Goal: Task Accomplishment & Management: Complete application form

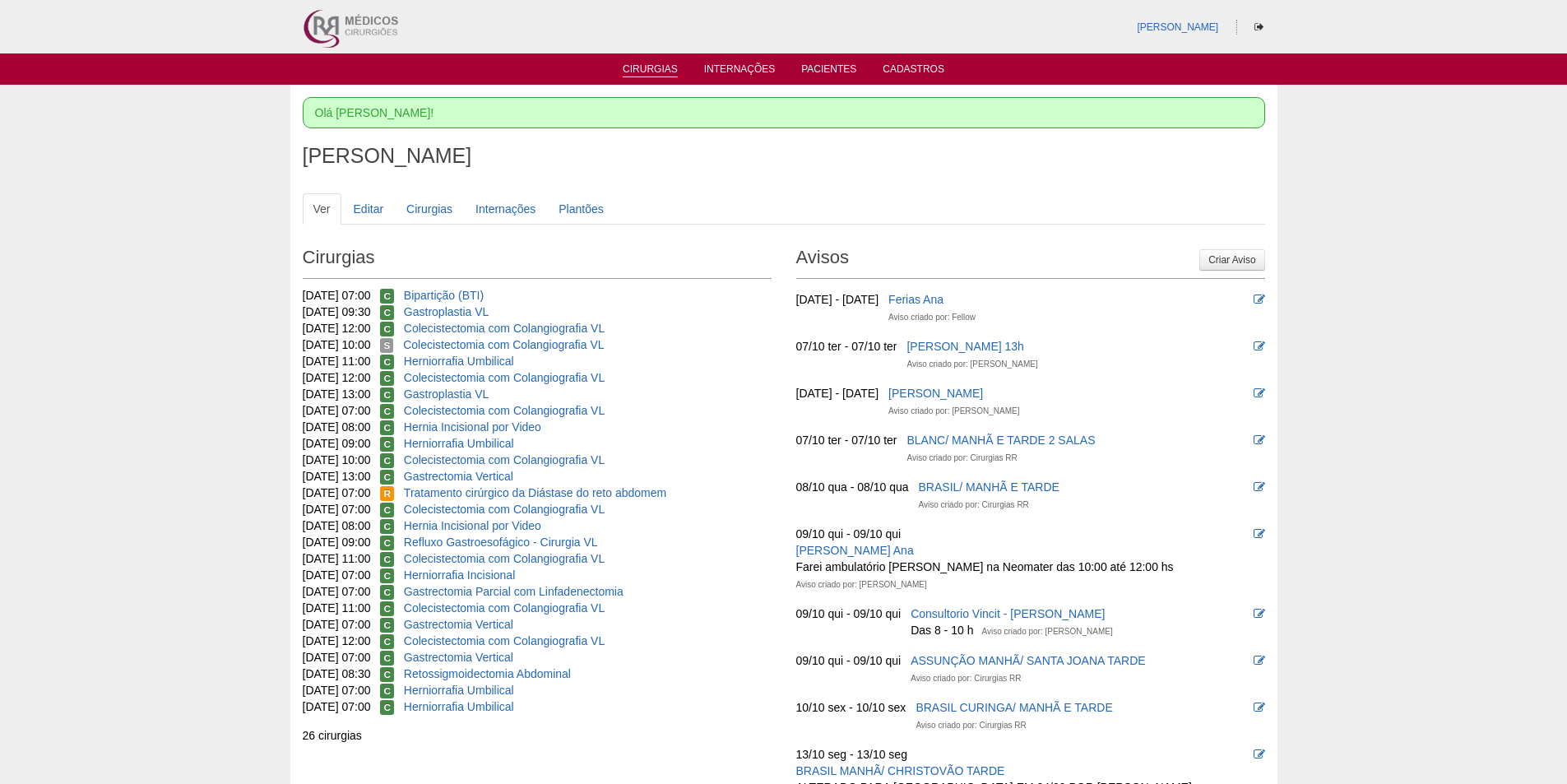
click at [635, 69] on link "Cirurgias" at bounding box center [651, 70] width 55 height 14
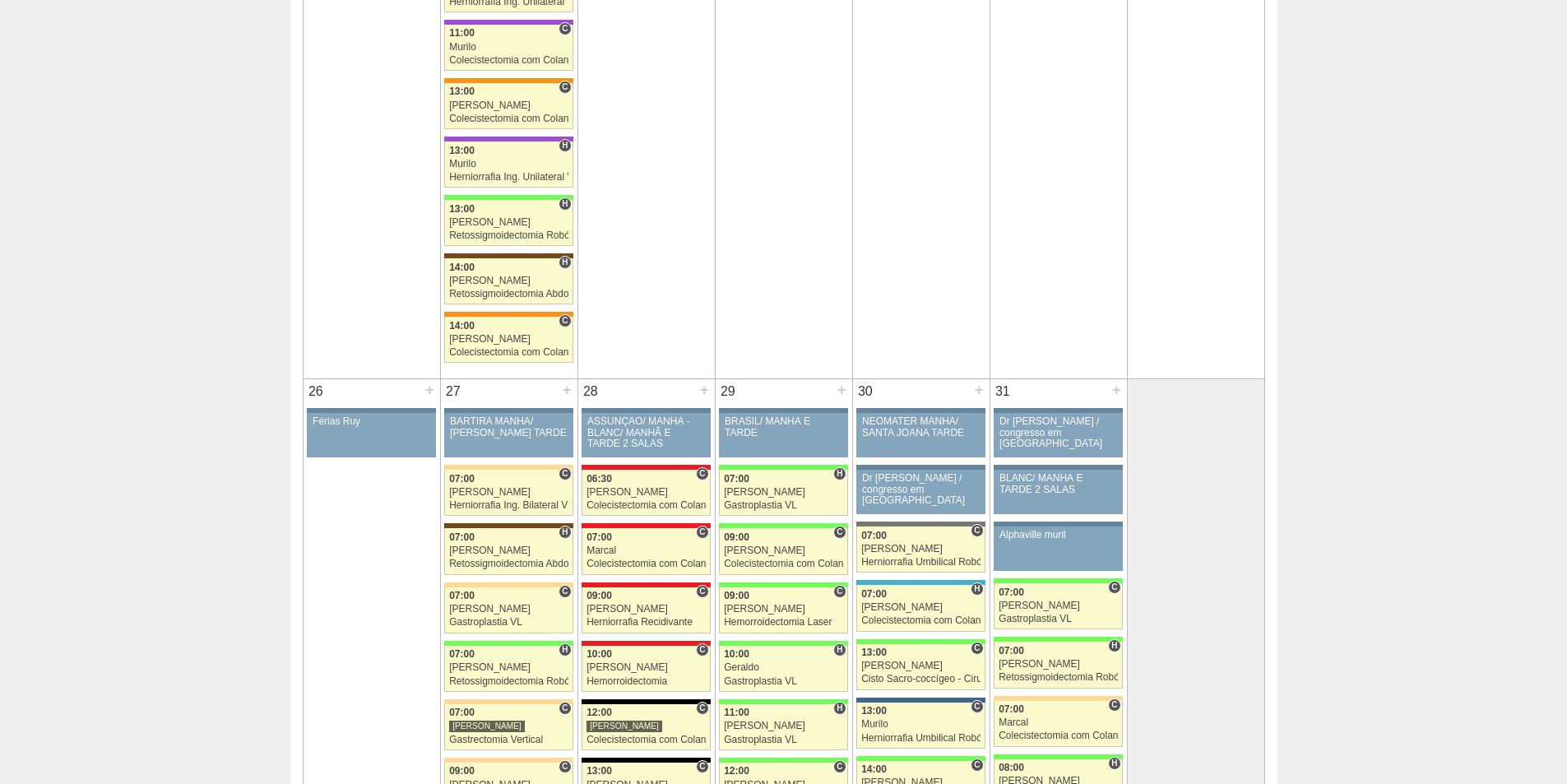
scroll to position [3207, 0]
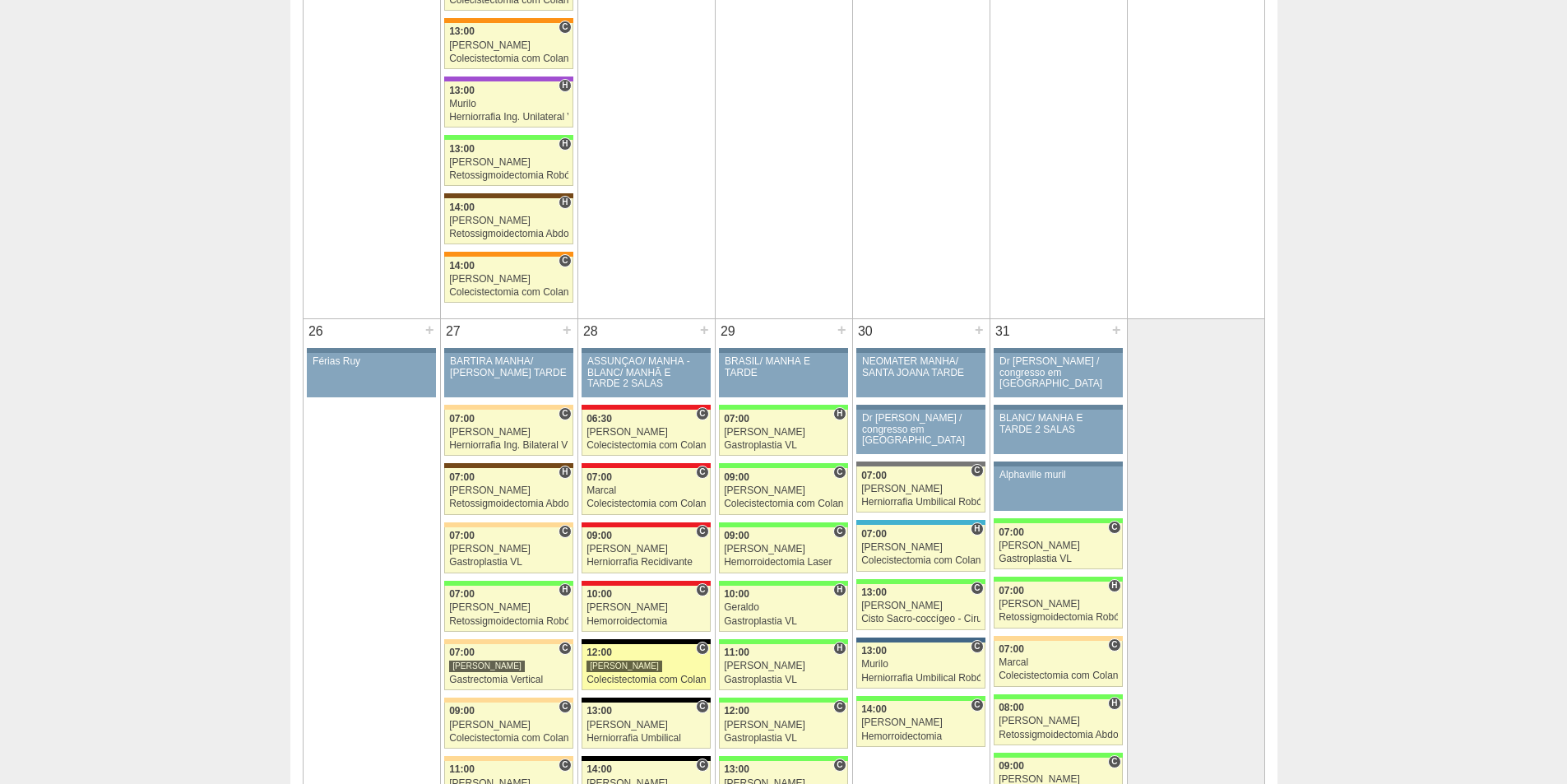
click at [650, 658] on div "12:00" at bounding box center [646, 652] width 119 height 11
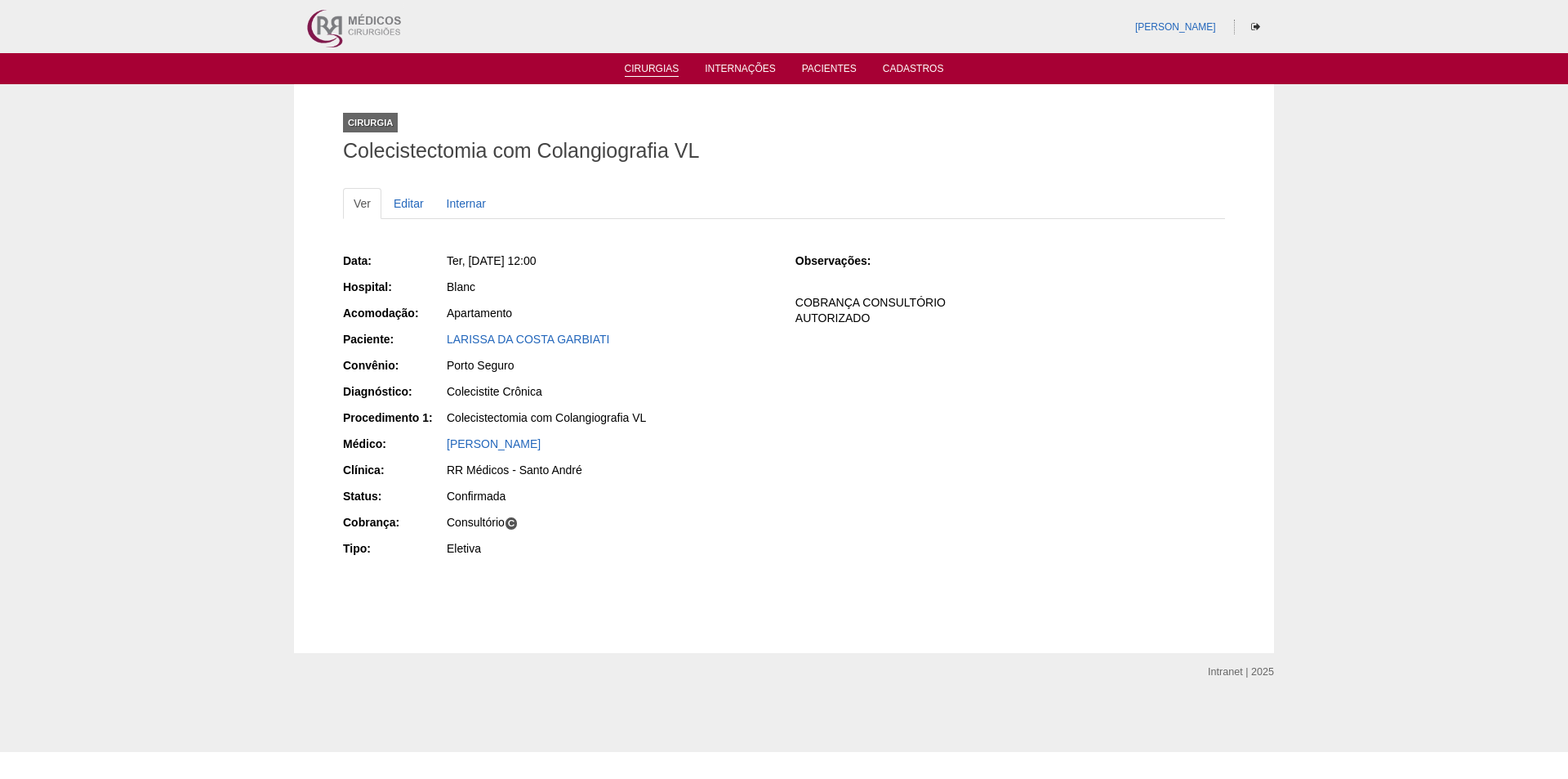
click at [650, 70] on link "Cirurgias" at bounding box center [652, 69] width 55 height 14
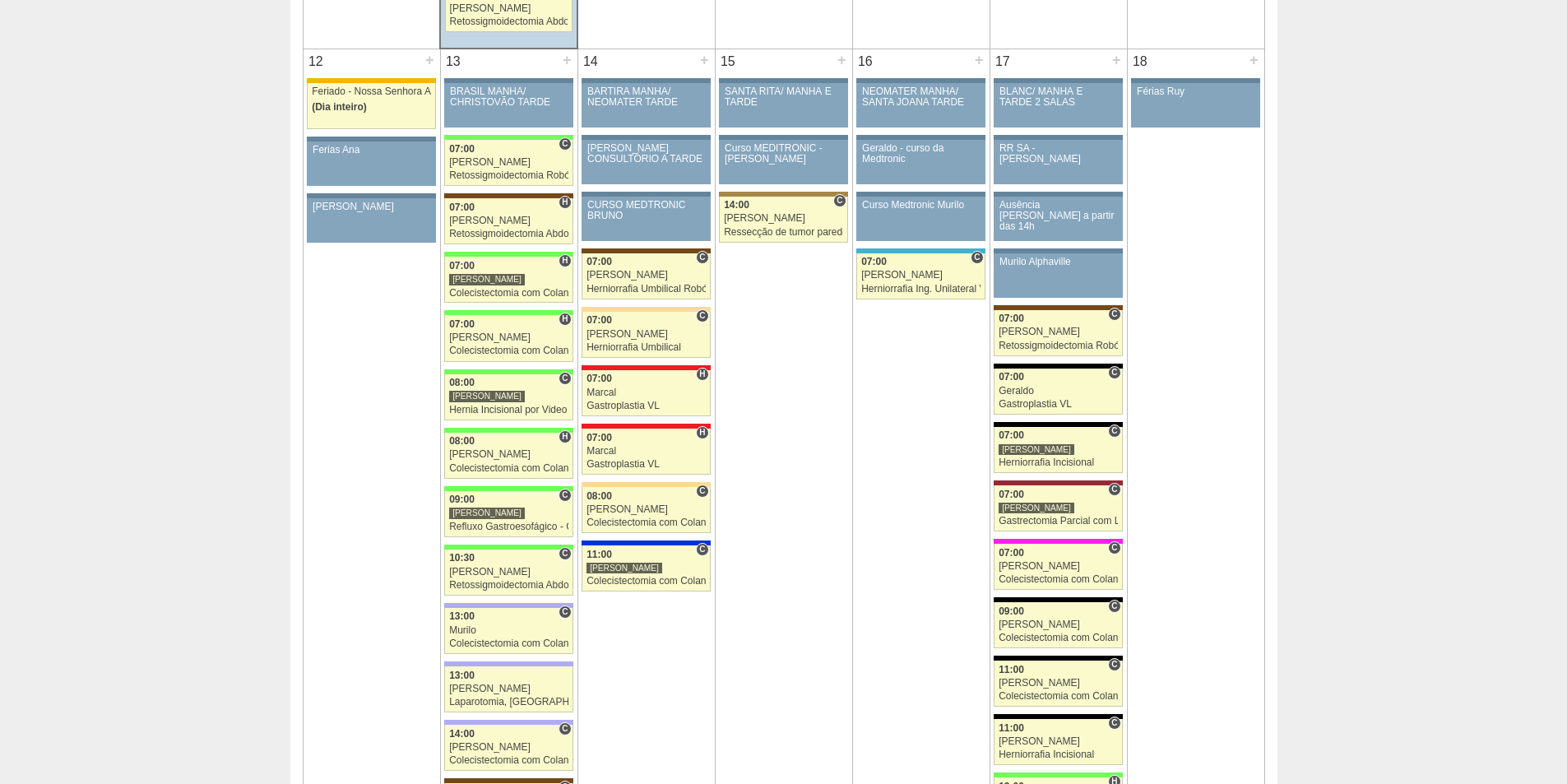
scroll to position [1729, 0]
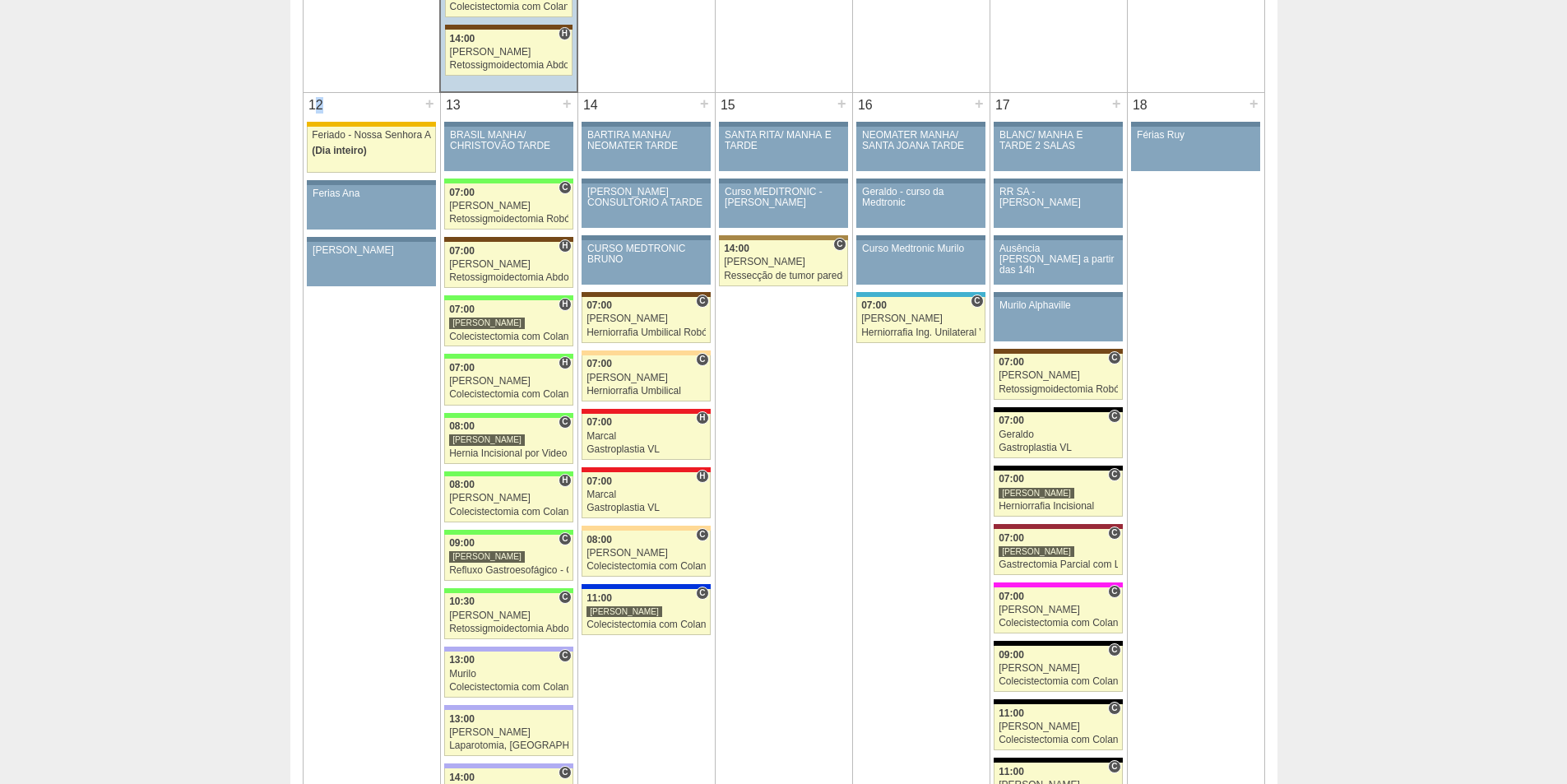
drag, startPoint x: 309, startPoint y: 9, endPoint x: 317, endPoint y: 104, distance: 95.3
click at [317, 104] on div "12" at bounding box center [317, 105] width 26 height 25
click at [310, 102] on div "12" at bounding box center [317, 105] width 26 height 25
click at [311, 104] on div "12" at bounding box center [317, 105] width 26 height 25
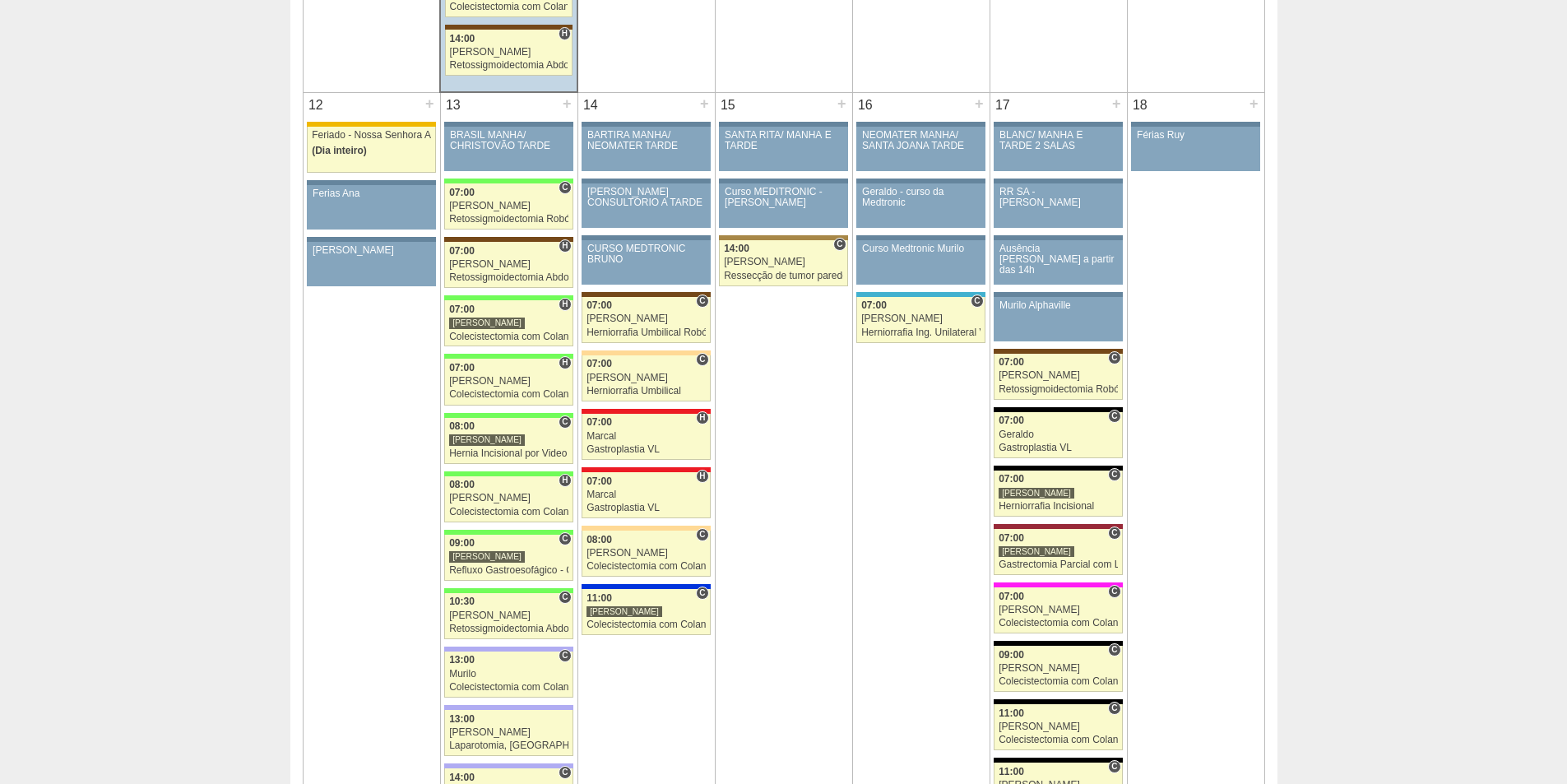
click at [311, 104] on div "12" at bounding box center [317, 105] width 26 height 25
click at [315, 102] on div "12" at bounding box center [317, 105] width 26 height 25
click at [317, 108] on div "12" at bounding box center [317, 105] width 26 height 25
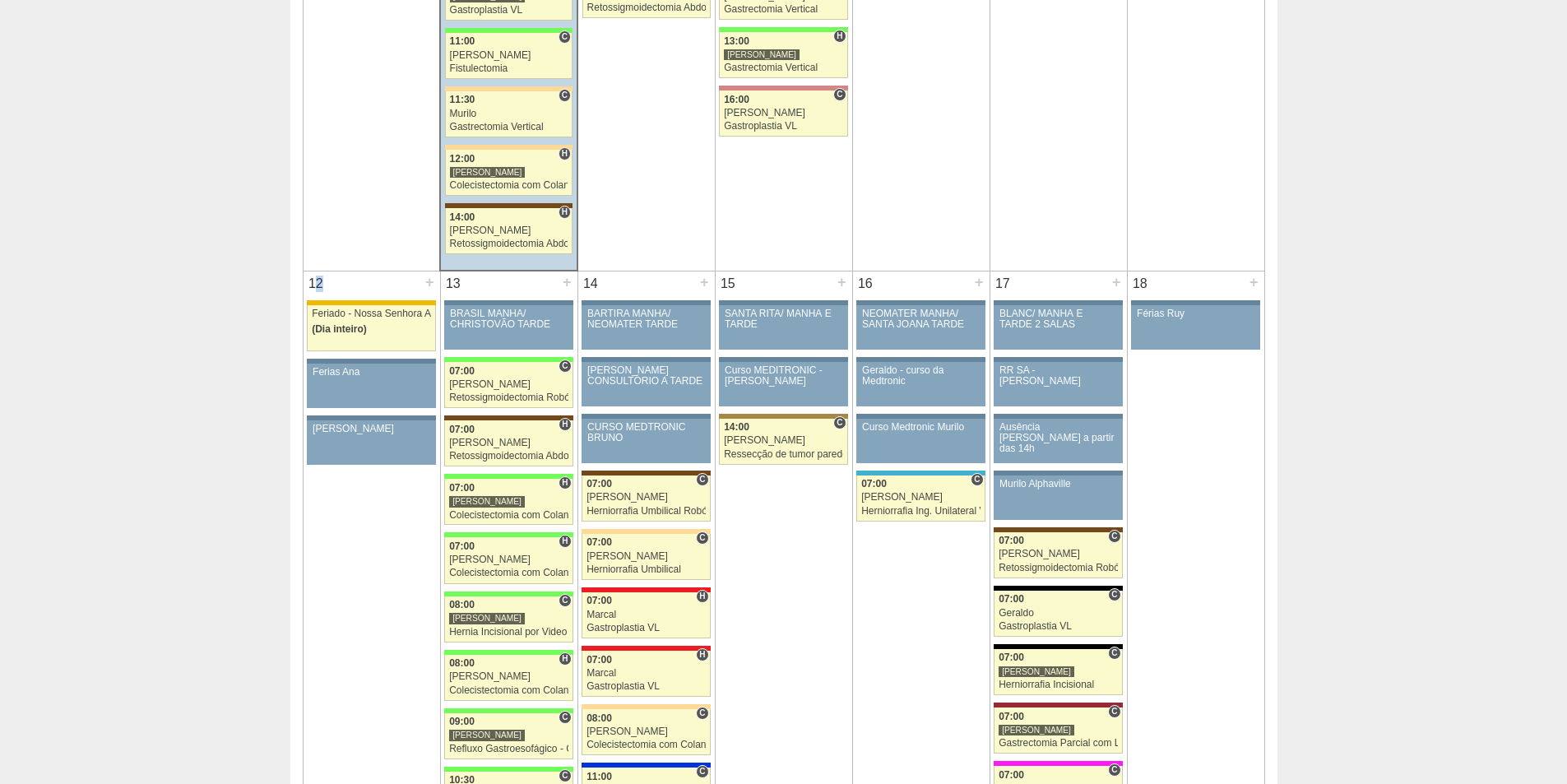
scroll to position [1401, 0]
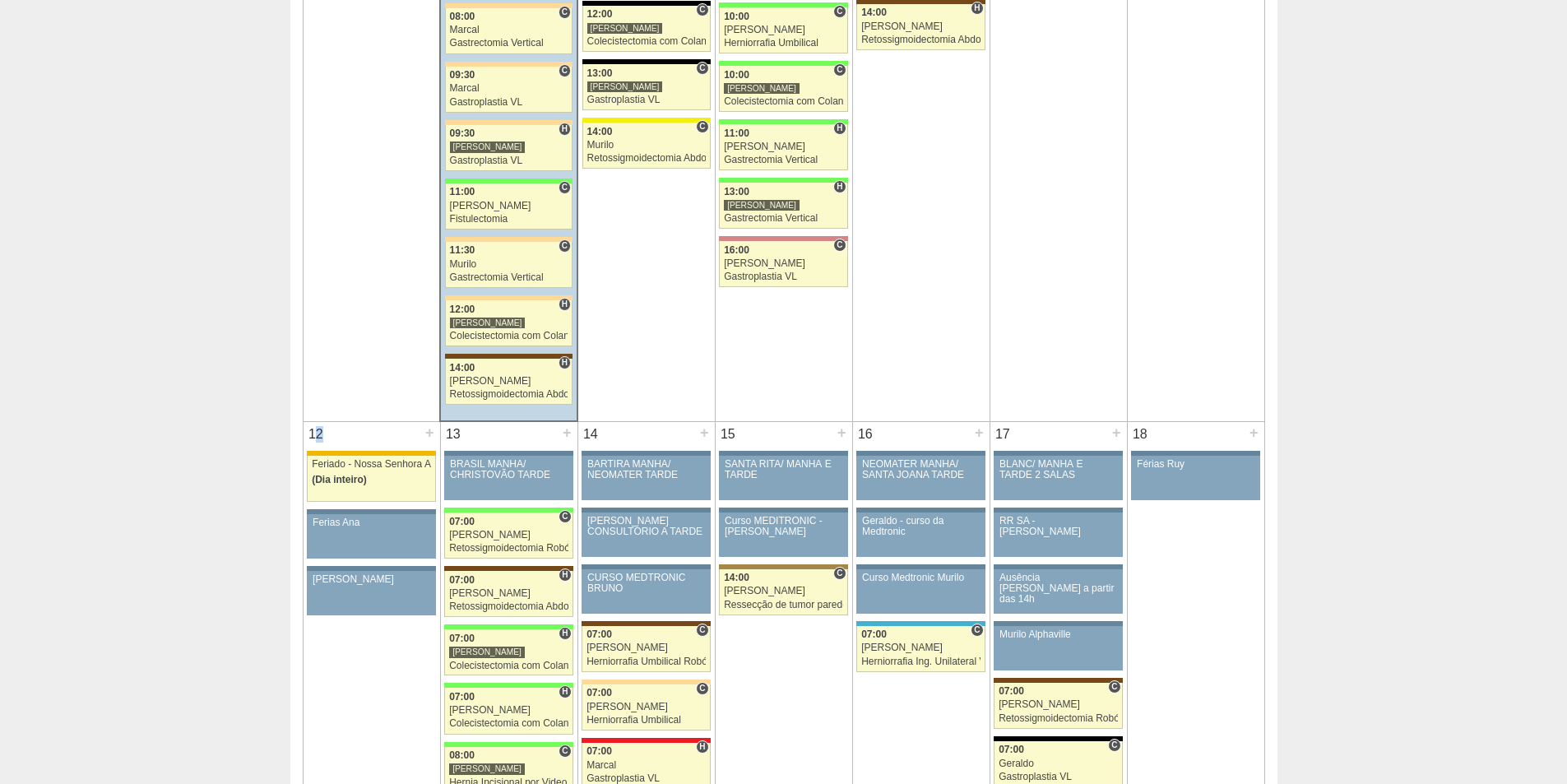
click at [312, 438] on div "12" at bounding box center [317, 434] width 26 height 25
click at [315, 432] on div "12" at bounding box center [317, 434] width 26 height 25
click at [320, 430] on div "12" at bounding box center [317, 434] width 26 height 25
drag, startPoint x: 311, startPoint y: 433, endPoint x: 323, endPoint y: 433, distance: 12.0
click at [323, 433] on div "12" at bounding box center [317, 434] width 26 height 25
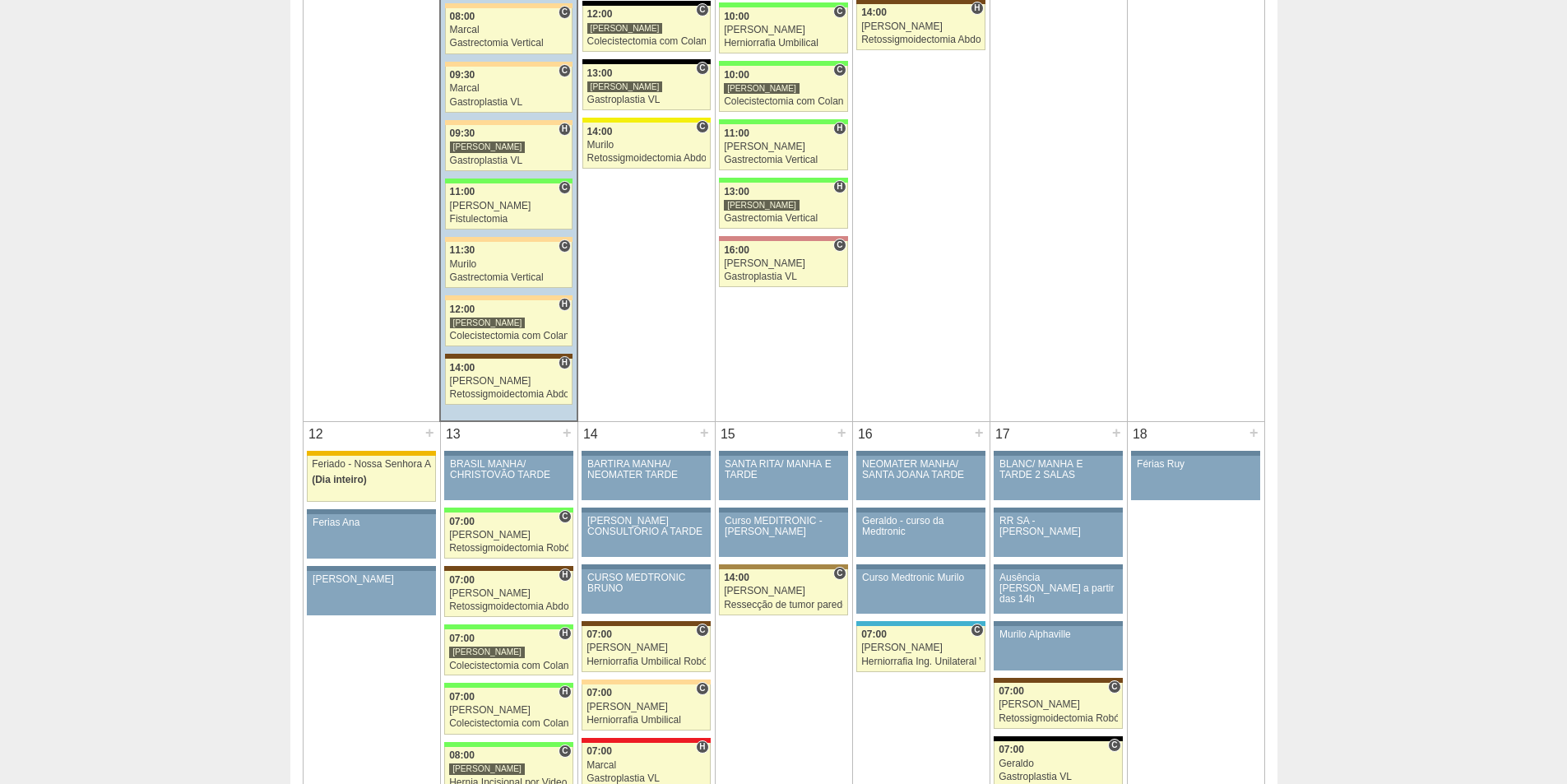
click at [323, 433] on div "12" at bounding box center [317, 434] width 26 height 25
click at [320, 434] on div "12" at bounding box center [317, 434] width 26 height 25
drag, startPoint x: 310, startPoint y: 434, endPoint x: 320, endPoint y: 434, distance: 10.0
click at [320, 434] on div "12" at bounding box center [317, 434] width 26 height 25
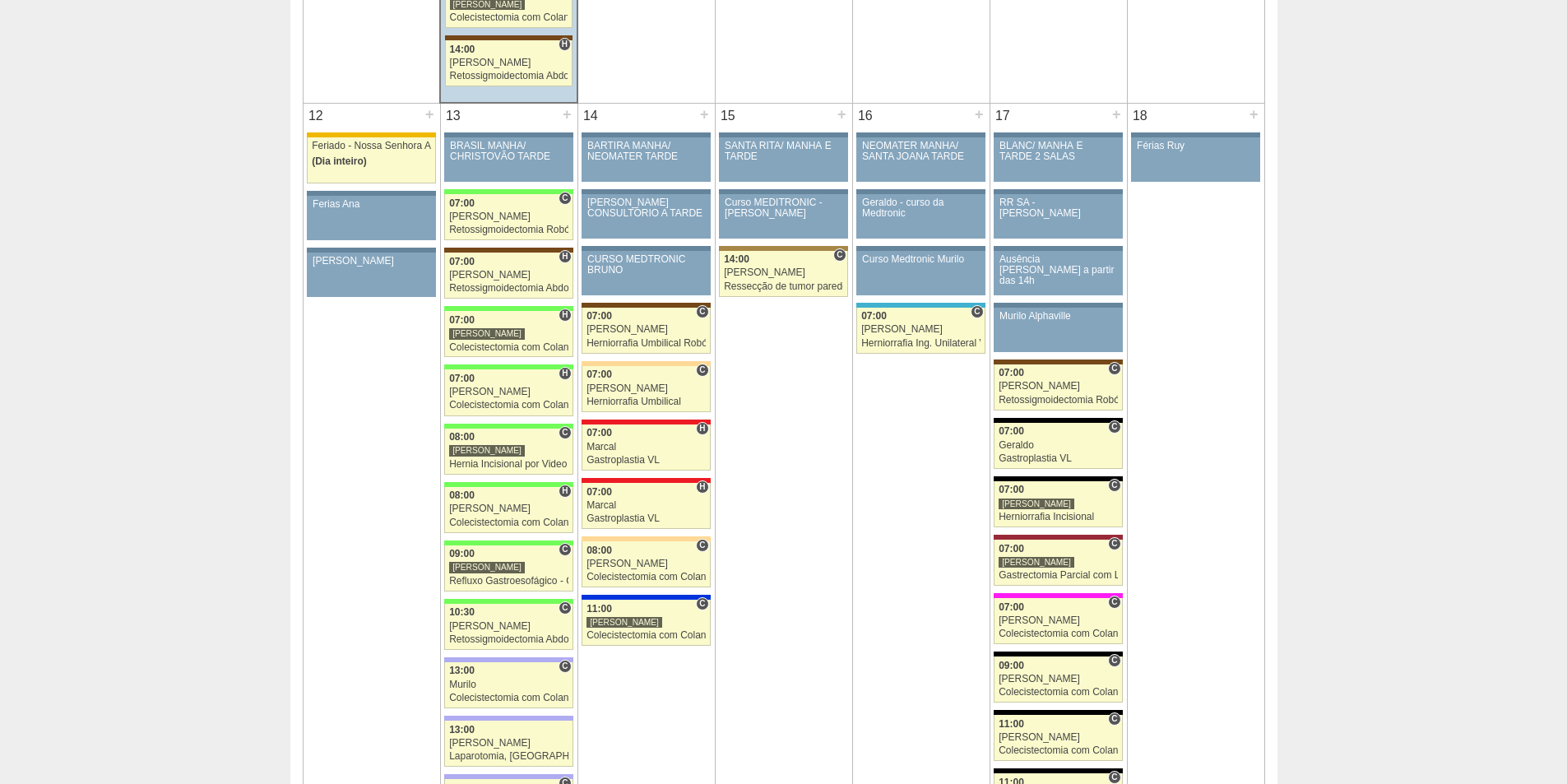
scroll to position [1811, 0]
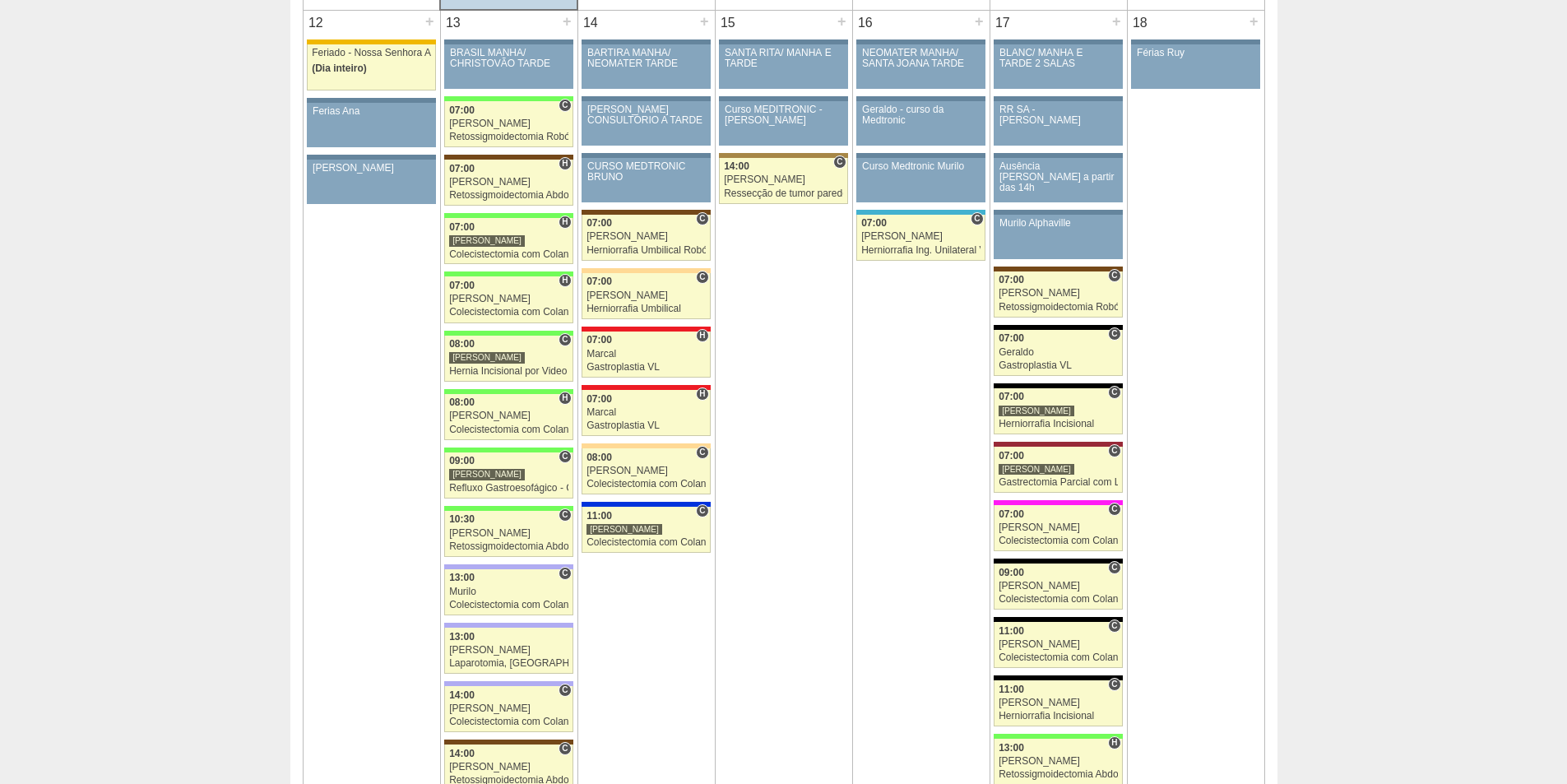
drag, startPoint x: 312, startPoint y: 21, endPoint x: 322, endPoint y: 24, distance: 10.4
click at [322, 24] on div "12" at bounding box center [317, 23] width 26 height 25
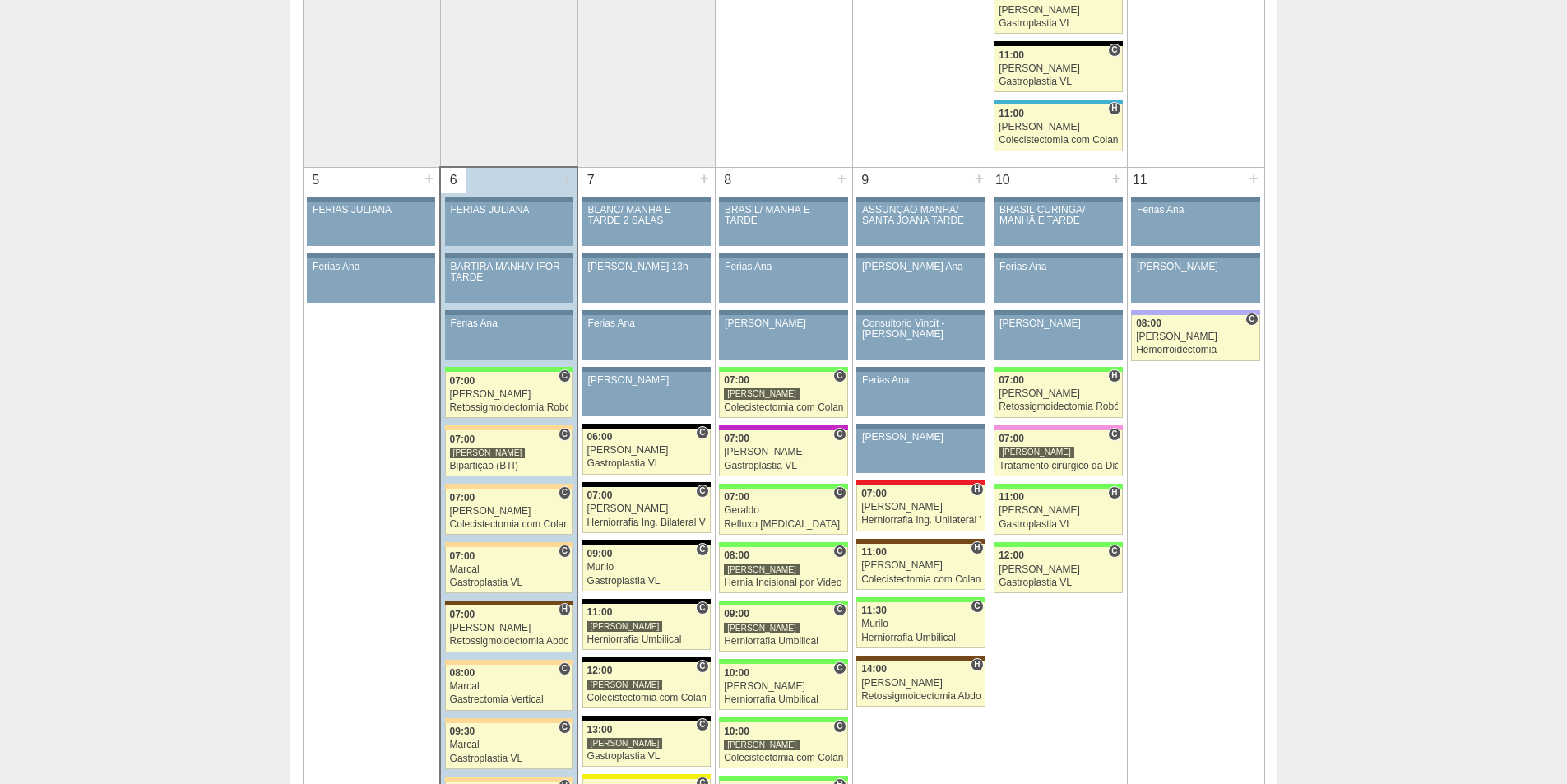
scroll to position [743, 0]
click at [314, 177] on div "5" at bounding box center [317, 181] width 26 height 25
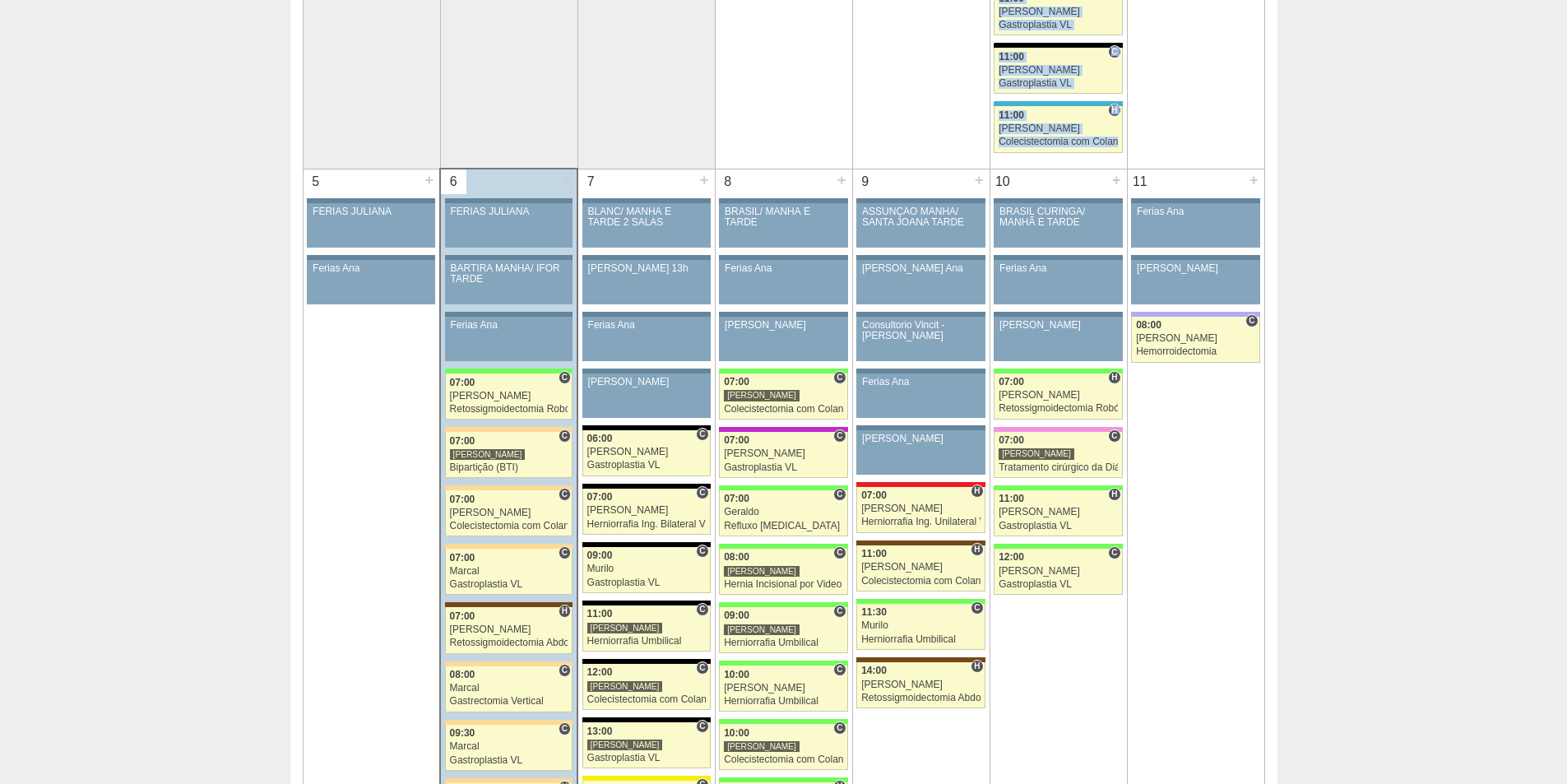
drag, startPoint x: 312, startPoint y: 180, endPoint x: 299, endPoint y: 183, distance: 13.3
click at [315, 183] on div "5" at bounding box center [317, 181] width 26 height 25
click at [309, 177] on div "5" at bounding box center [317, 181] width 26 height 25
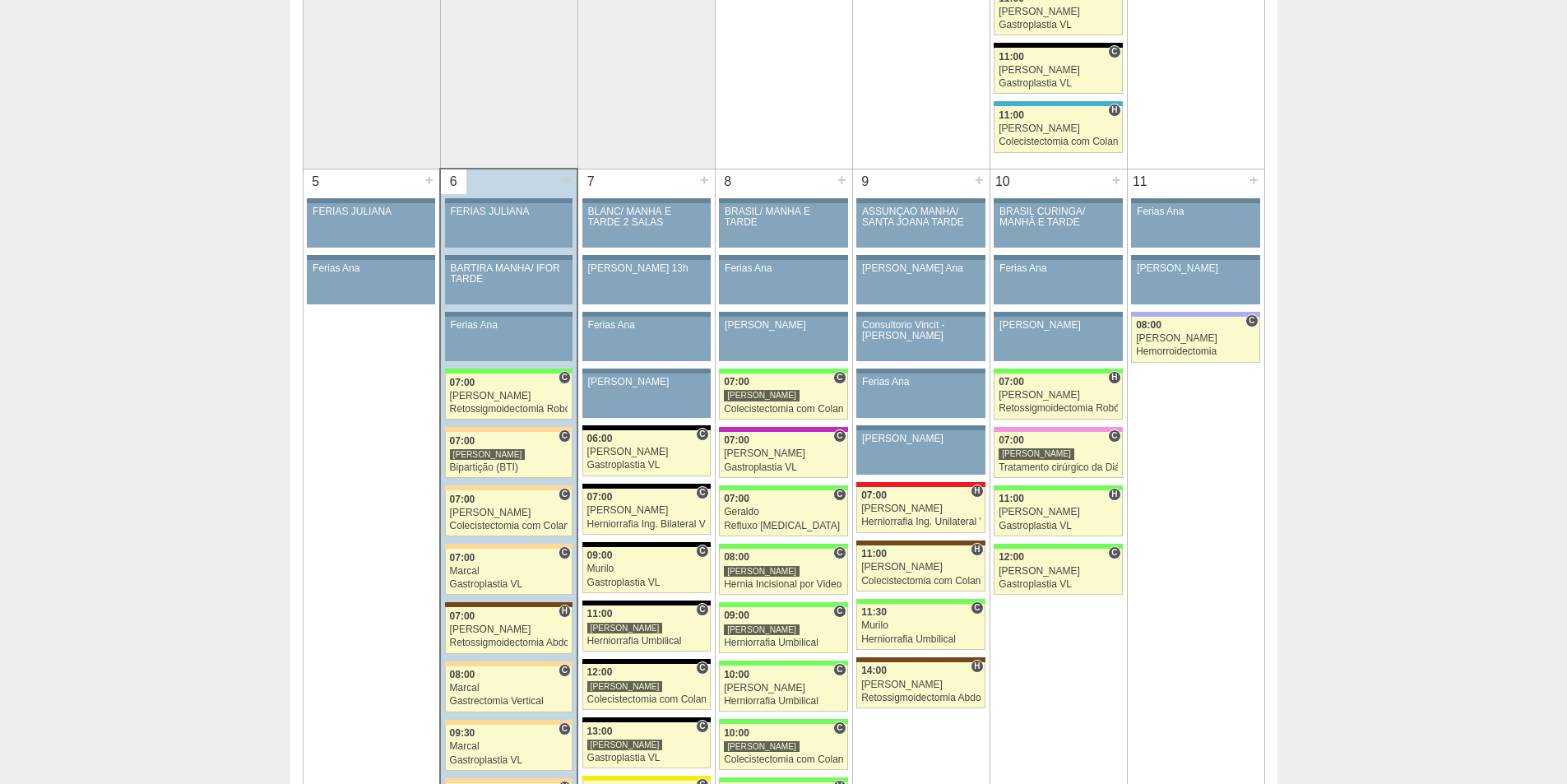
click at [312, 182] on div "5" at bounding box center [317, 181] width 26 height 25
click at [313, 181] on div "5" at bounding box center [317, 181] width 26 height 25
click at [320, 179] on div "5" at bounding box center [317, 181] width 26 height 25
click at [314, 177] on div "5" at bounding box center [317, 181] width 26 height 25
drag, startPoint x: 313, startPoint y: 177, endPoint x: 340, endPoint y: 174, distance: 27.2
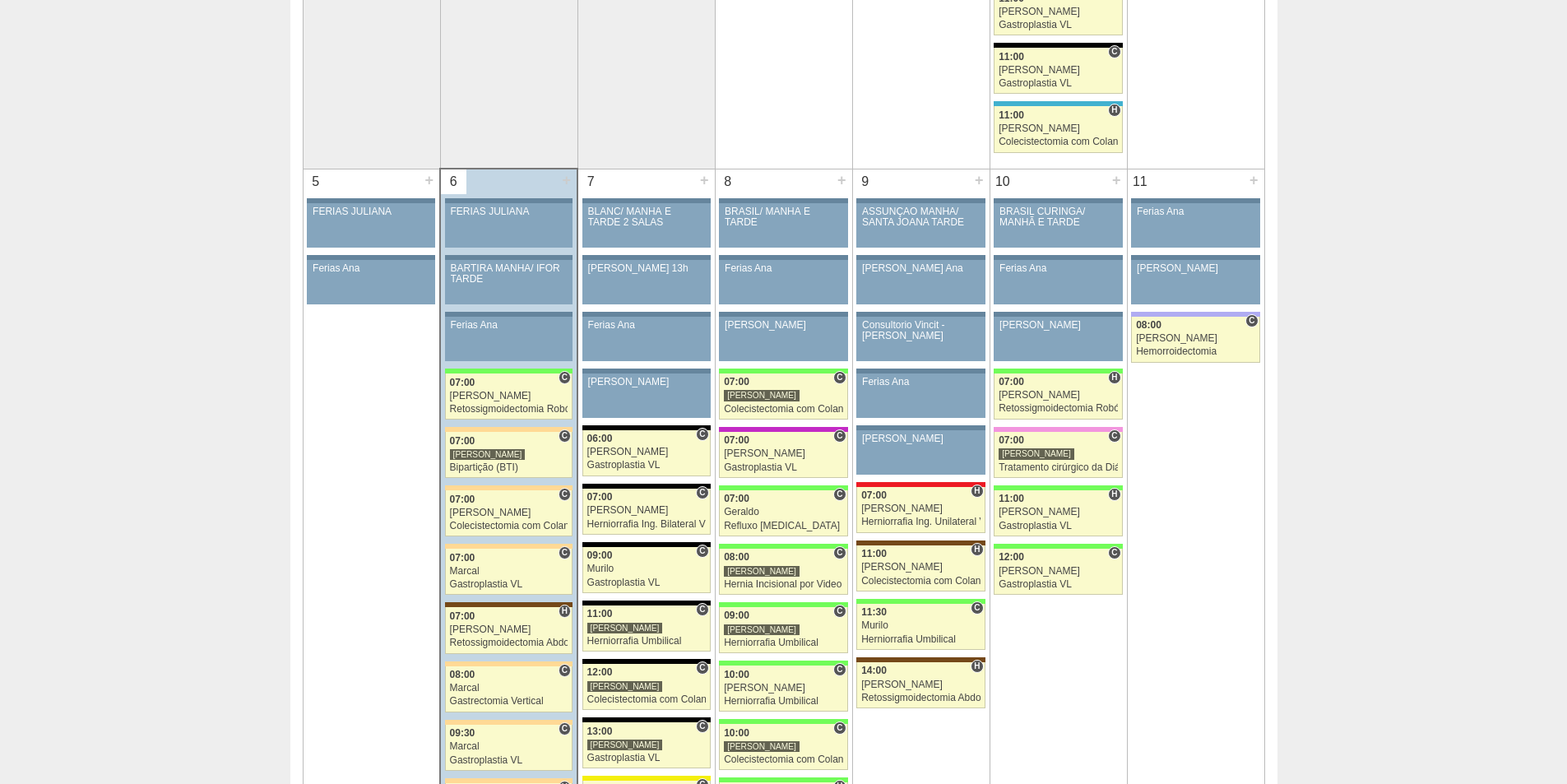
click at [335, 177] on div "5 +" at bounding box center [372, 182] width 136 height 27
click at [314, 179] on div "5" at bounding box center [317, 181] width 26 height 25
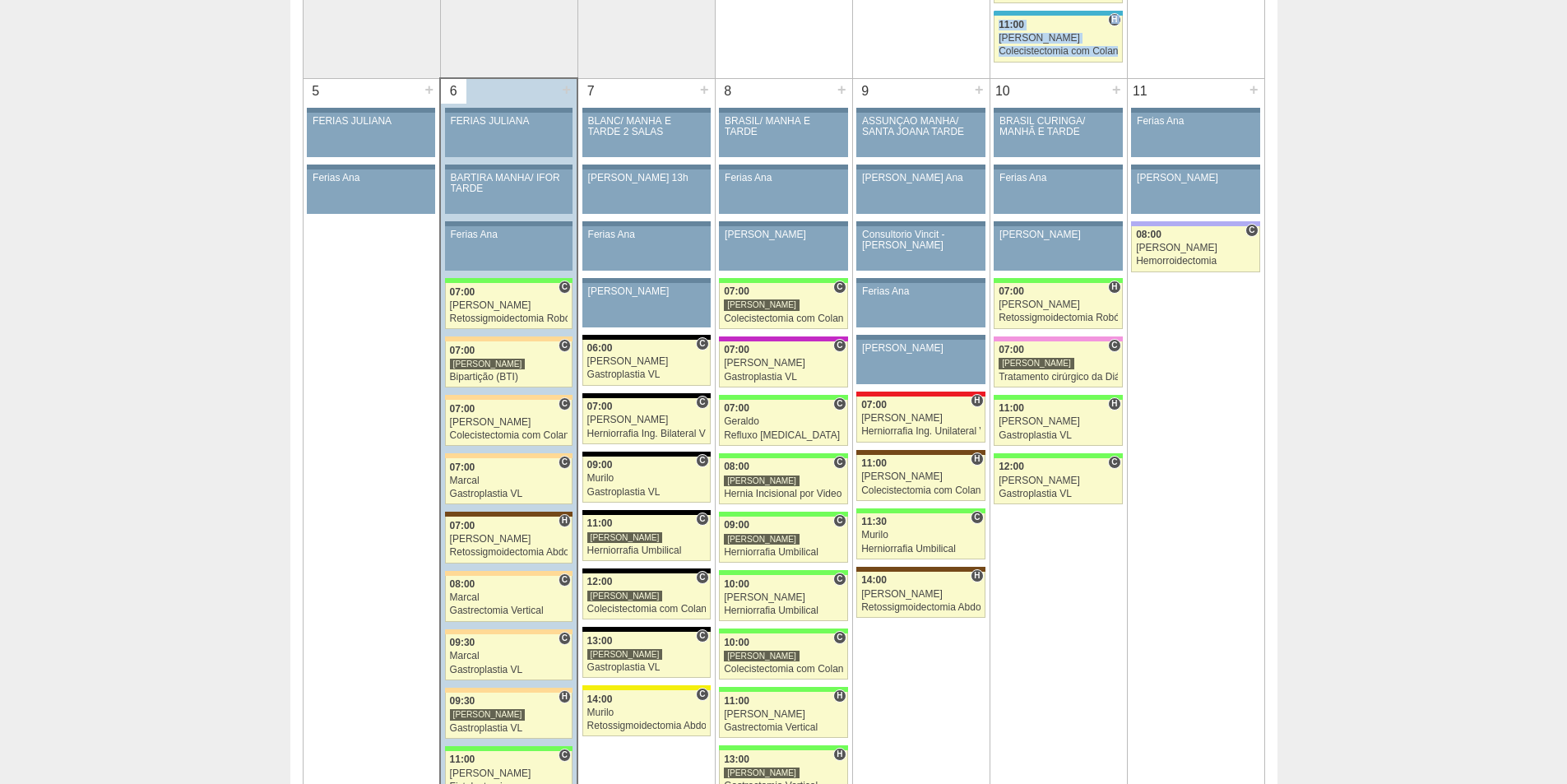
scroll to position [822, 0]
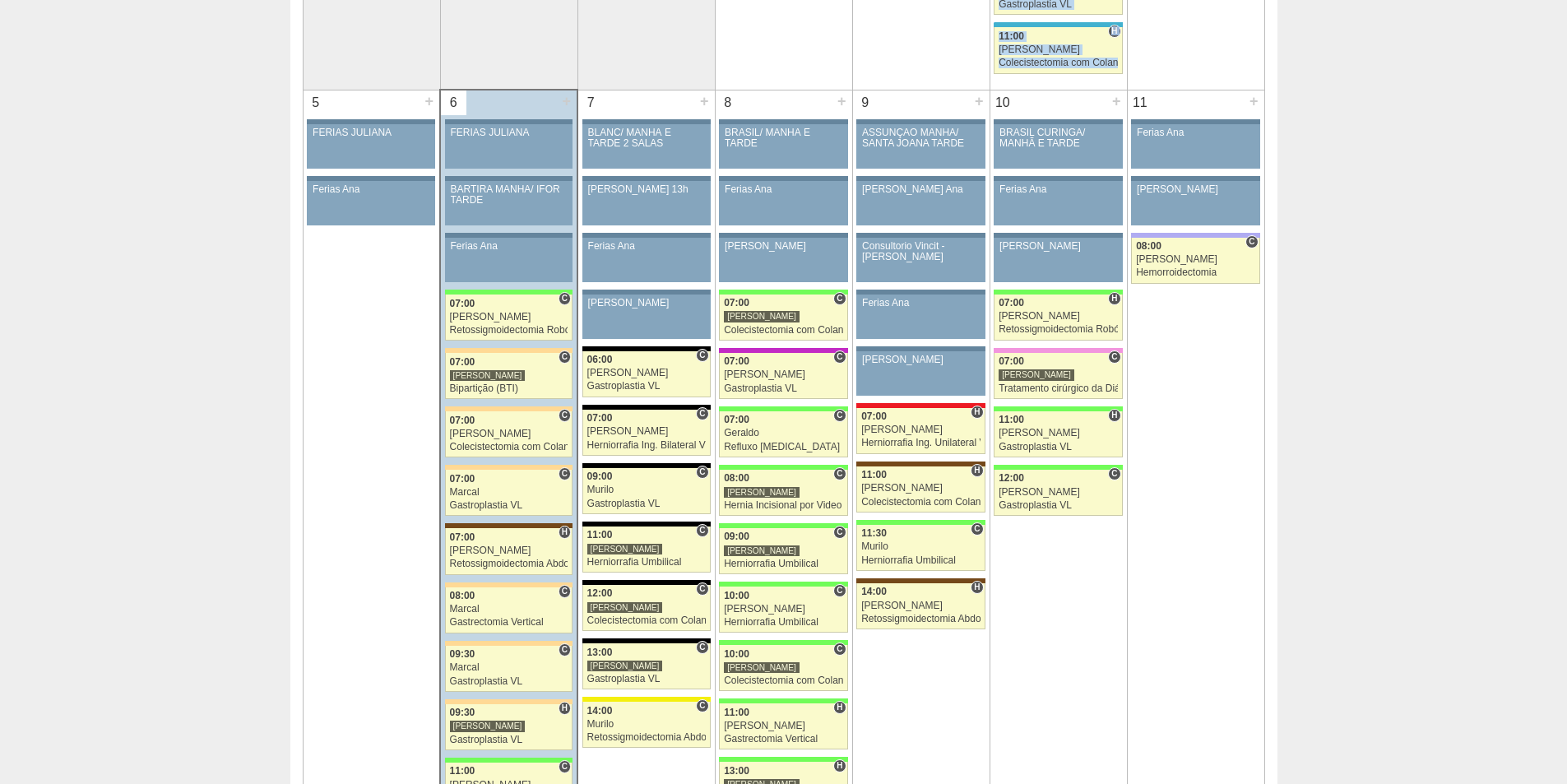
drag, startPoint x: 311, startPoint y: 15, endPoint x: 1298, endPoint y: 254, distance: 1015.5
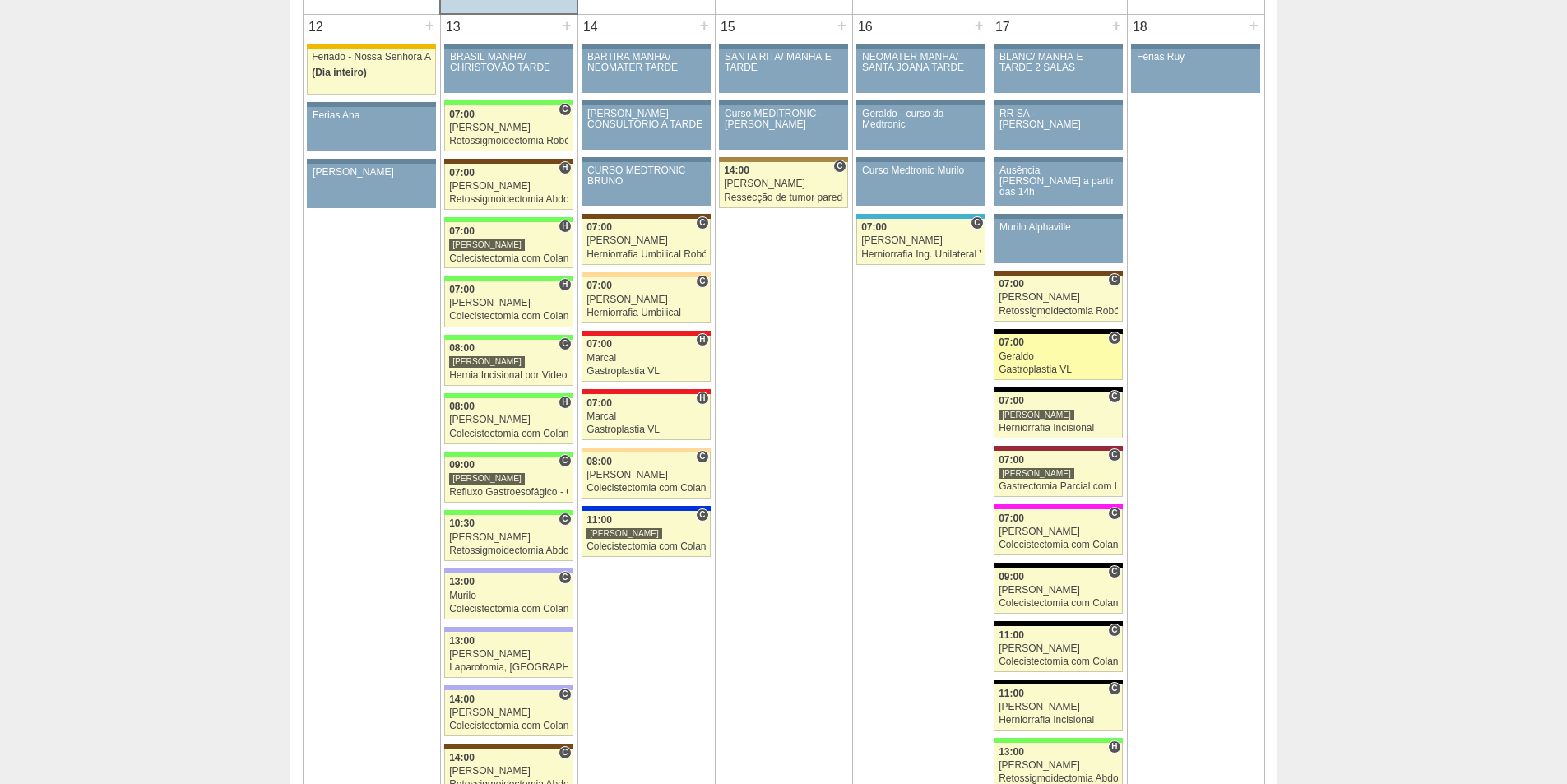
scroll to position [1644, 0]
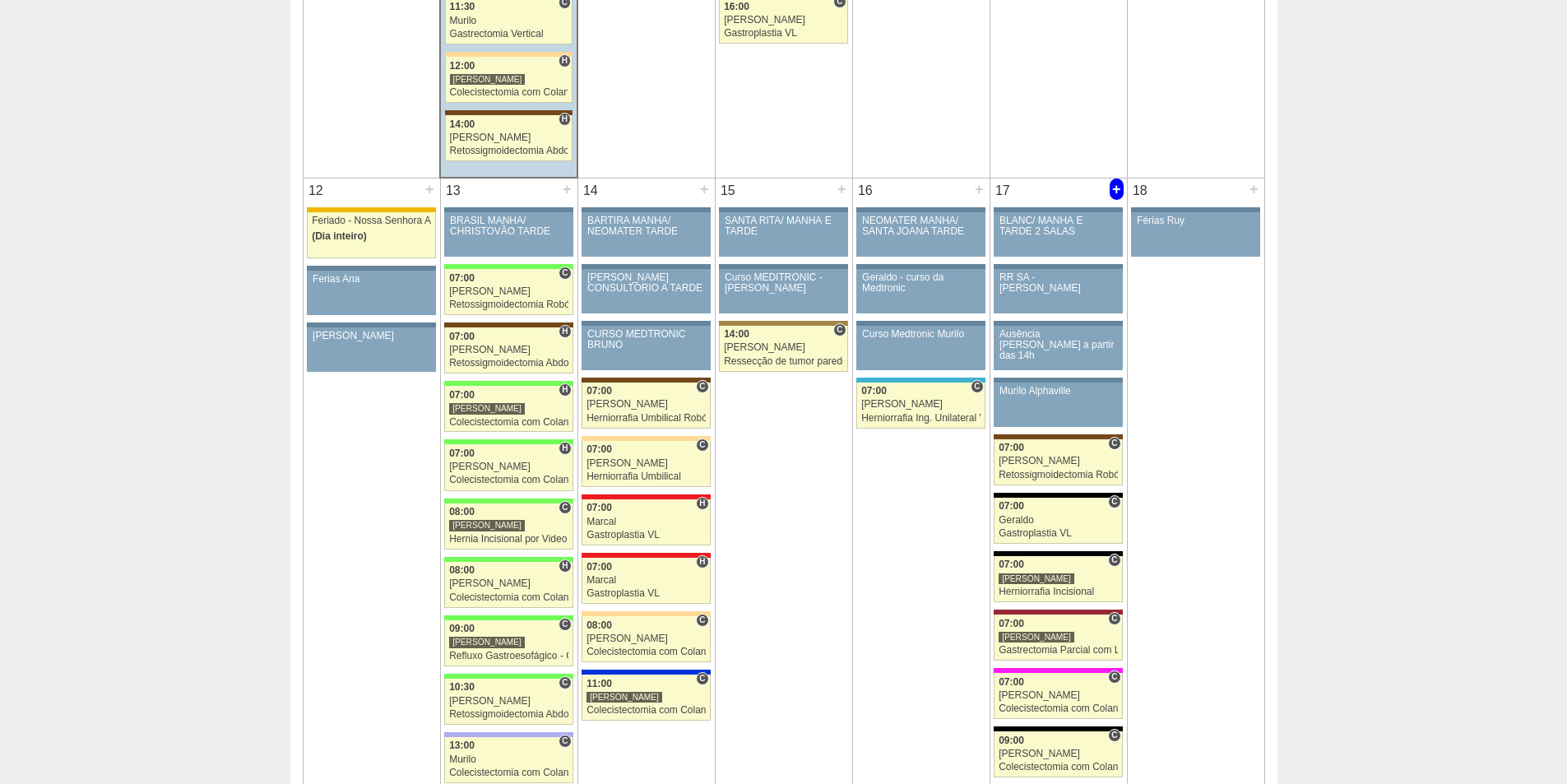
click at [1116, 191] on div "+" at bounding box center [1117, 188] width 14 height 21
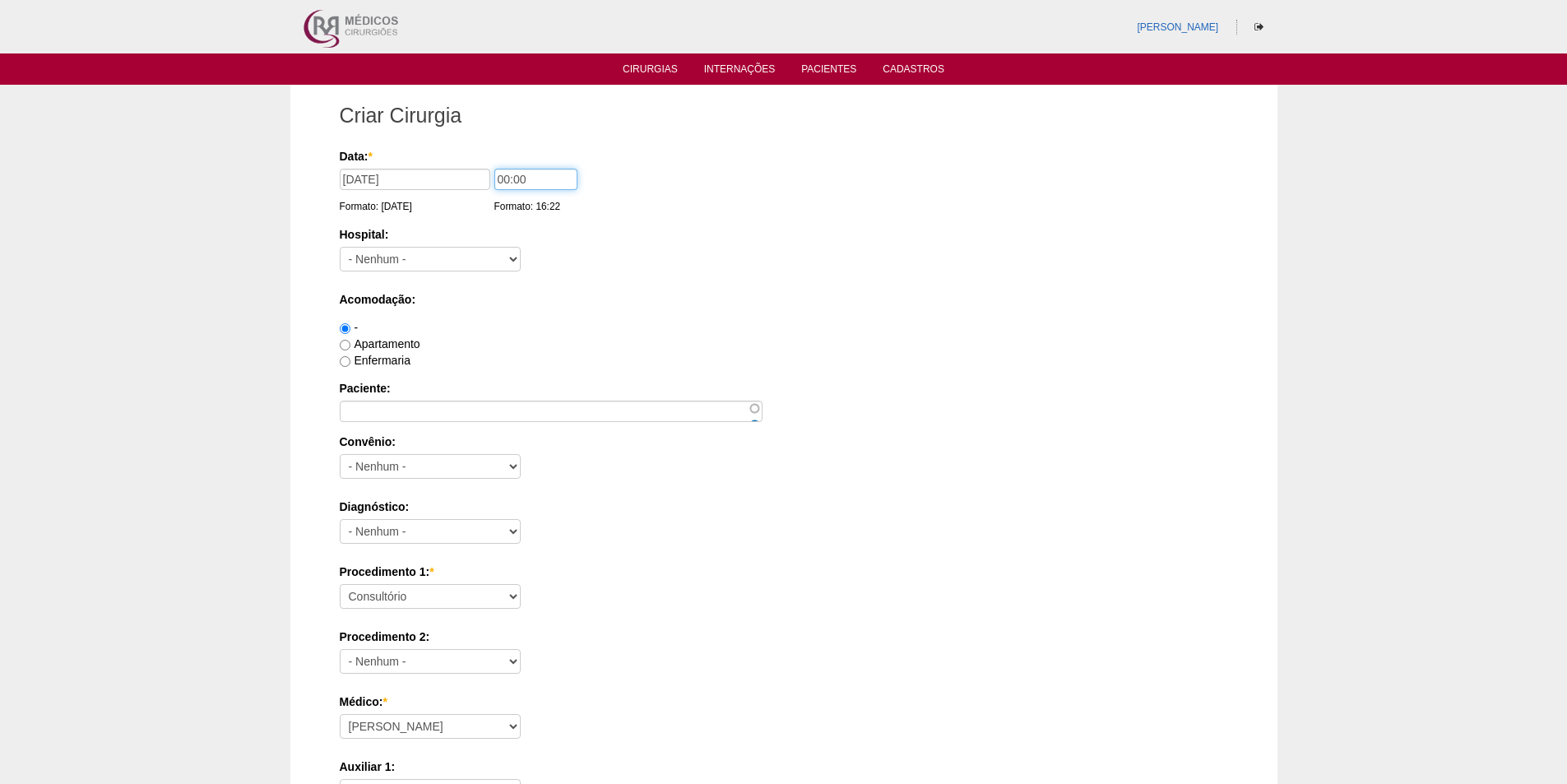
click at [503, 177] on input "00:00" at bounding box center [535, 178] width 83 height 21
click at [501, 177] on input "00:00" at bounding box center [535, 178] width 83 height 21
type input "09:00"
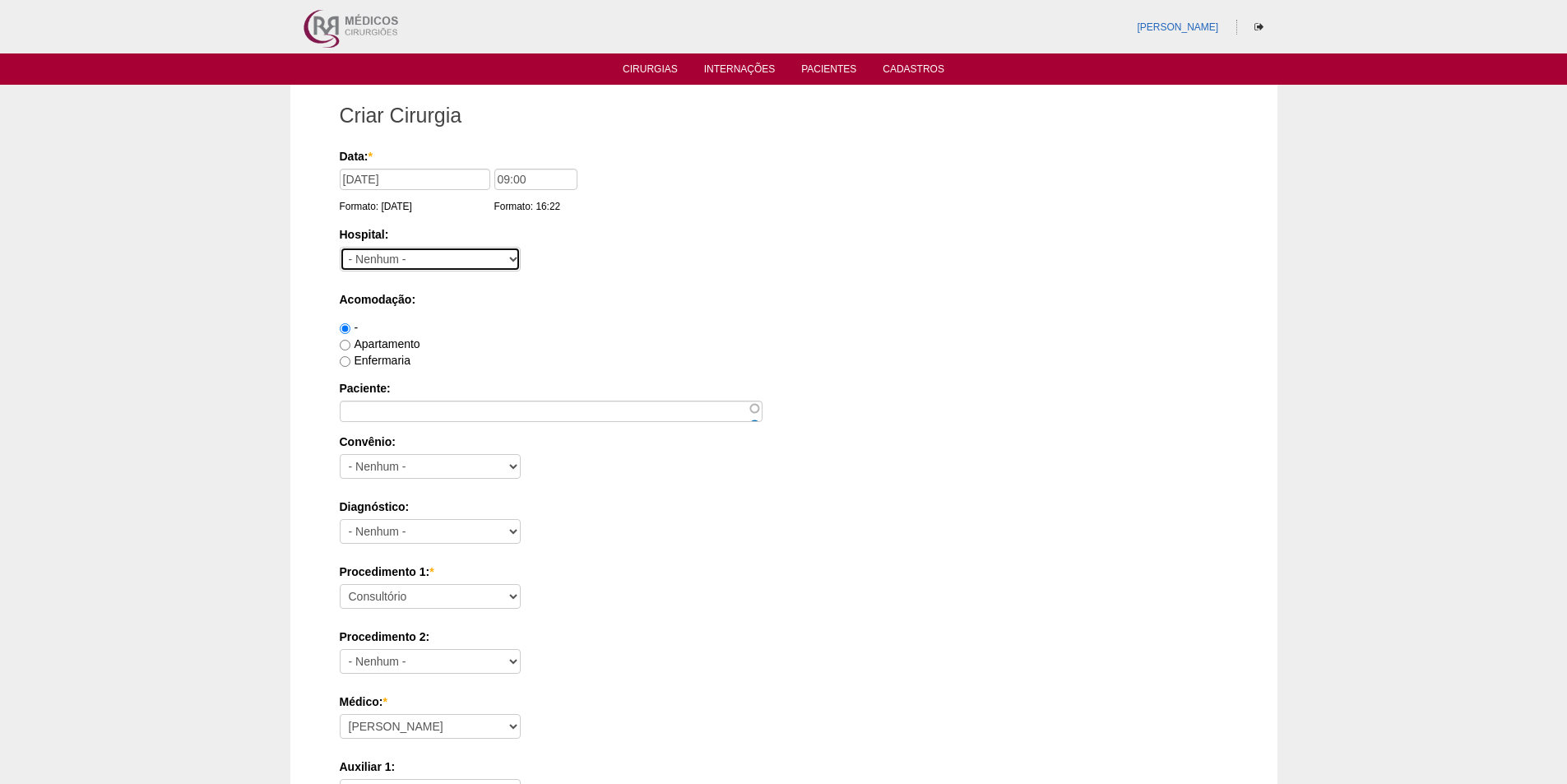
click at [476, 262] on select "- Nenhum - 9 de Julho Albert Einstein Alvorada América Assunção Bartira Benefic…" at bounding box center [430, 259] width 181 height 25
select select "67"
click at [340, 247] on select "- Nenhum - 9 de Julho Albert Einstein Alvorada América Assunção Bartira Benefic…" at bounding box center [430, 259] width 181 height 25
click at [383, 343] on label "Apartamento" at bounding box center [380, 344] width 81 height 13
click at [351, 343] on input "Apartamento" at bounding box center [345, 345] width 11 height 11
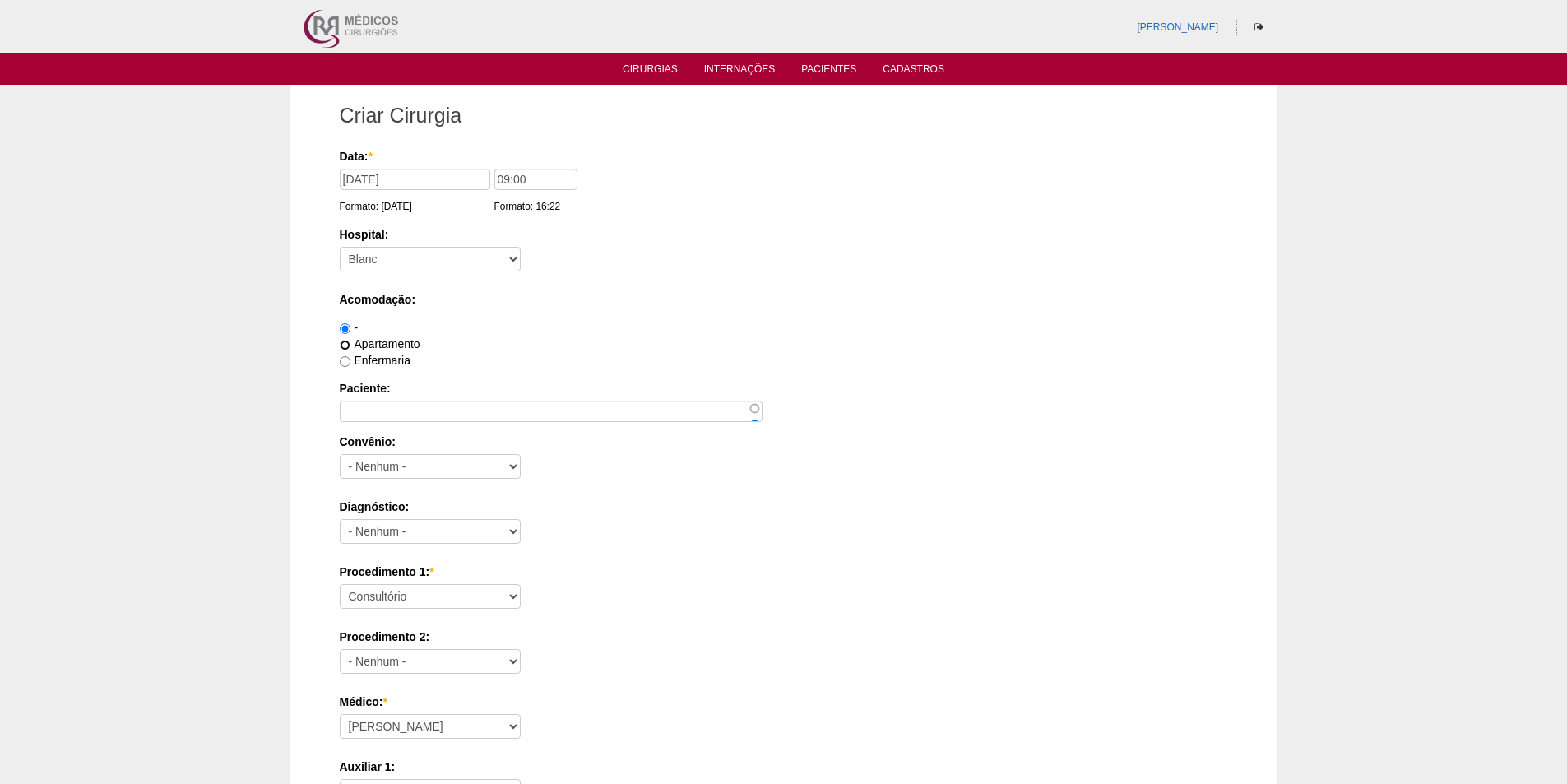
radio input "true"
click at [397, 412] on input "Paciente:" at bounding box center [551, 411] width 423 height 21
paste input "YASMIN COELHO DOS SANTOS"
type input "YASMIN COELHO DOS SANTOS"
drag, startPoint x: 437, startPoint y: 467, endPoint x: 486, endPoint y: 457, distance: 50.0
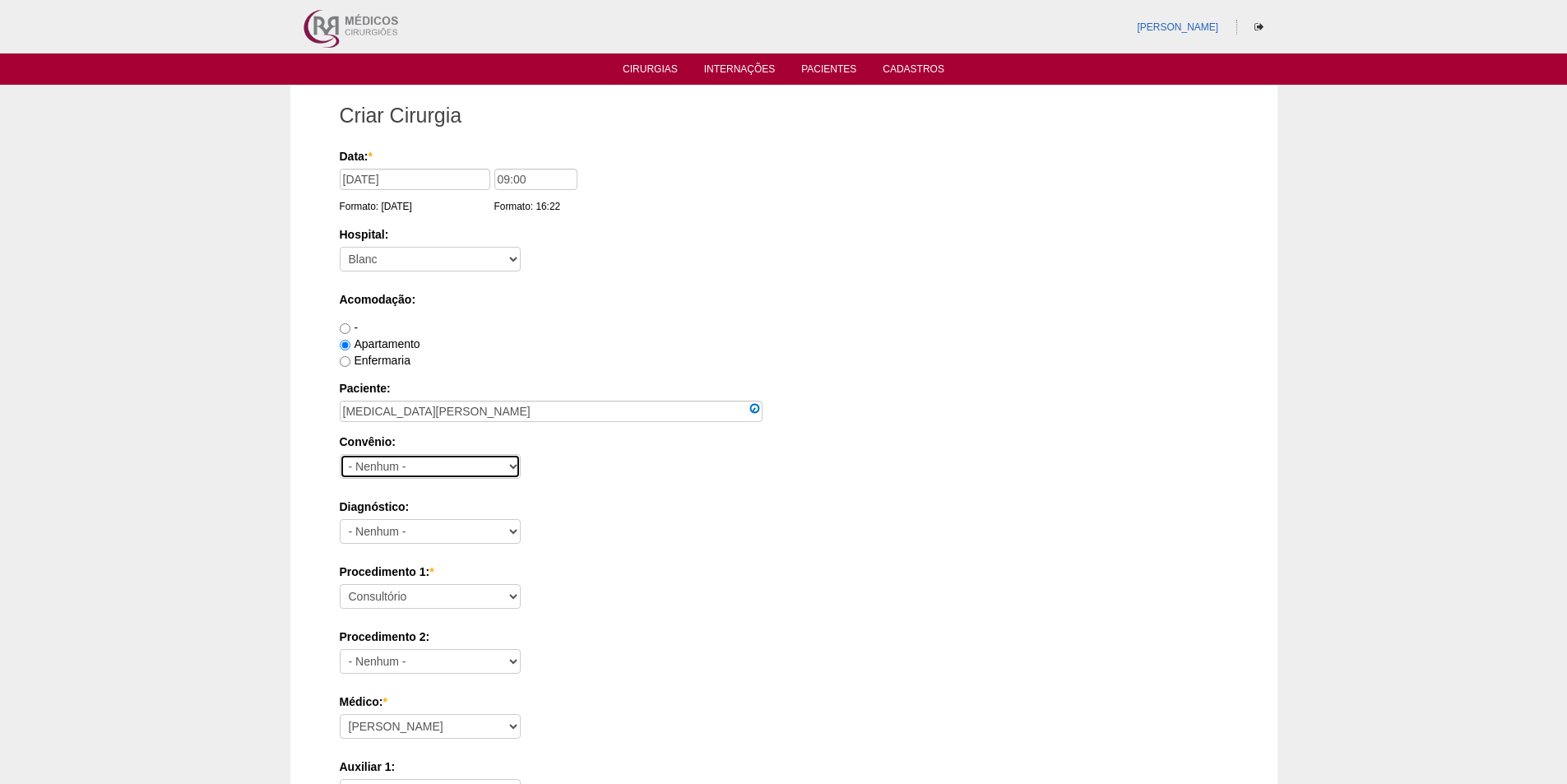
click at [437, 467] on select "- Nenhum - Abet Afresp Allianz Amil Blue Life Caasp Cabesp Caixa de Pensões Car…" at bounding box center [430, 466] width 181 height 25
select select "8907"
click at [340, 454] on select "- Nenhum - Abet Afresp Allianz Amil Blue Life Caasp Cabesp Caixa de Pensões Car…" at bounding box center [430, 466] width 181 height 25
drag, startPoint x: 389, startPoint y: 526, endPoint x: 399, endPoint y: 519, distance: 12.2
click at [390, 527] on select "- Nenhum - Abdome Agudo Abscesso Hepático Abscesso Perianal Abscesso Peritoneal…" at bounding box center [430, 531] width 181 height 25
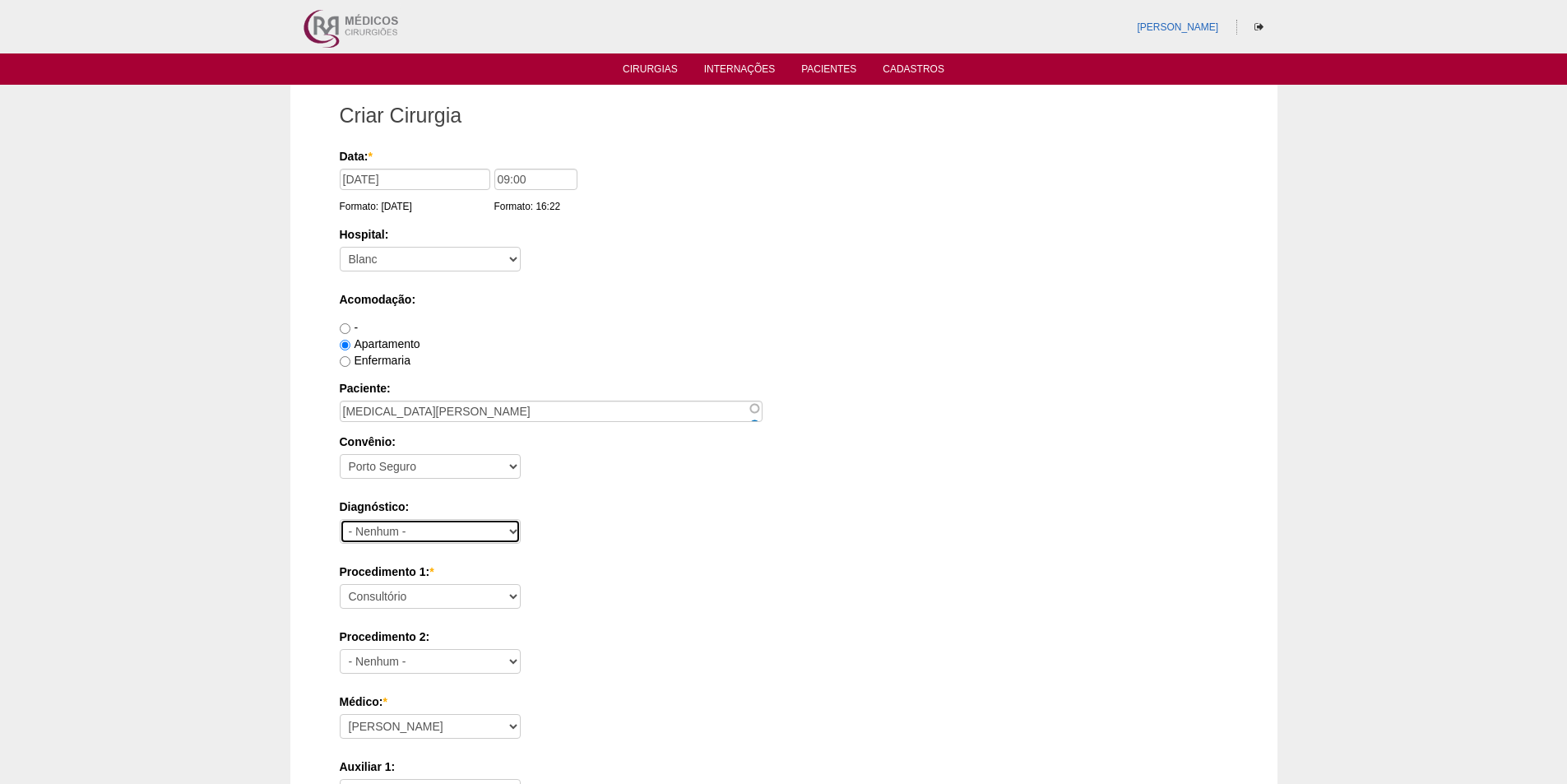
select select "3707"
click at [340, 519] on select "- Nenhum - Abdome Agudo Abscesso Hepático Abscesso Perianal Abscesso Peritoneal…" at bounding box center [430, 531] width 181 height 25
drag, startPoint x: 386, startPoint y: 599, endPoint x: 391, endPoint y: 585, distance: 14.9
click at [386, 596] on select "Consultório Abscesso Hepático - Drenagem Abscesso perianal Amputação Abdômino P…" at bounding box center [430, 596] width 181 height 25
select select "18616"
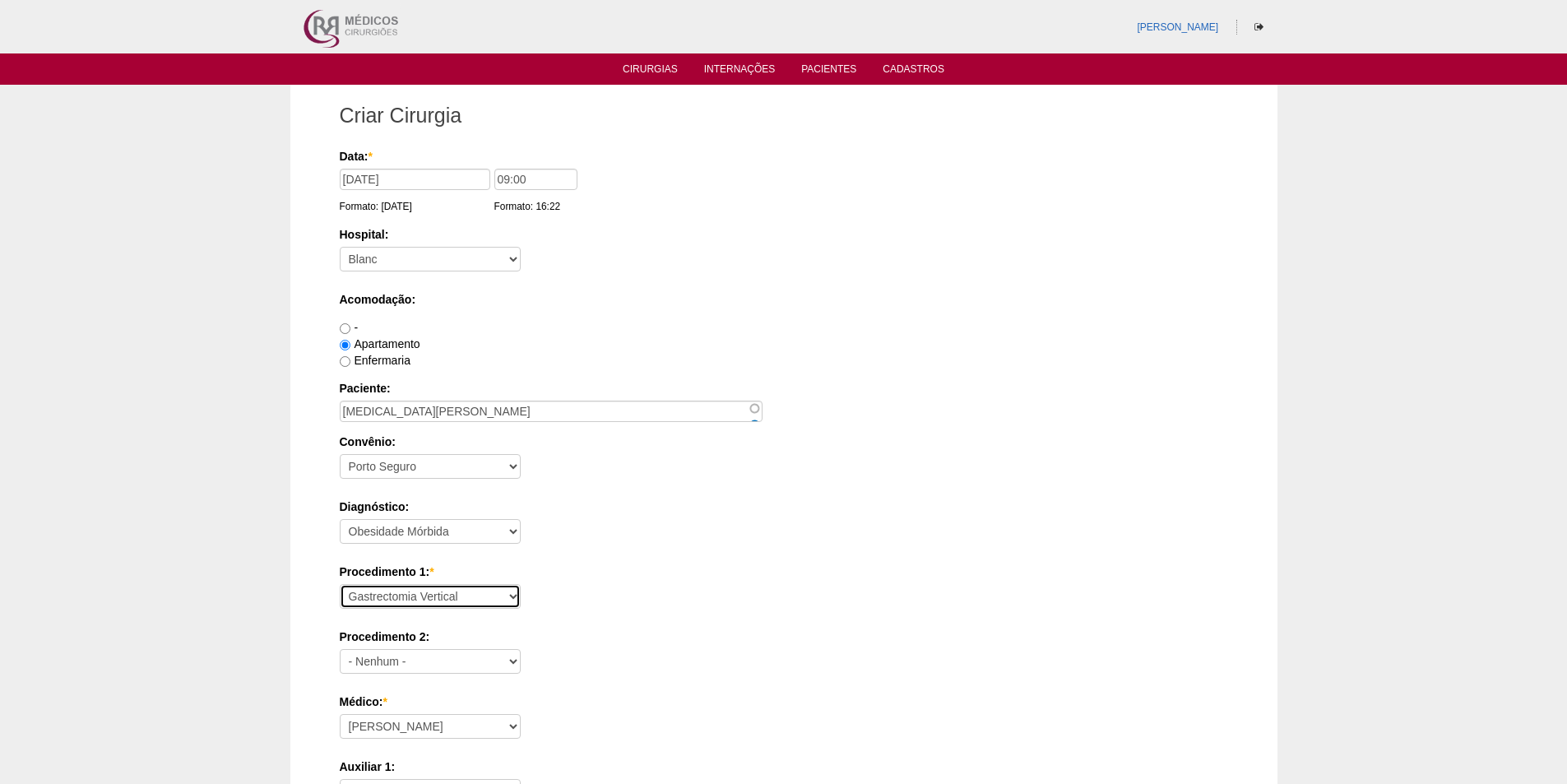
click at [340, 584] on select "Consultório Abscesso Hepático - Drenagem Abscesso perianal Amputação Abdômino P…" at bounding box center [430, 596] width 181 height 25
click at [842, 485] on div "Convênio: - Nenhum - Abet Afresp Allianz Amil Blue Life Caasp Cabesp Caixa de P…" at bounding box center [784, 460] width 889 height 53
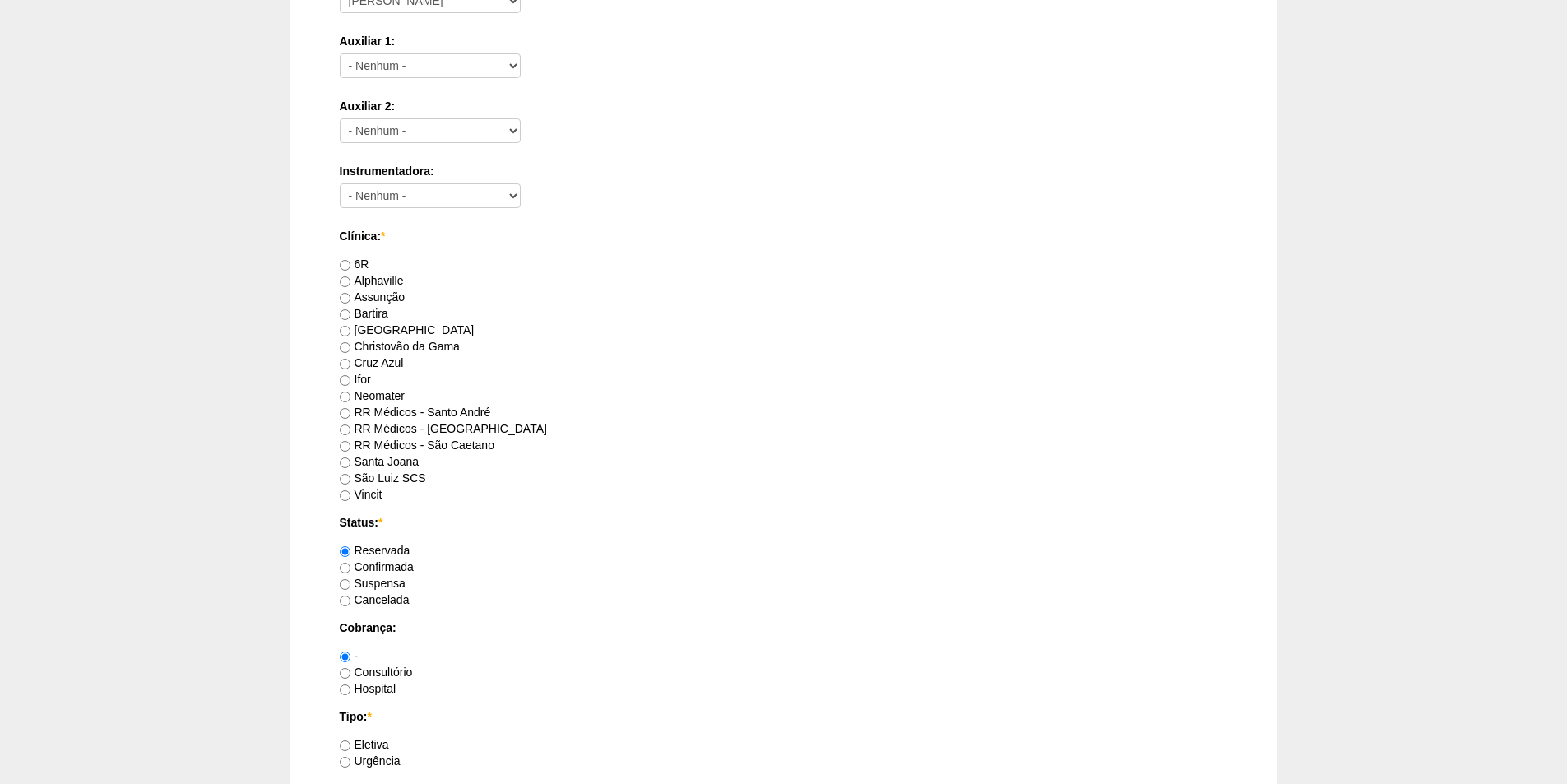
scroll to position [740, 0]
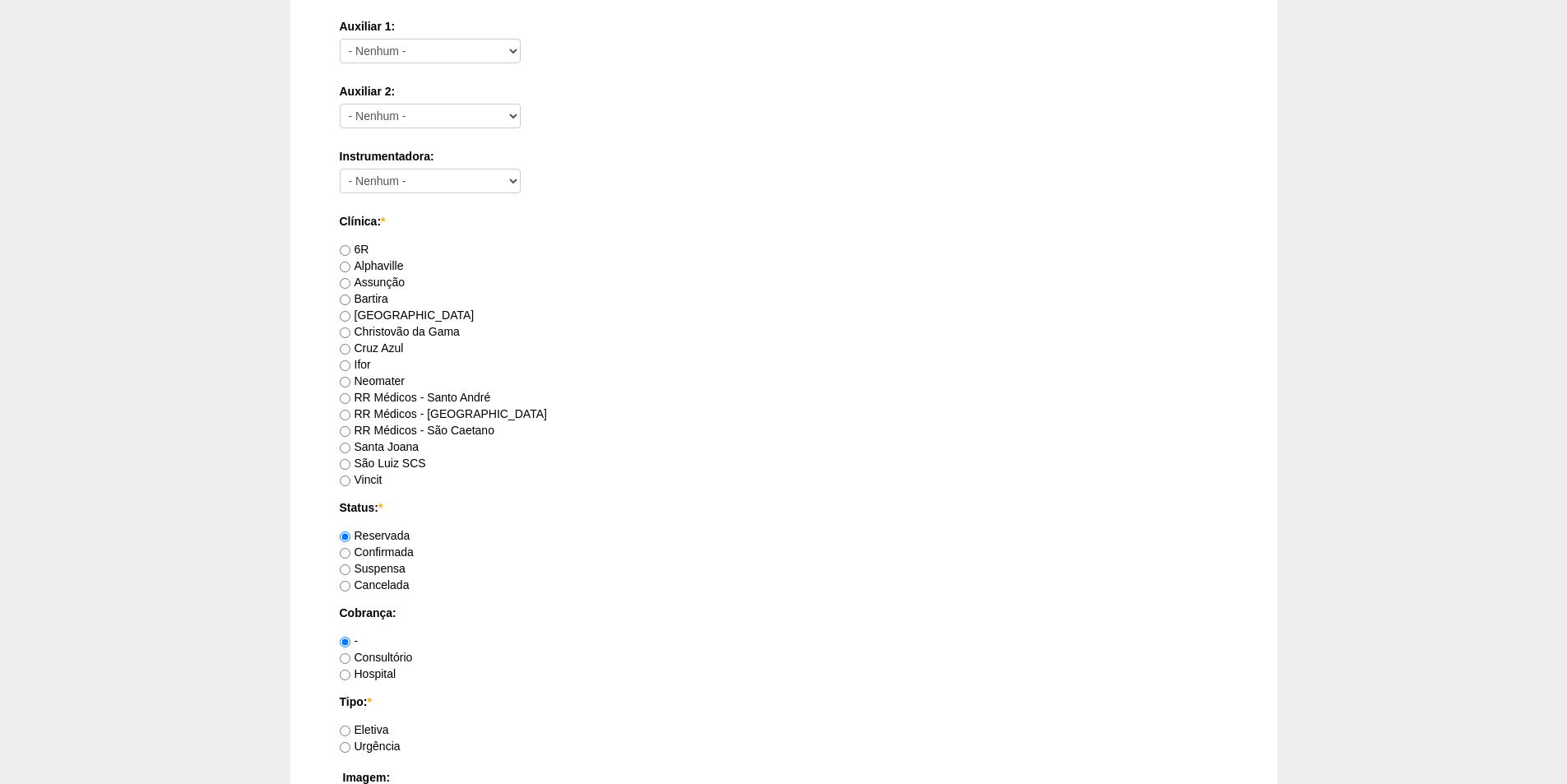
click at [413, 394] on label "RR Médicos - Santo André" at bounding box center [415, 397] width 151 height 13
click at [351, 394] on input "RR Médicos - Santo André" at bounding box center [345, 399] width 11 height 11
radio input "true"
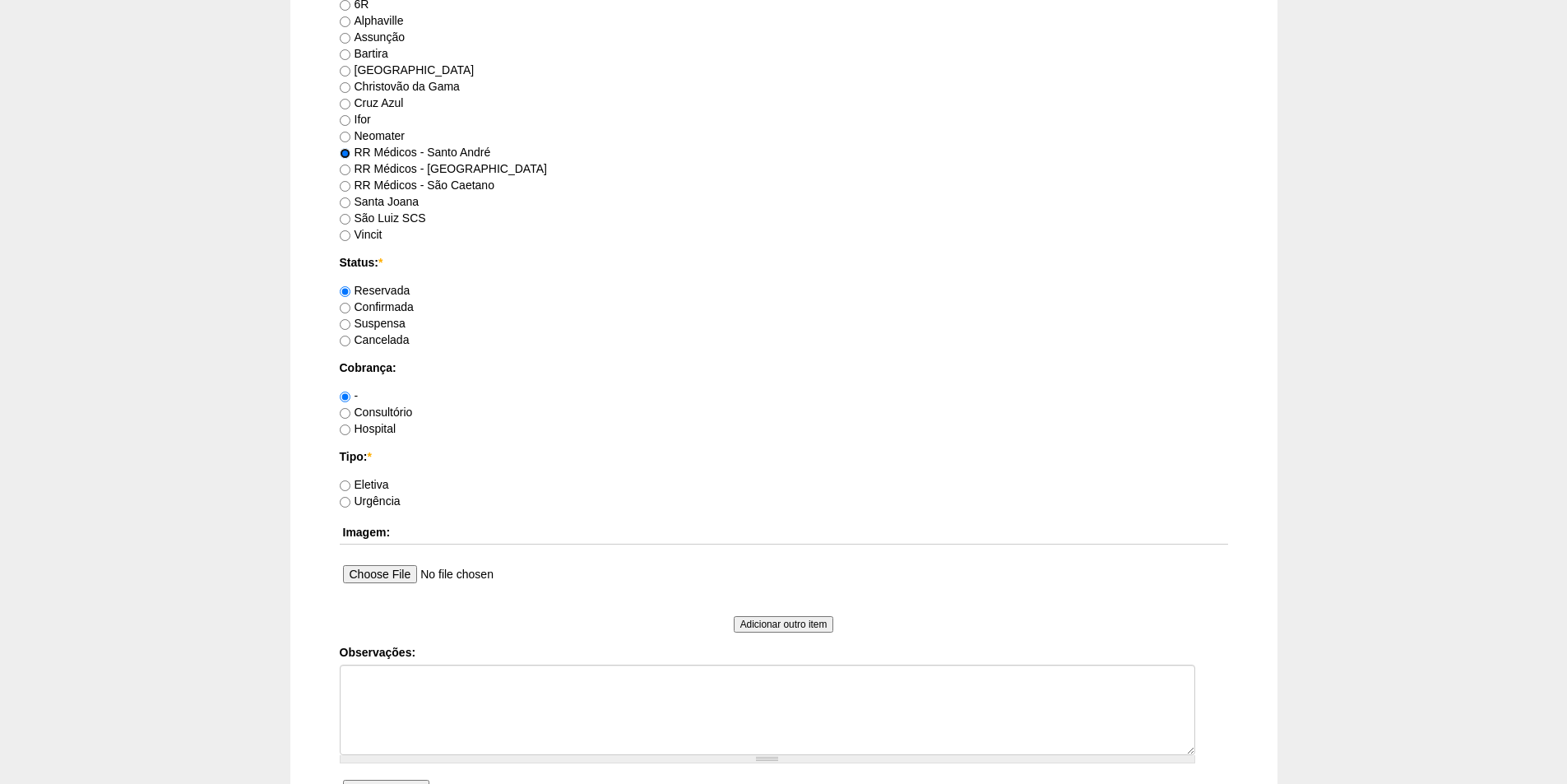
scroll to position [987, 0]
click at [367, 415] on label "Consultório" at bounding box center [376, 410] width 73 height 13
click at [351, 415] on input "Consultório" at bounding box center [345, 412] width 11 height 11
radio input "true"
click at [379, 482] on label "Eletiva" at bounding box center [364, 482] width 49 height 13
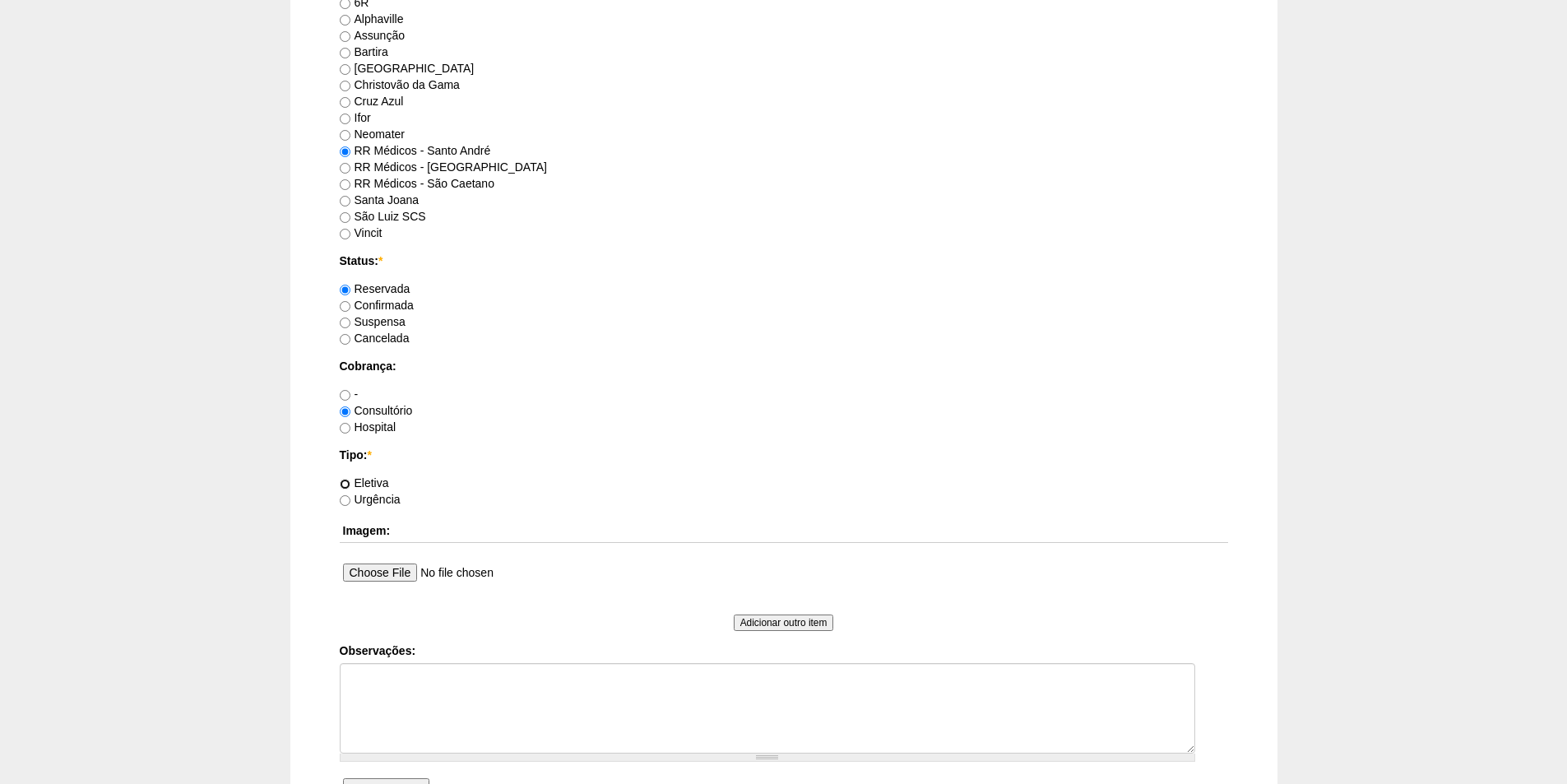
click at [351, 482] on input "Eletiva" at bounding box center [345, 484] width 11 height 11
radio input "true"
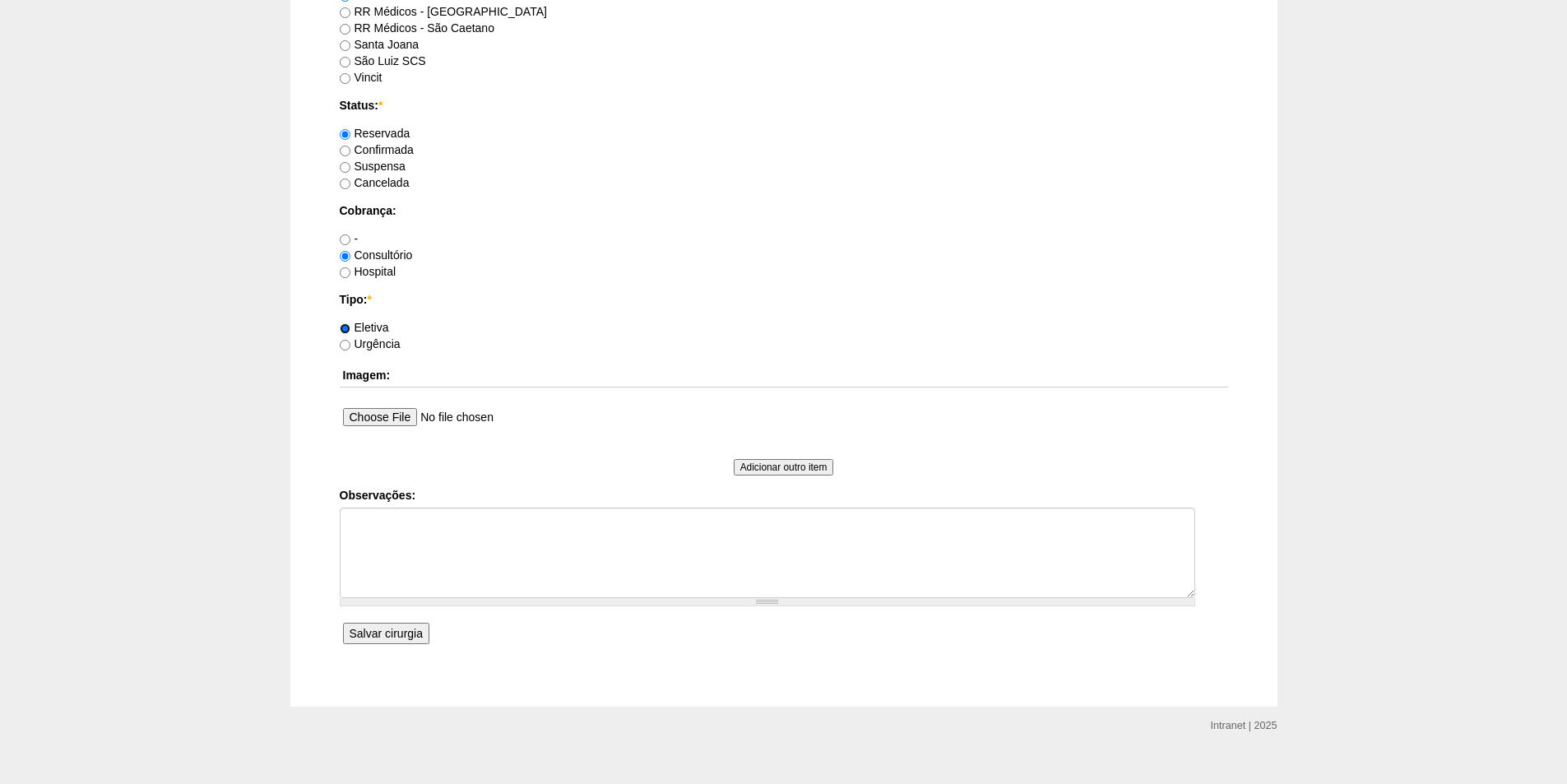
scroll to position [1165, 0]
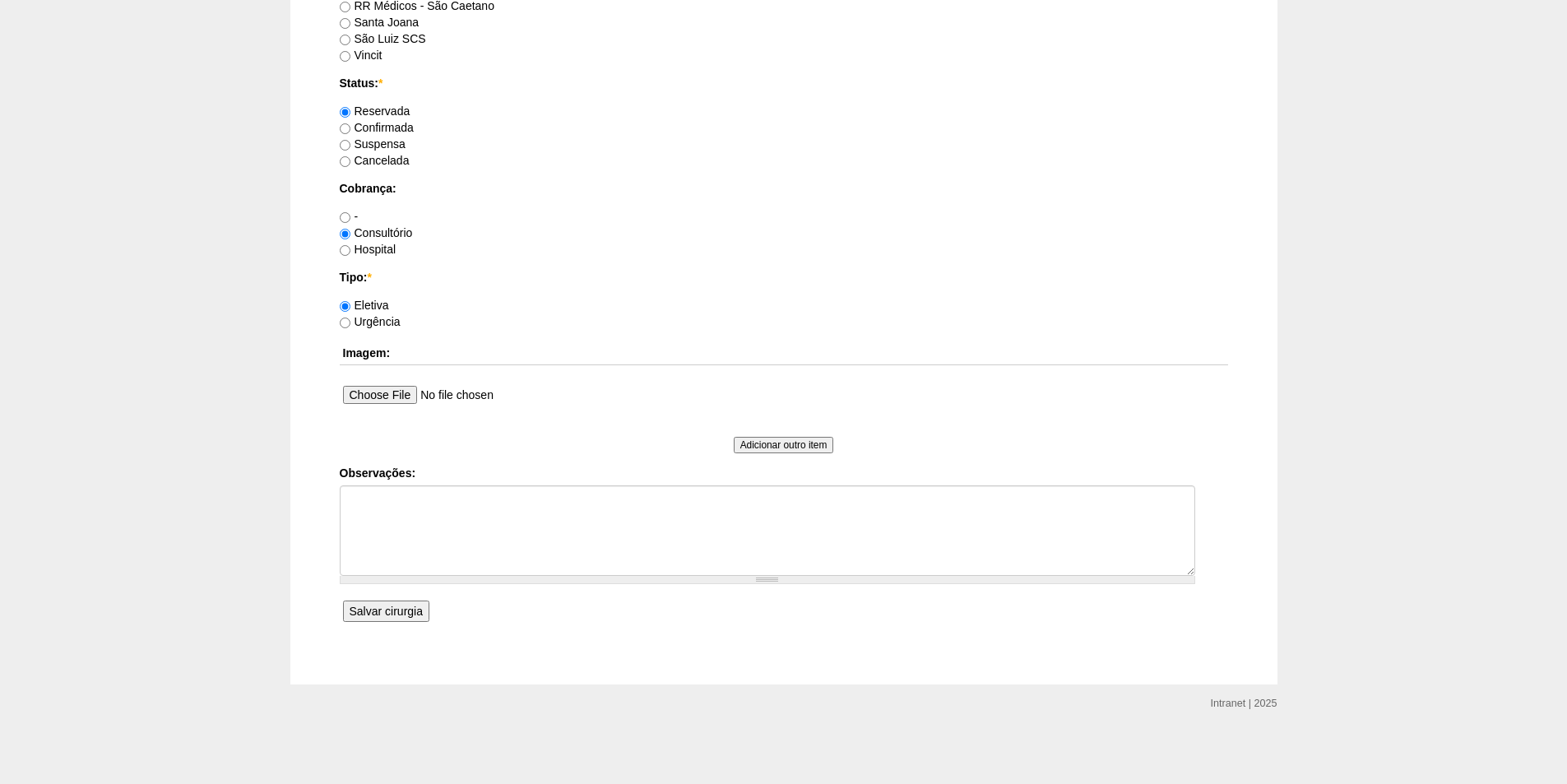
click at [373, 610] on input "Salvar cirurgia" at bounding box center [386, 610] width 86 height 21
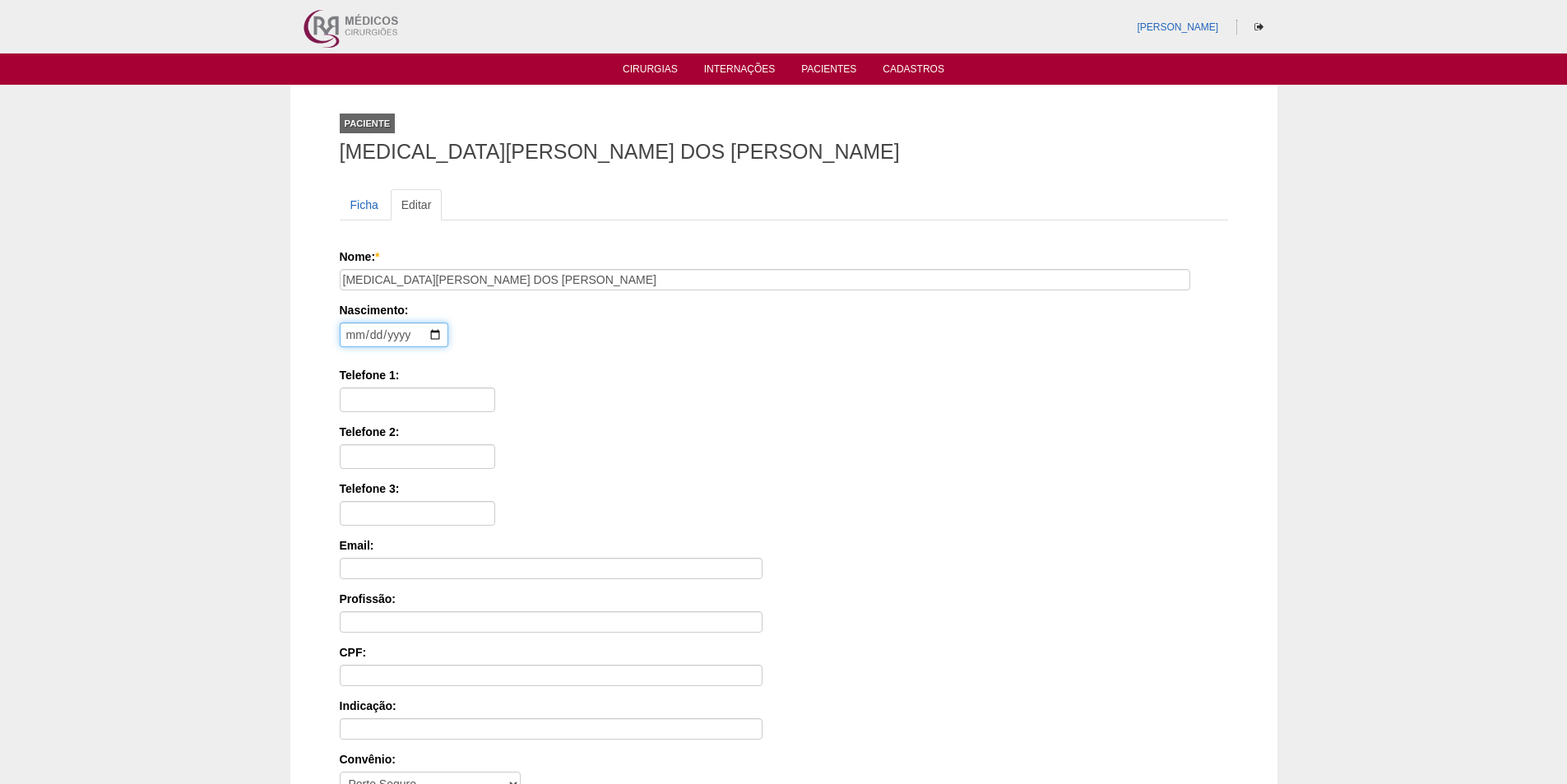
click at [352, 329] on input "date" at bounding box center [394, 334] width 109 height 25
type input "0001-06-08"
type input "[DATE]"
type input "11930357185"
type input "434.575.138-13"
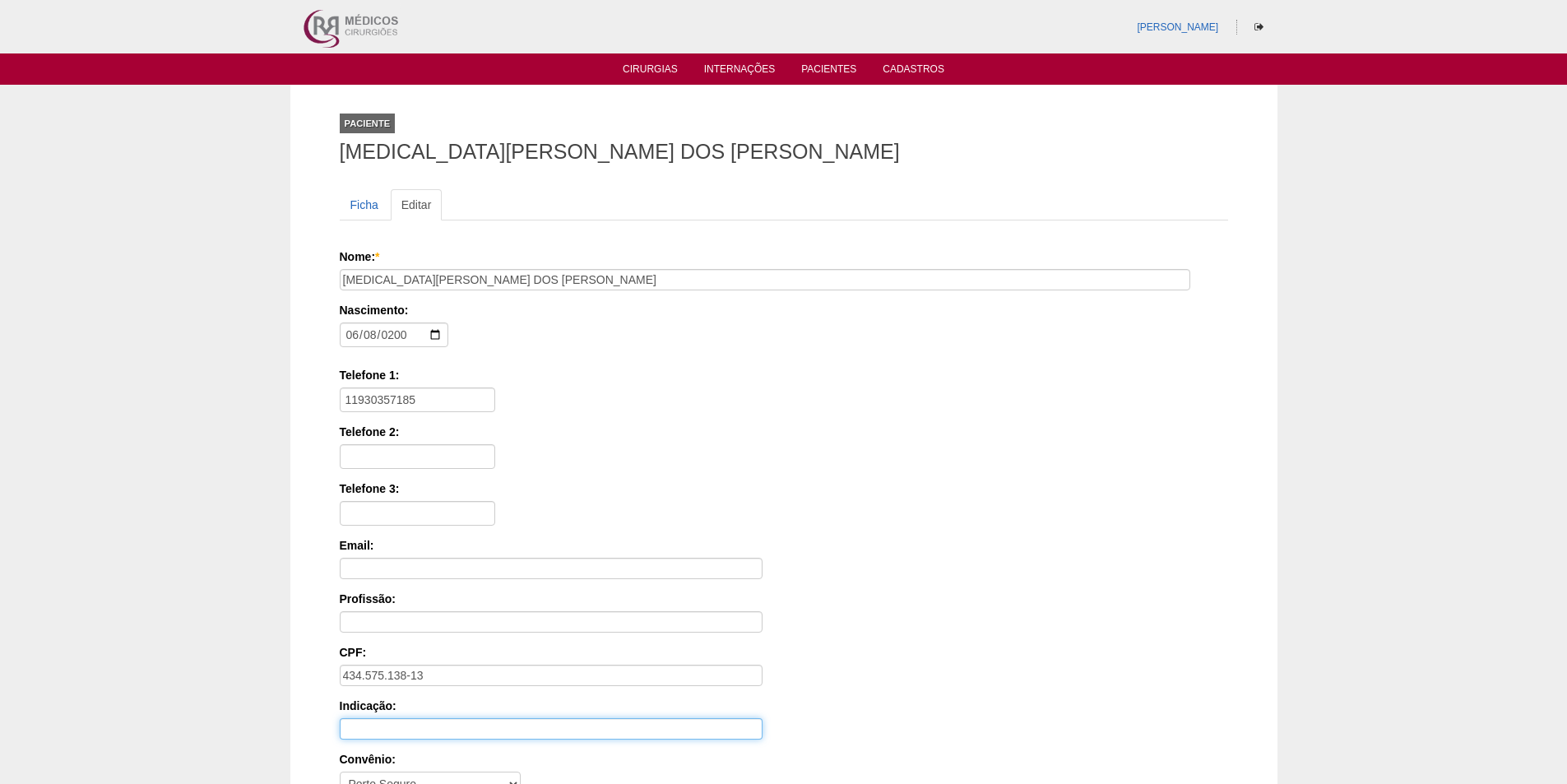
scroll to position [165, 0]
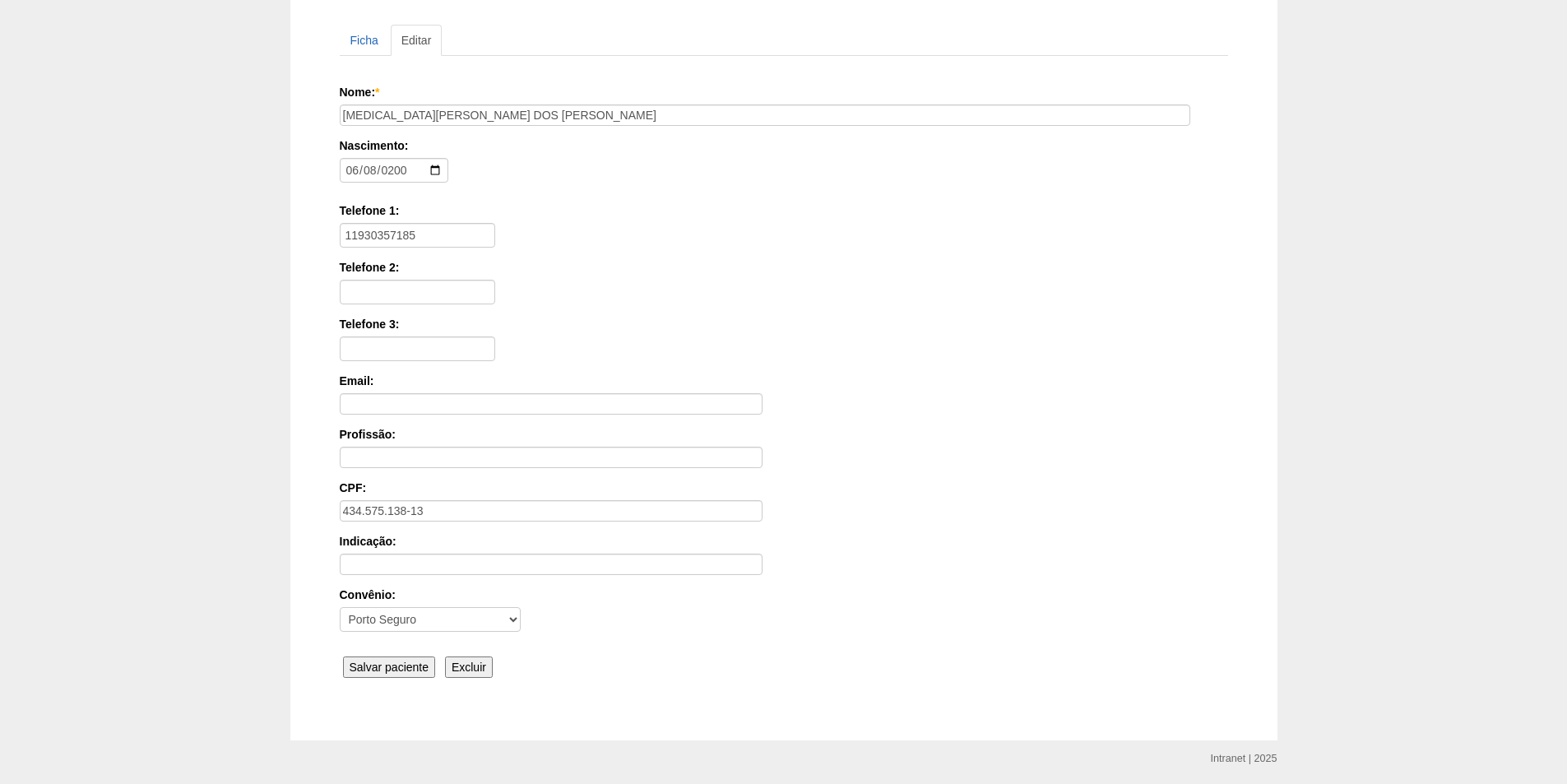
click at [374, 657] on input "Salvar paciente" at bounding box center [390, 666] width 93 height 21
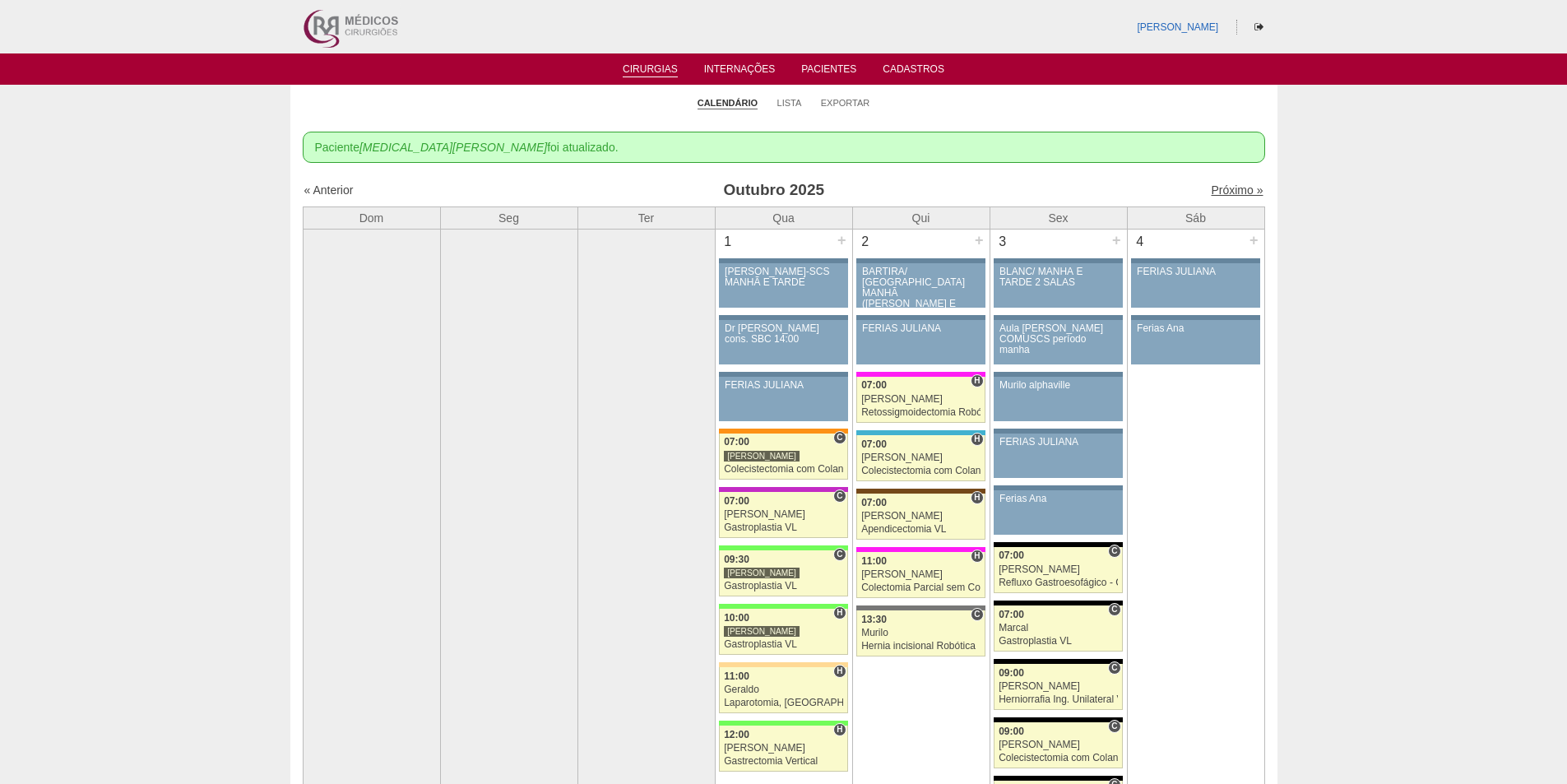
click at [1211, 188] on link "Próximo »" at bounding box center [1237, 189] width 52 height 13
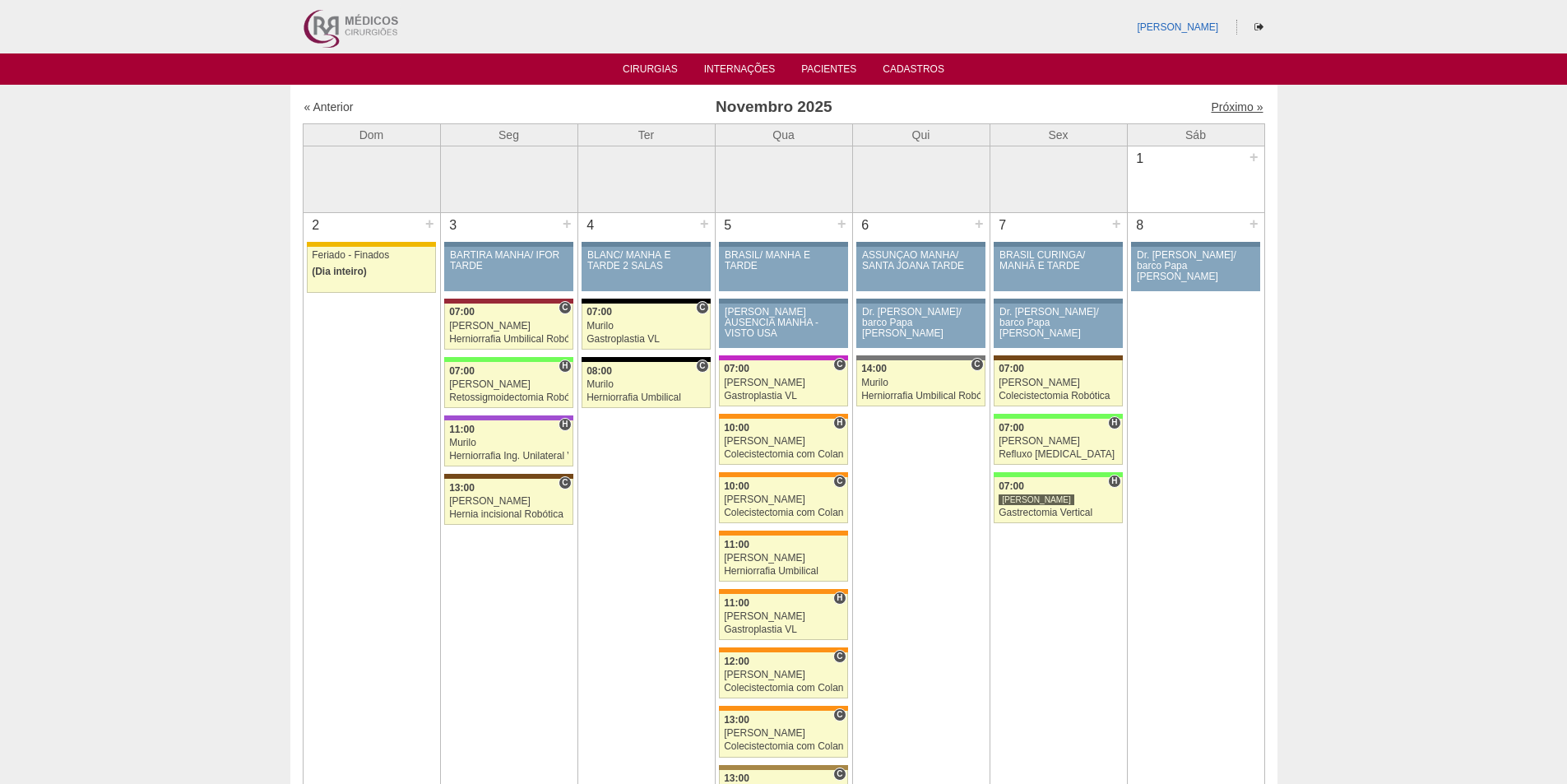
click at [1221, 103] on link "Próximo »" at bounding box center [1237, 107] width 52 height 13
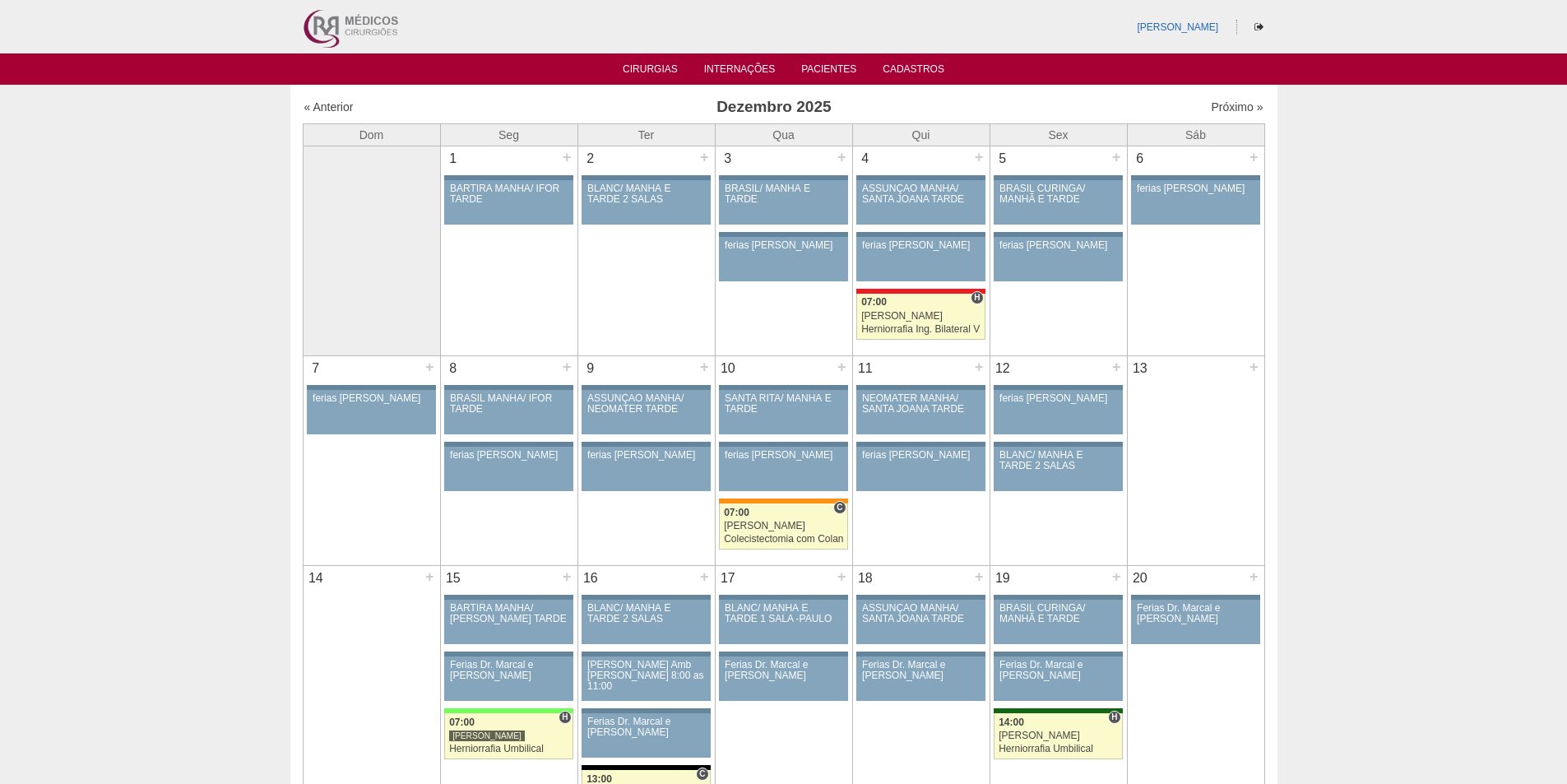
click at [311, 99] on div "« Anterior" at bounding box center [420, 107] width 231 height 16
click at [316, 104] on link "« Anterior" at bounding box center [330, 107] width 49 height 13
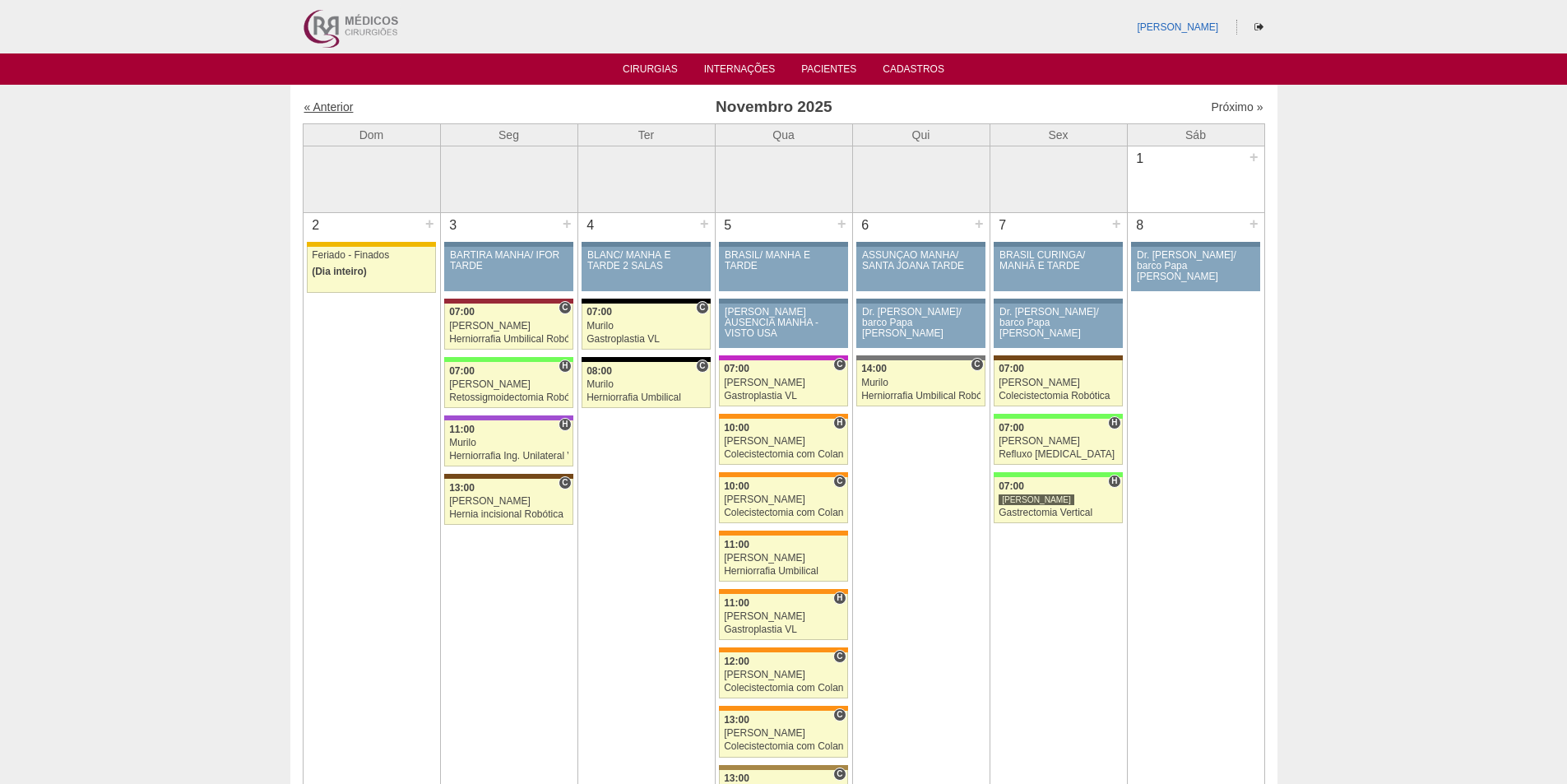
click at [330, 102] on link "« Anterior" at bounding box center [330, 107] width 49 height 13
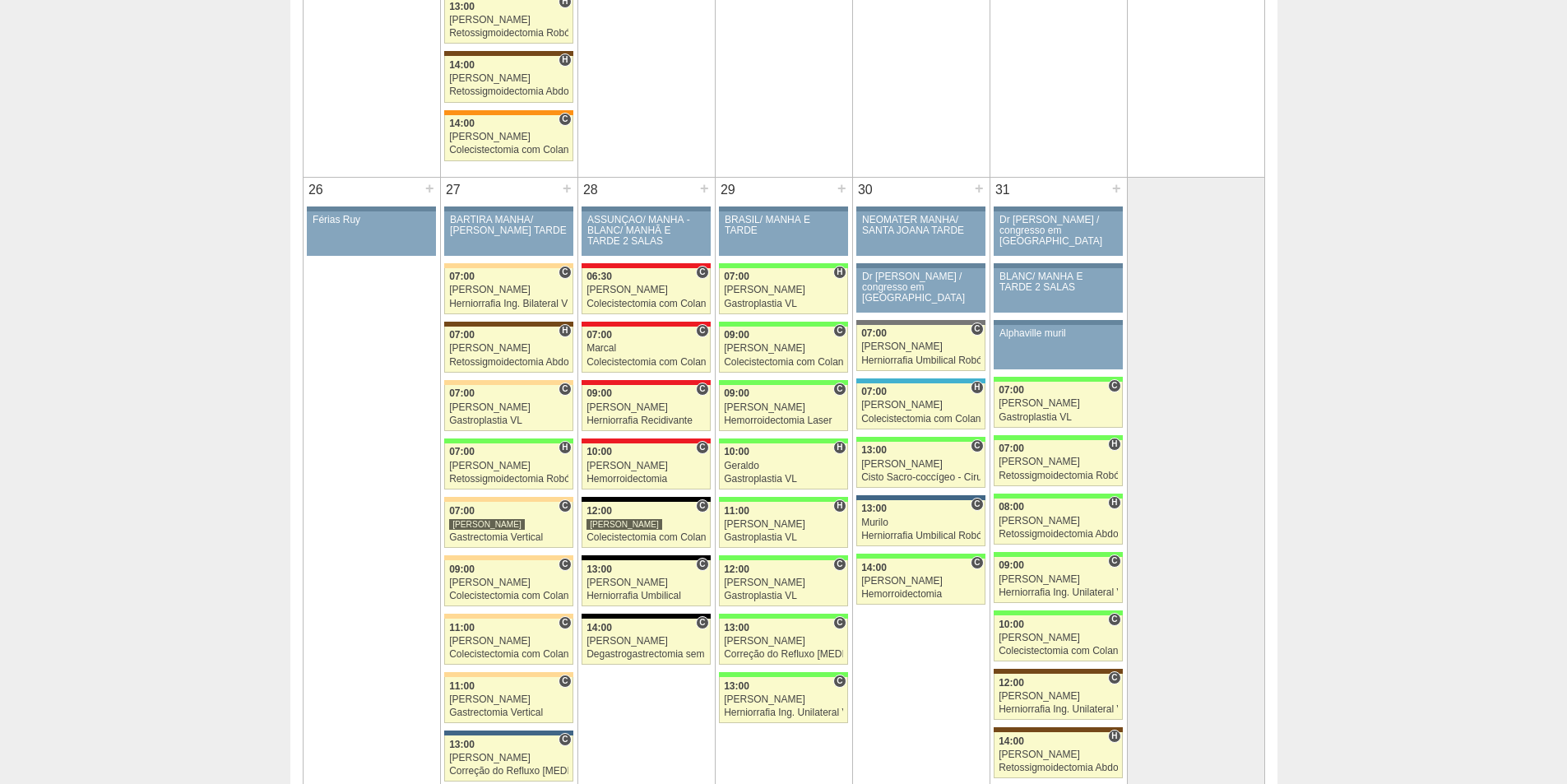
scroll to position [3317, 0]
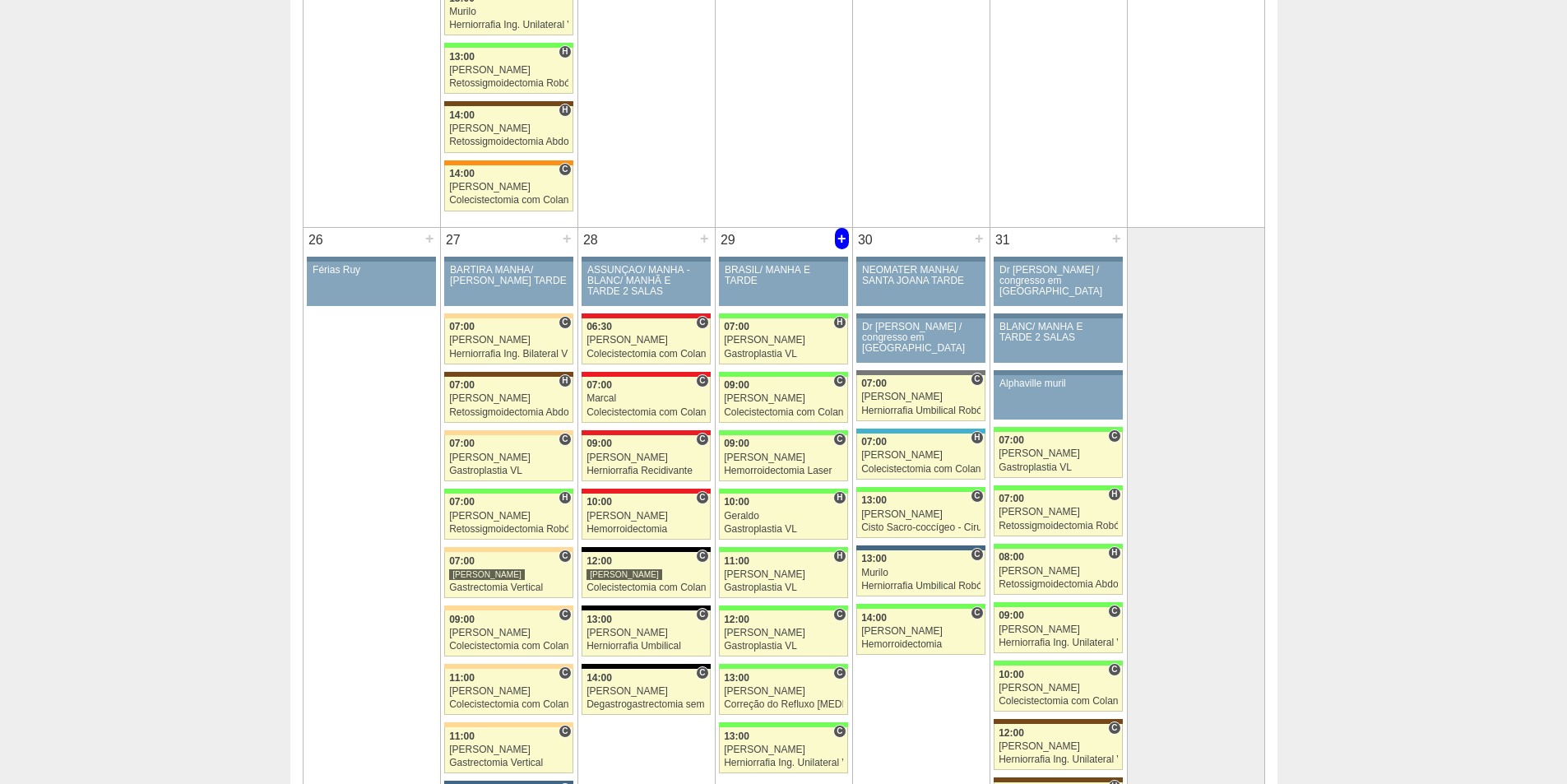
click at [836, 238] on div "+" at bounding box center [841, 238] width 14 height 21
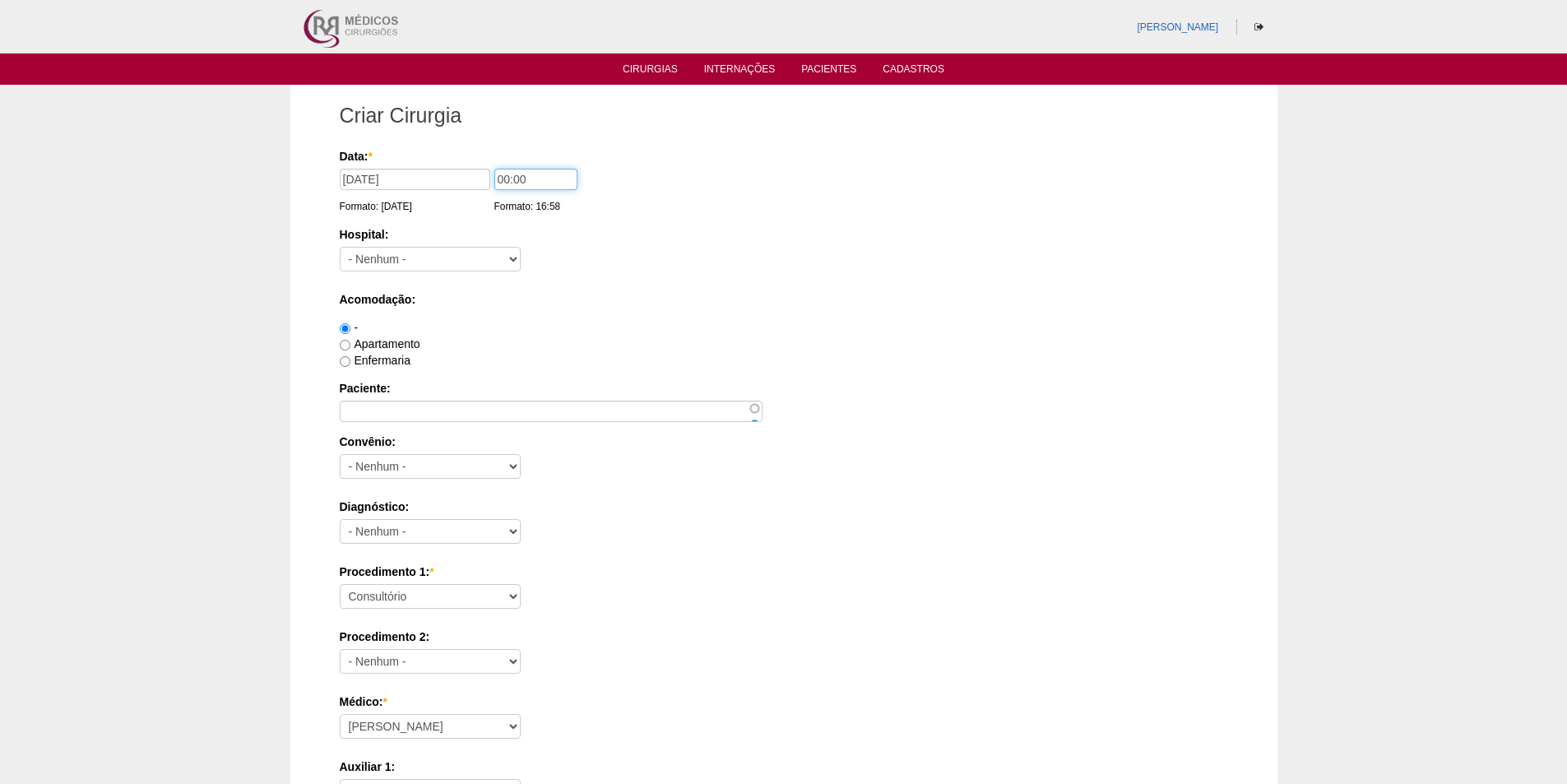
click at [498, 178] on input "00:00" at bounding box center [535, 178] width 83 height 21
type input "07:00"
click at [427, 258] on select "- [GEOGRAPHIC_DATA] - [DATE] [PERSON_NAME] Alvorada América Assunção Bartira Be…" at bounding box center [430, 259] width 181 height 25
select select "8"
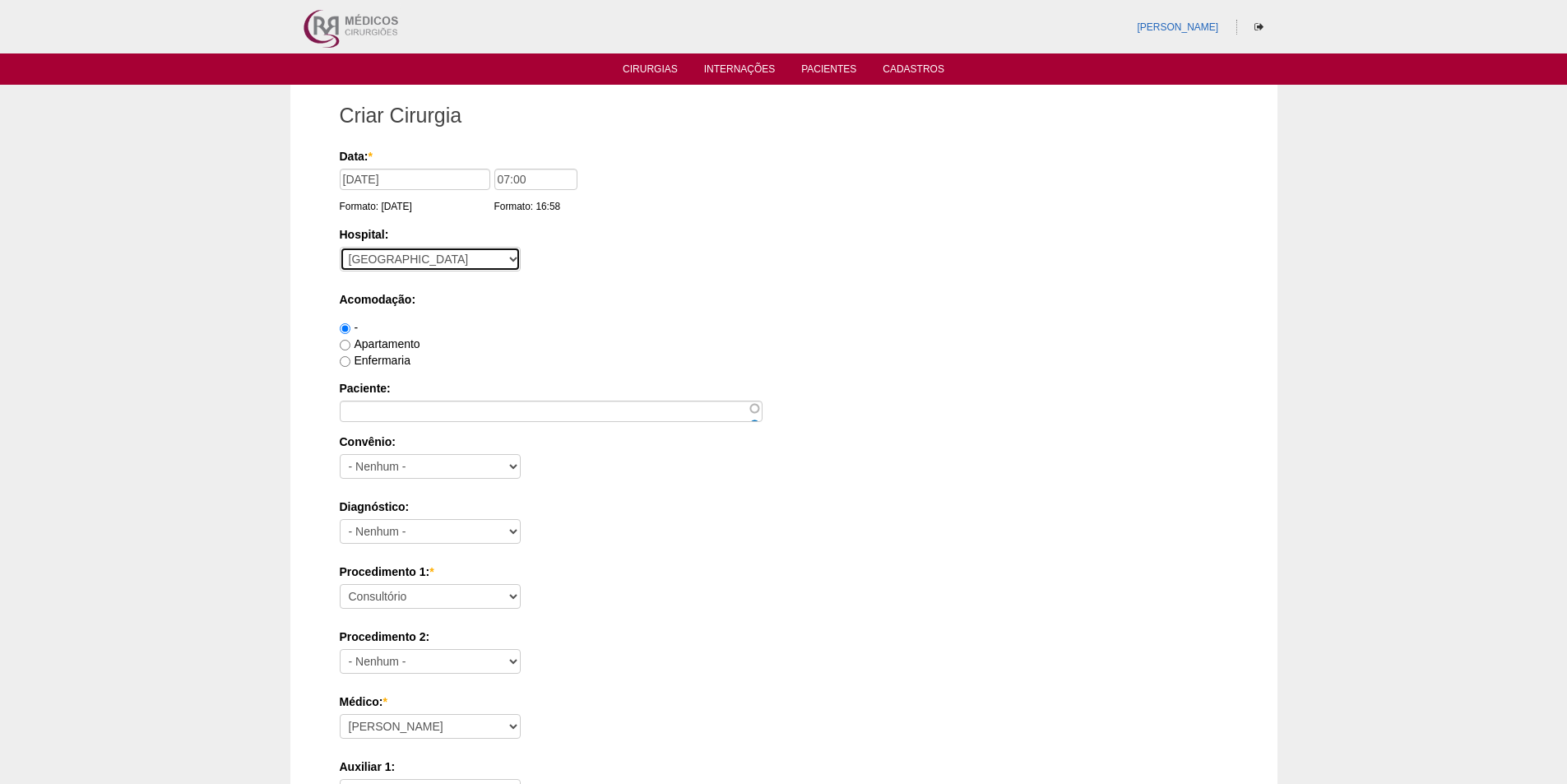
click at [340, 247] on select "- [GEOGRAPHIC_DATA] - [DATE] [PERSON_NAME] Alvorada América Assunção Bartira Be…" at bounding box center [430, 259] width 181 height 25
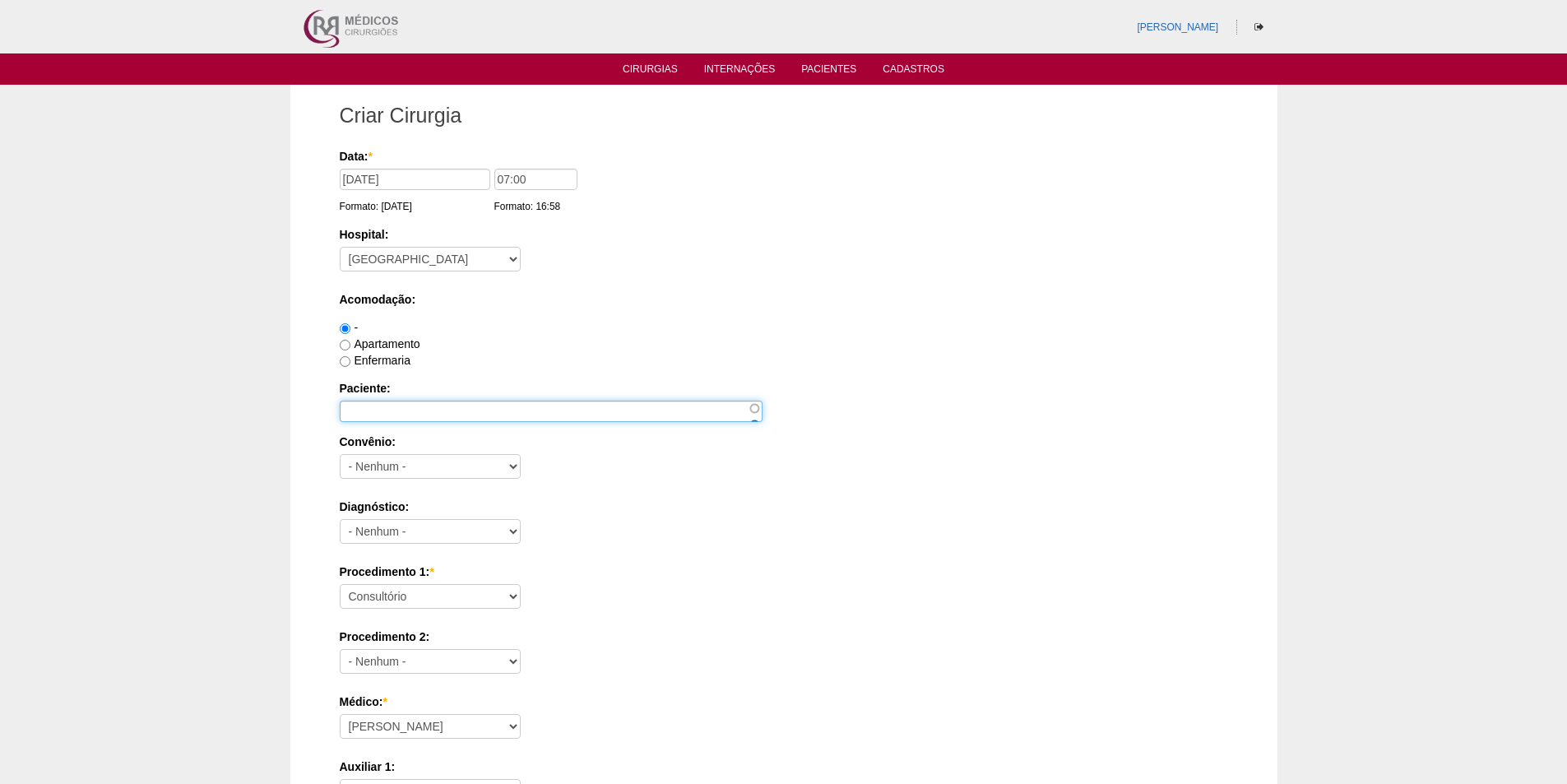
click at [377, 411] on input "Paciente:" at bounding box center [551, 411] width 423 height 21
paste input "MICHELE GALANTINI PONTE"
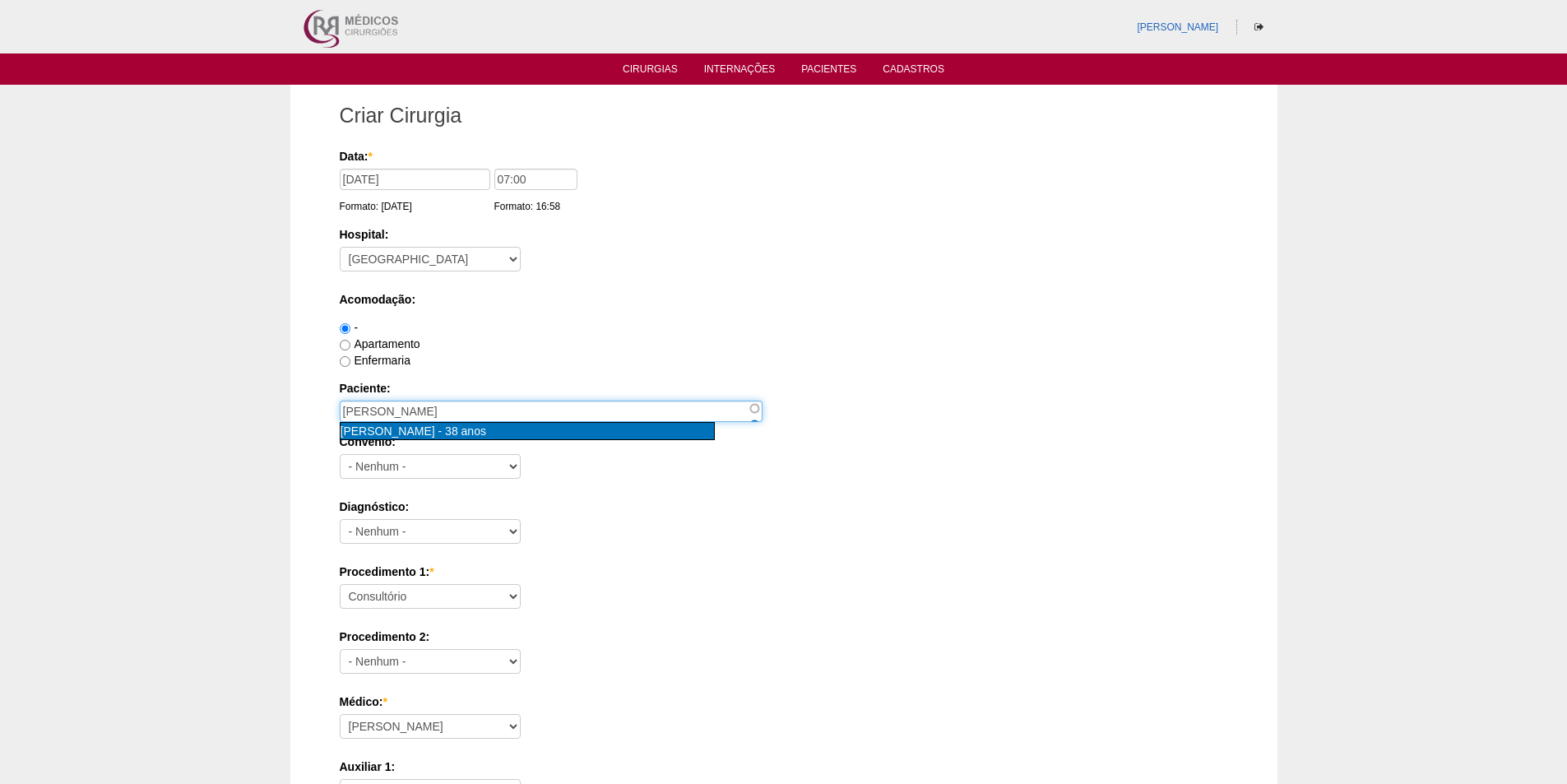
type input "[PERSON_NAME] [nid:86721]"
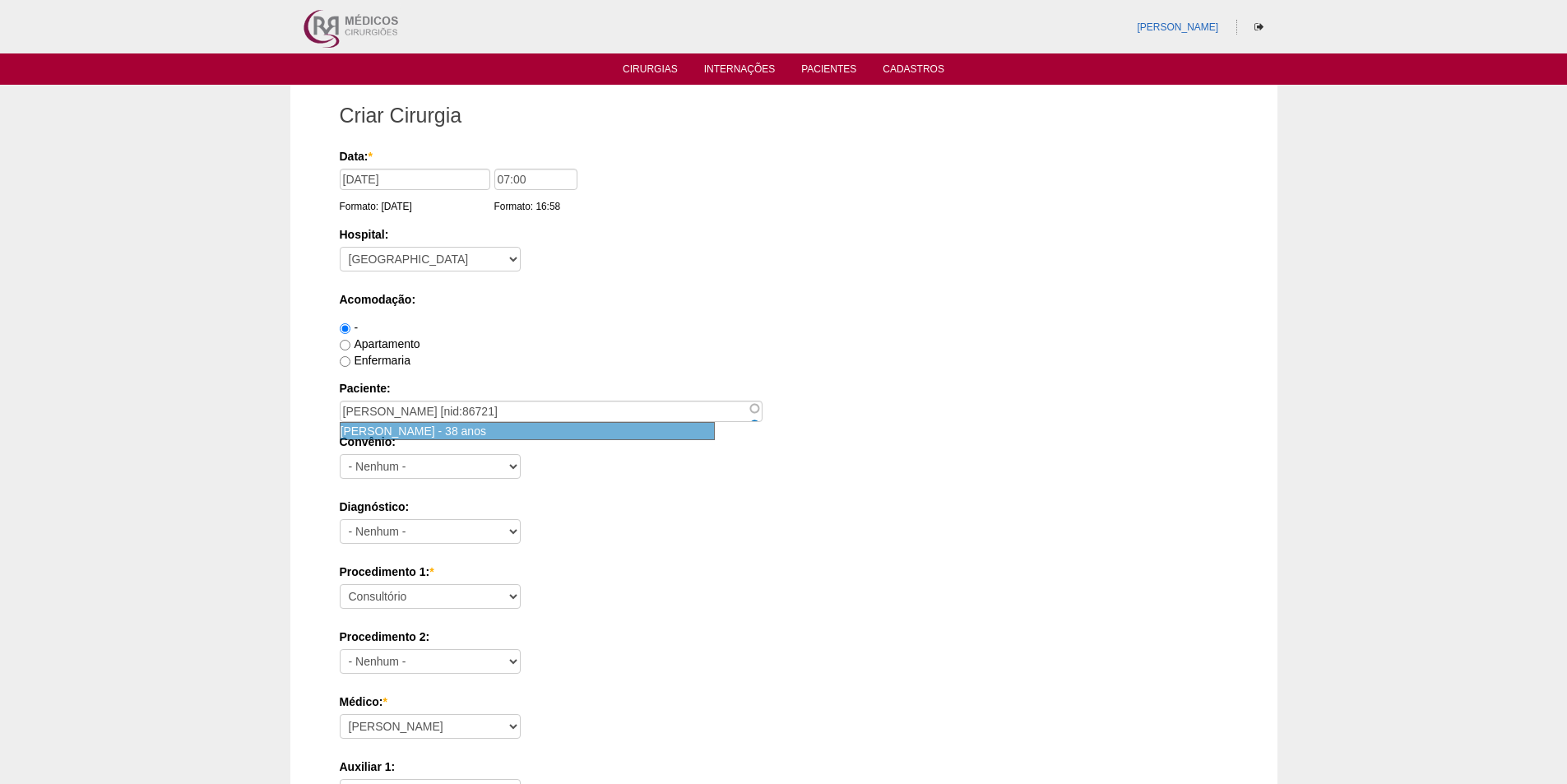
drag, startPoint x: 392, startPoint y: 433, endPoint x: 369, endPoint y: 376, distance: 61.5
click at [391, 419] on div "Paciente: MICHELE GALANTINI PONTE - 38 anos MICHELE GALANTINI PONTE [nid:86721]" at bounding box center [784, 401] width 889 height 42
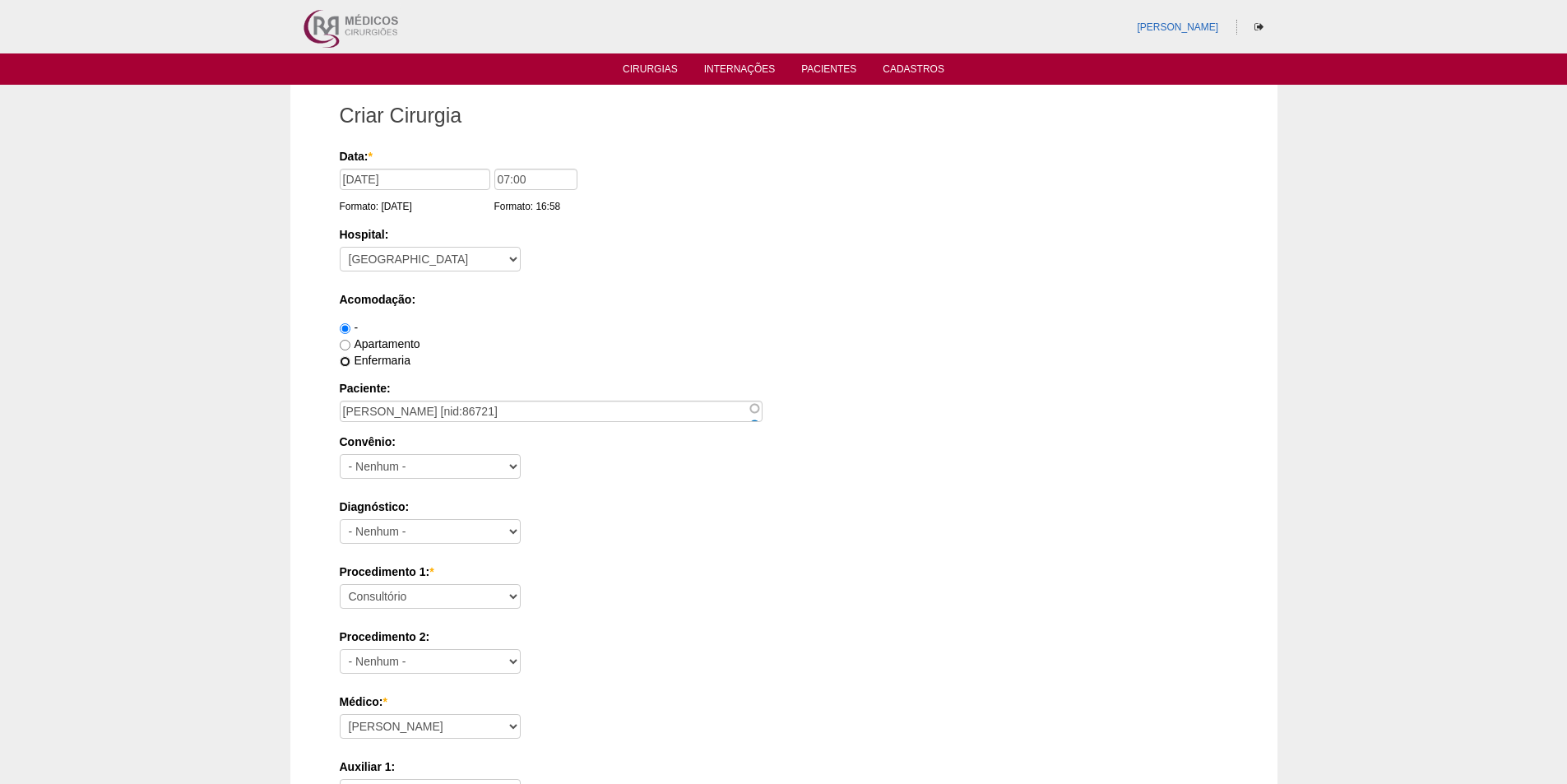
click at [346, 362] on input "Enfermaria" at bounding box center [345, 361] width 11 height 11
radio input "true"
drag, startPoint x: 382, startPoint y: 463, endPoint x: 389, endPoint y: 455, distance: 10.6
click at [382, 464] on select "- Nenhum - Abet Afresp Allianz Amil Blue Life Caasp Cabesp Caixa de Pensões Car…" at bounding box center [430, 466] width 181 height 25
select select "26"
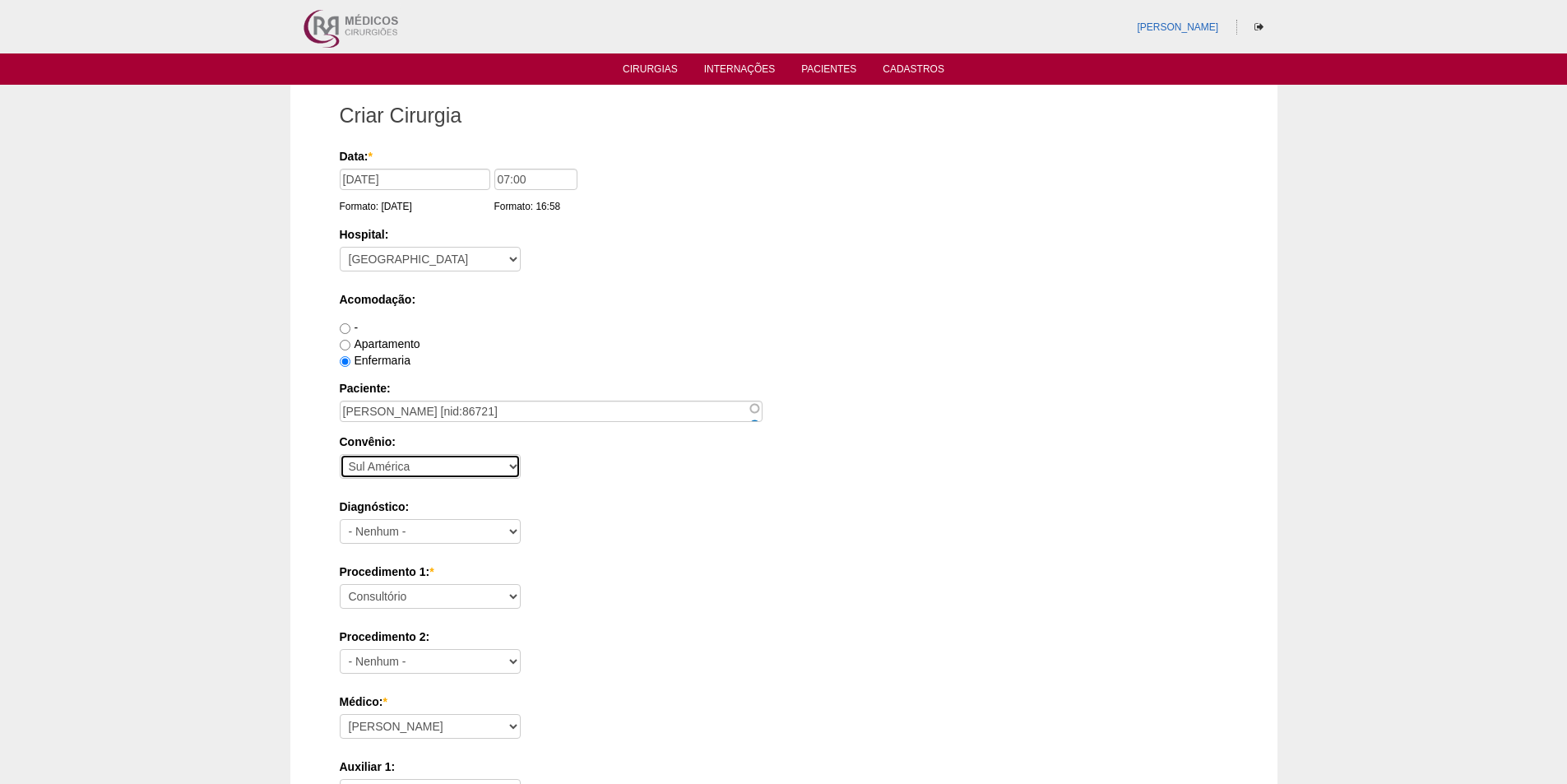
click at [340, 454] on select "- Nenhum - Abet Afresp Allianz Amil Blue Life Caasp Cabesp Caixa de Pensões Car…" at bounding box center [430, 466] width 181 height 25
click at [381, 536] on select "- Nenhum - Abdome Agudo Abscesso Hepático Abscesso Perianal Abscesso Peritoneal…" at bounding box center [430, 531] width 181 height 25
select select "12"
click at [340, 519] on select "- Nenhum - Abdome Agudo Abscesso Hepático Abscesso Perianal Abscesso Peritoneal…" at bounding box center [430, 531] width 181 height 25
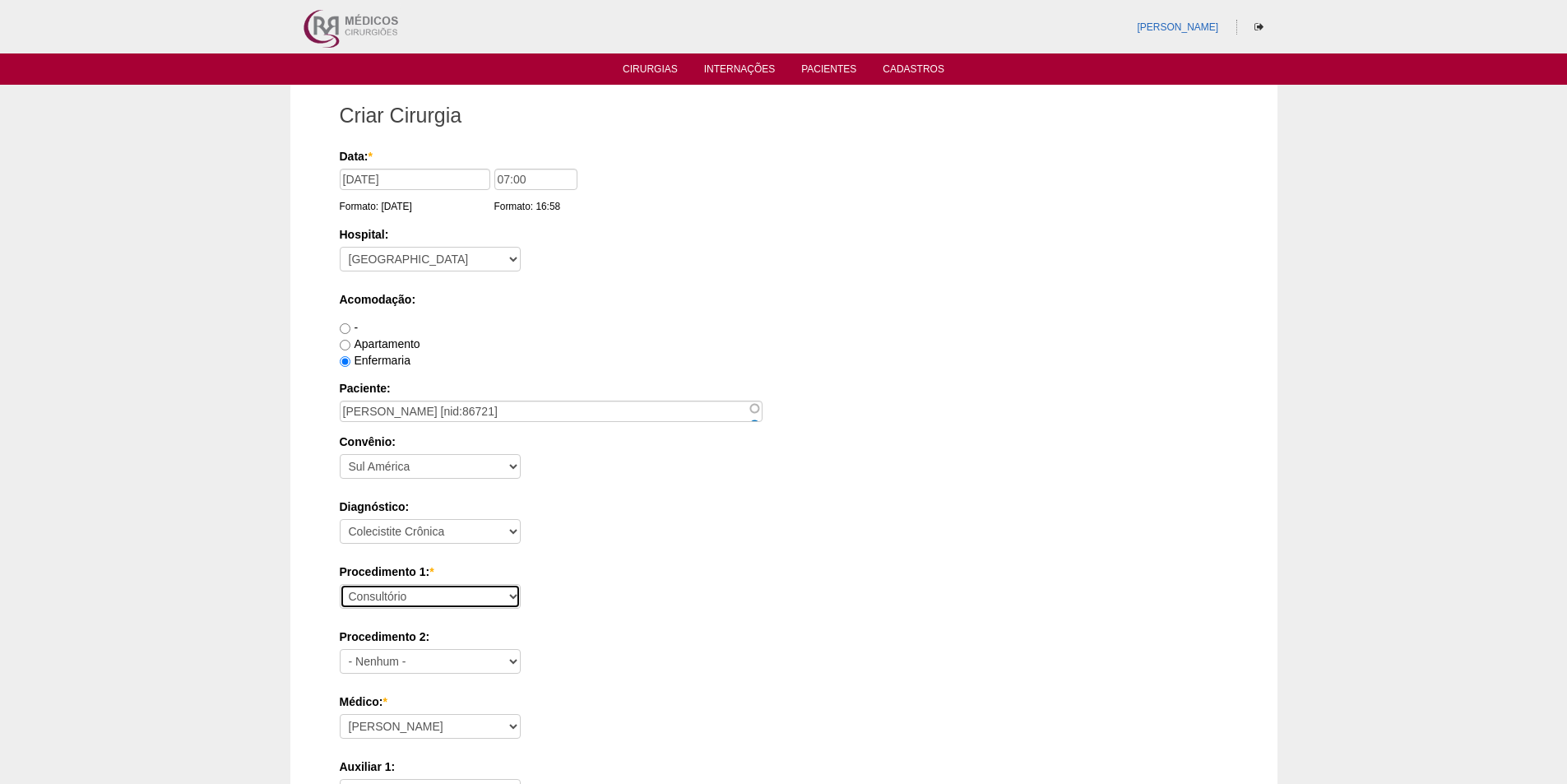
click at [399, 605] on select "Consultório Abscesso Hepático - Drenagem Abscesso perianal Amputação Abdômino P…" at bounding box center [430, 596] width 181 height 25
select select "3735"
click at [340, 584] on select "Consultório Abscesso Hepático - Drenagem Abscesso perianal Amputação Abdômino P…" at bounding box center [430, 596] width 181 height 25
click at [647, 517] on div "Diagnóstico: - Nenhum - Abdome Agudo Abscesso Hepático Abscesso Perianal Absces…" at bounding box center [784, 525] width 889 height 53
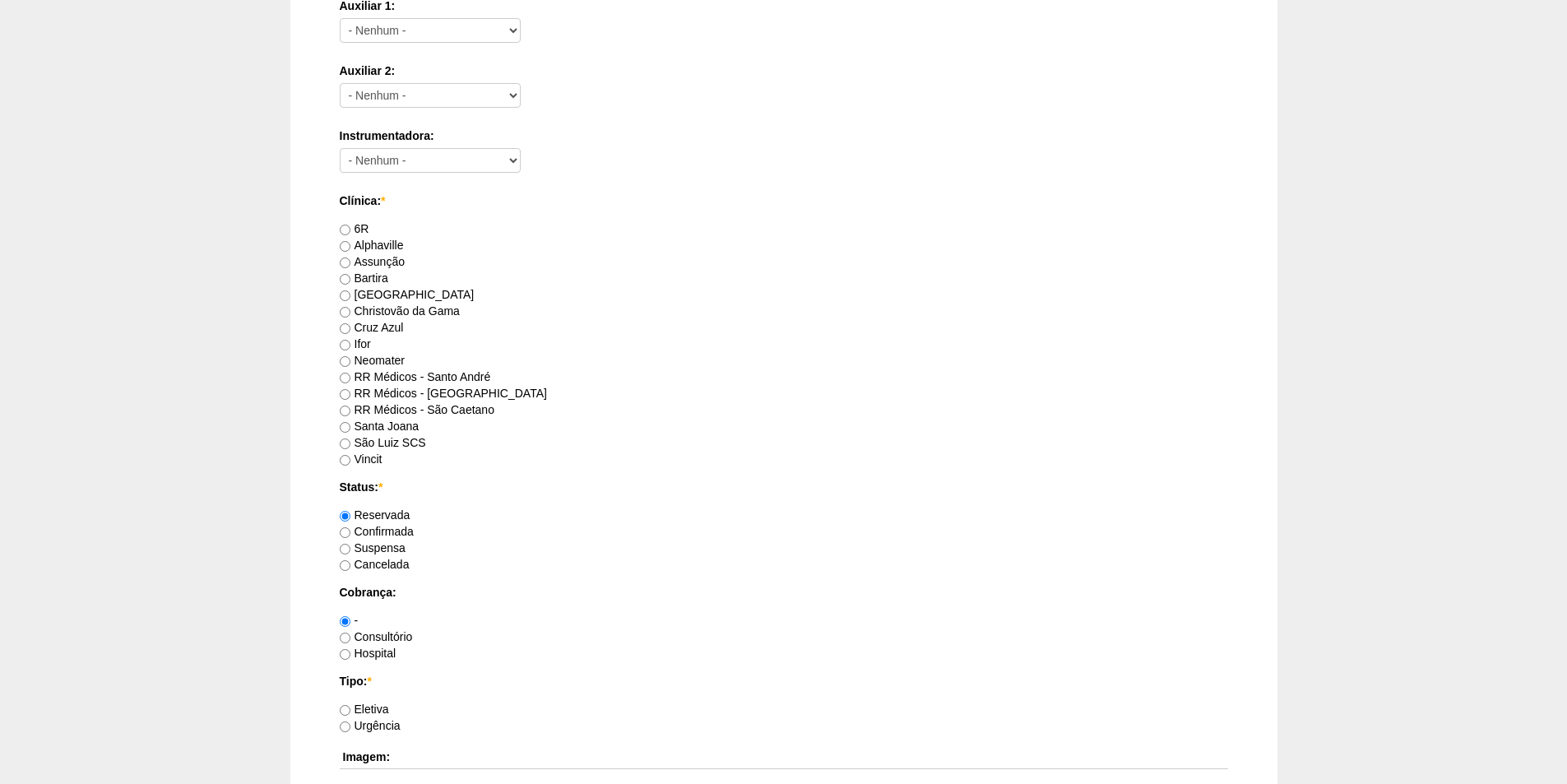
scroll to position [822, 0]
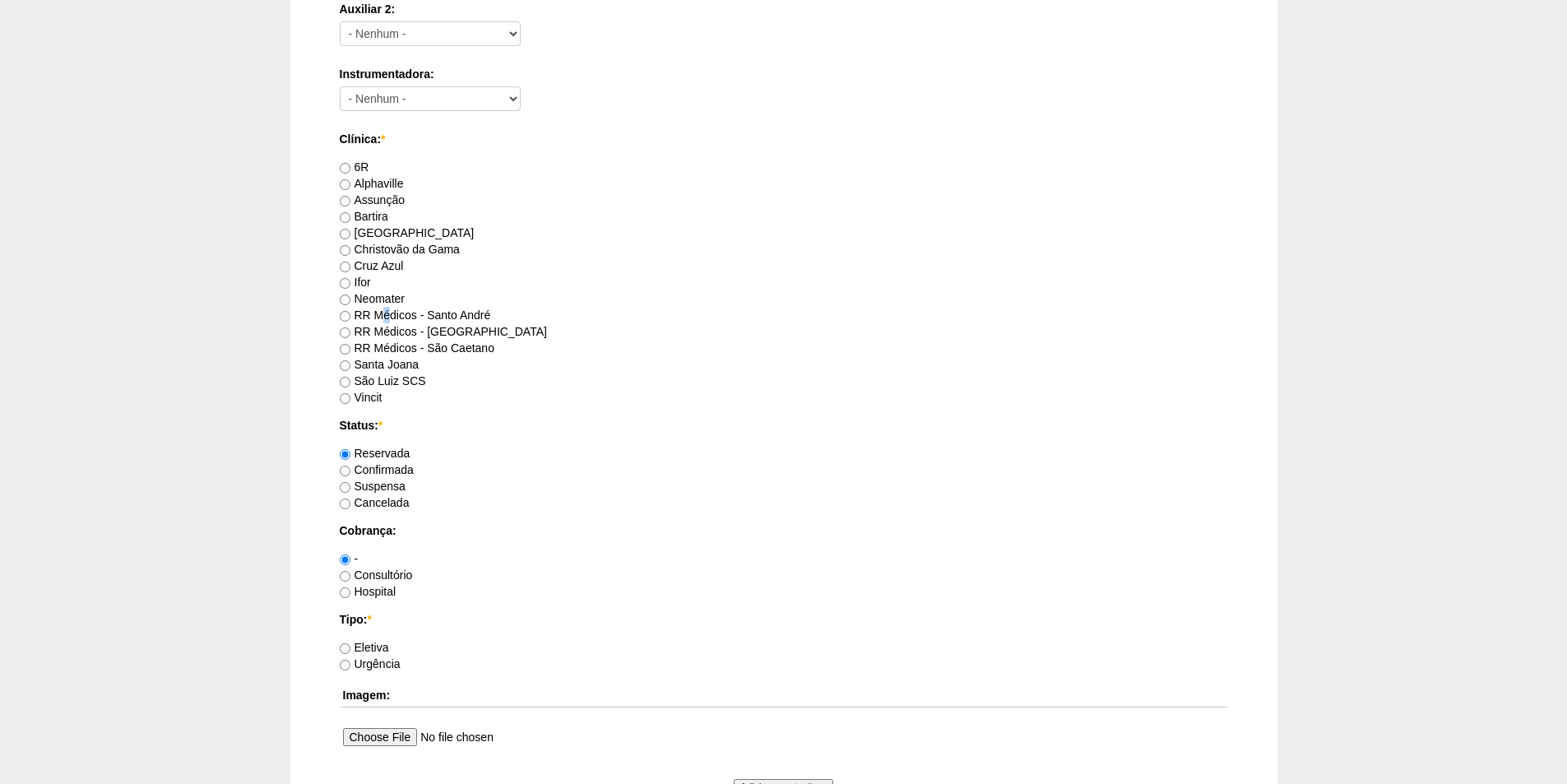
drag, startPoint x: 381, startPoint y: 313, endPoint x: 436, endPoint y: 411, distance: 112.4
click at [385, 313] on label "RR Médicos - Santo André" at bounding box center [415, 315] width 151 height 13
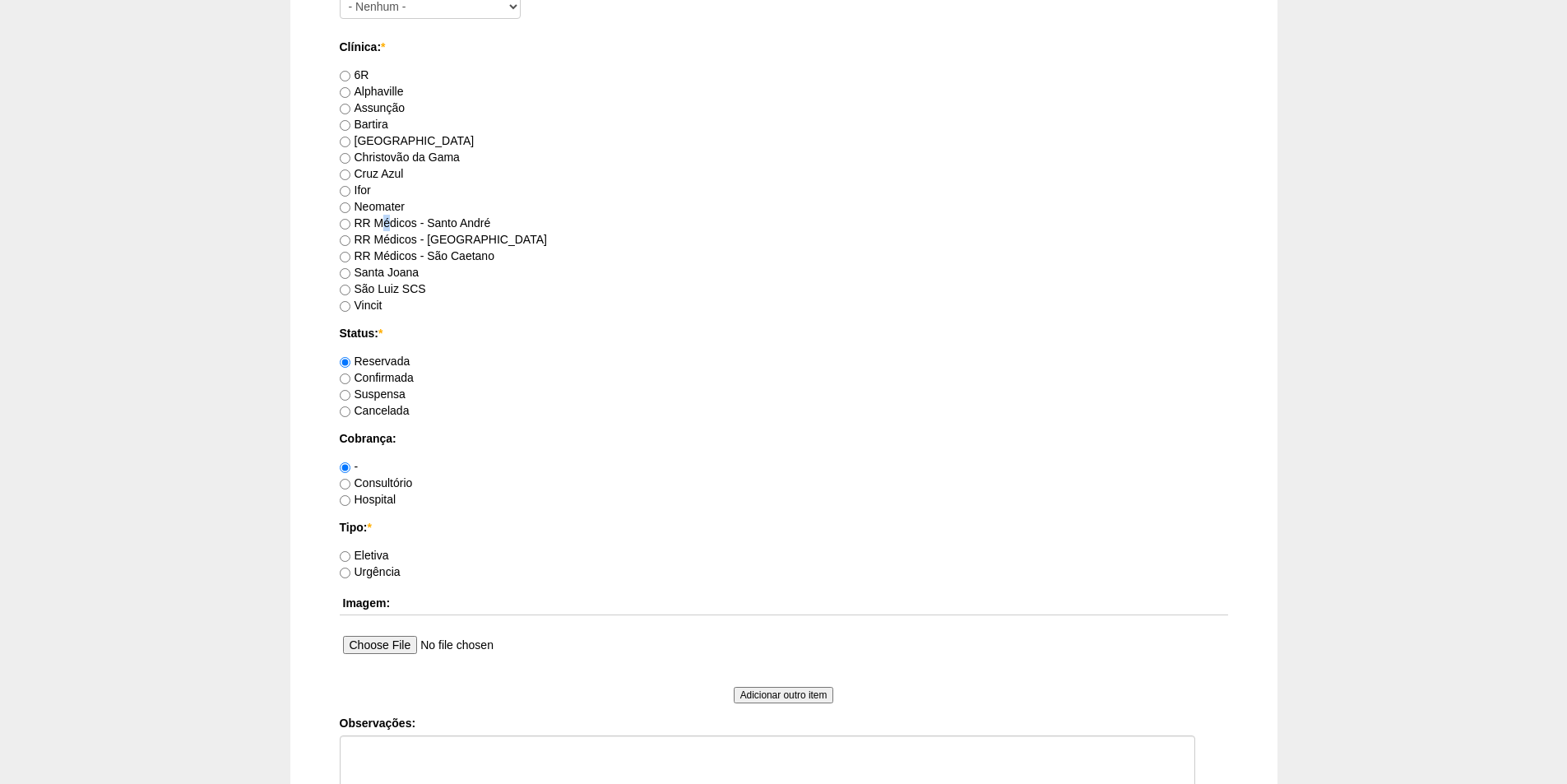
scroll to position [1069, 0]
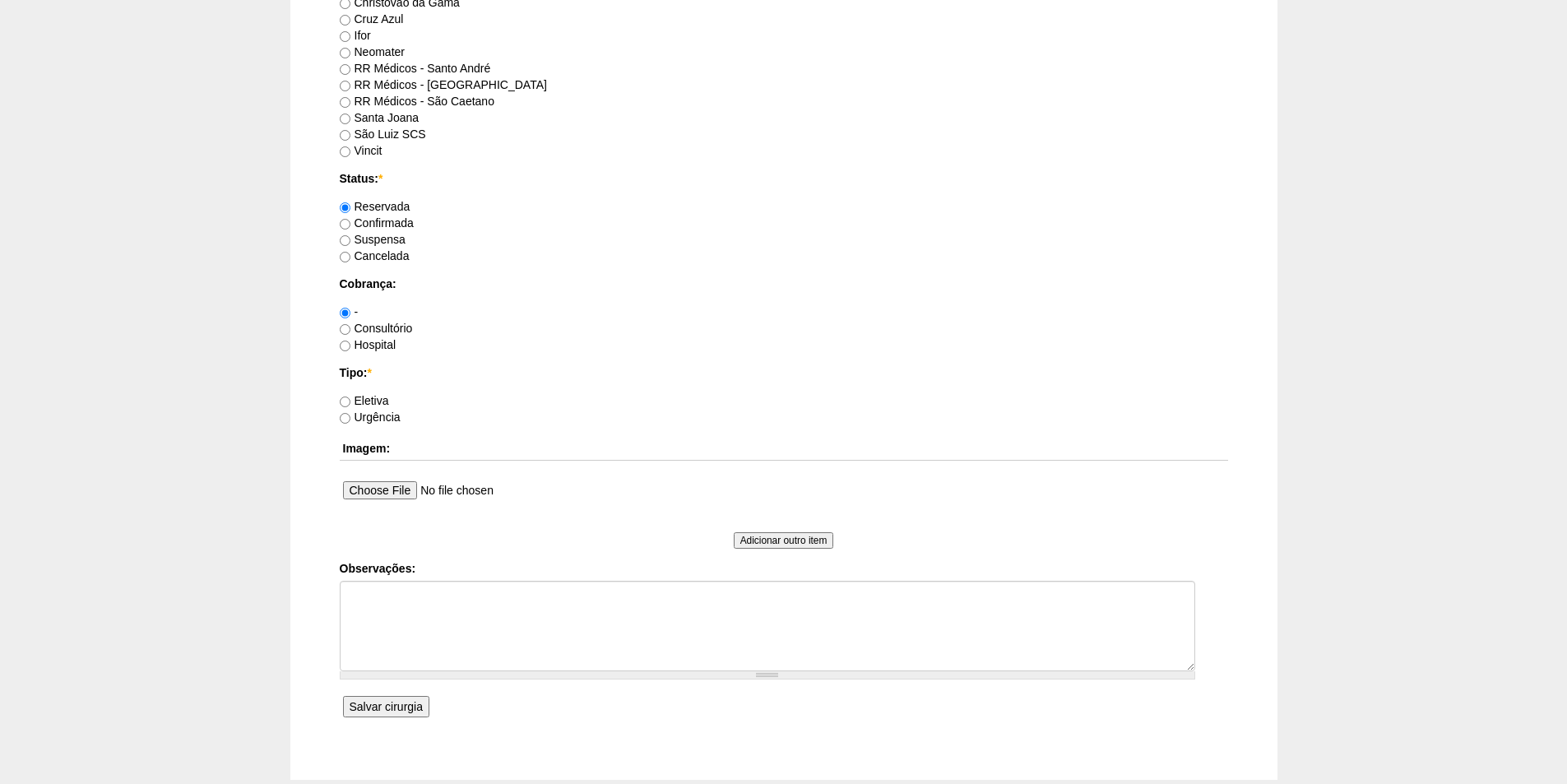
click at [383, 325] on label "Consultório" at bounding box center [376, 328] width 73 height 13
click at [351, 325] on input "Consultório" at bounding box center [345, 329] width 11 height 11
radio input "true"
click at [370, 394] on label "Eletiva" at bounding box center [364, 401] width 49 height 13
click at [351, 396] on input "Eletiva" at bounding box center [345, 402] width 11 height 11
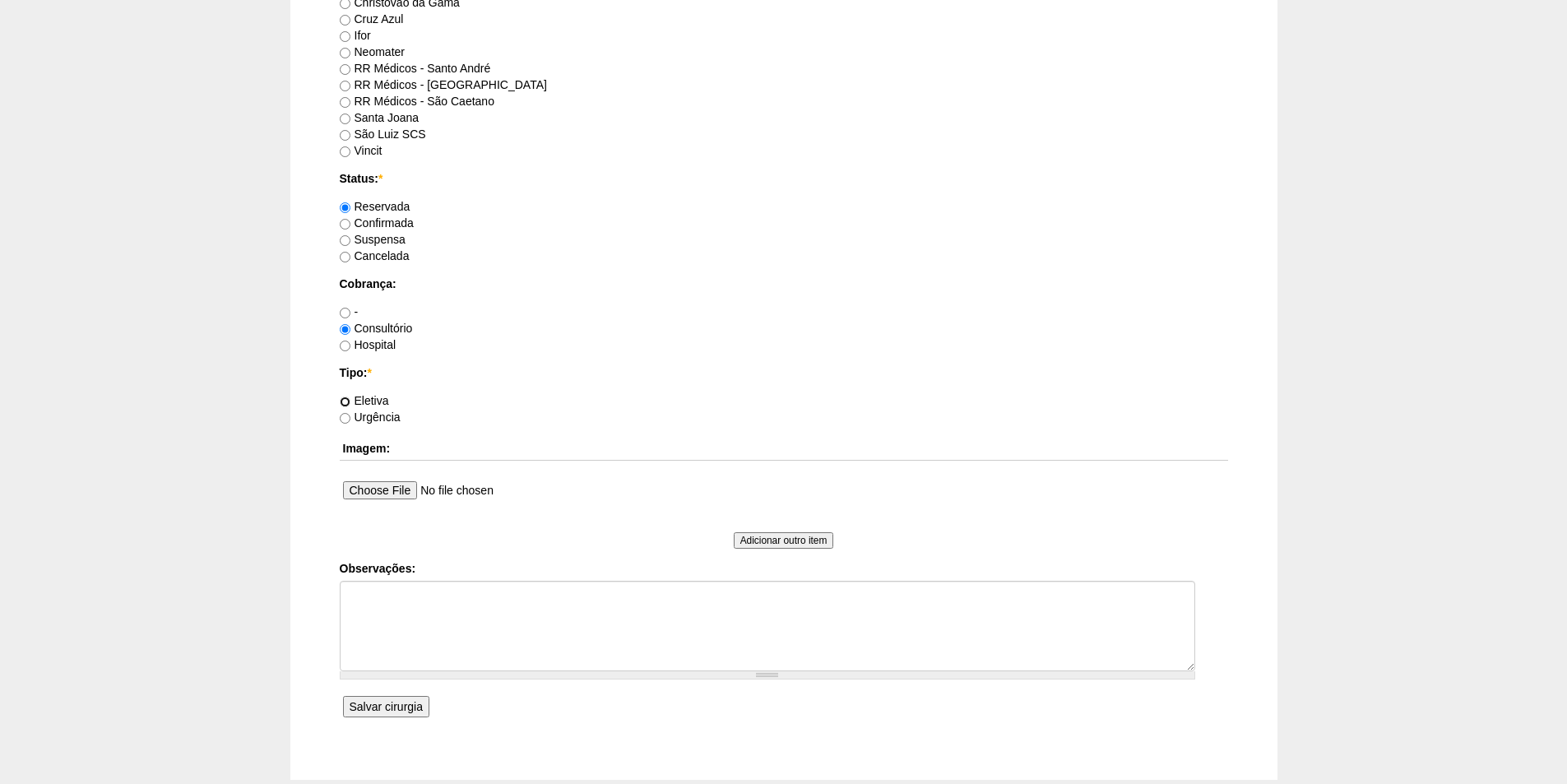
radio input "true"
click at [393, 711] on input "Salvar cirurgia" at bounding box center [386, 706] width 86 height 21
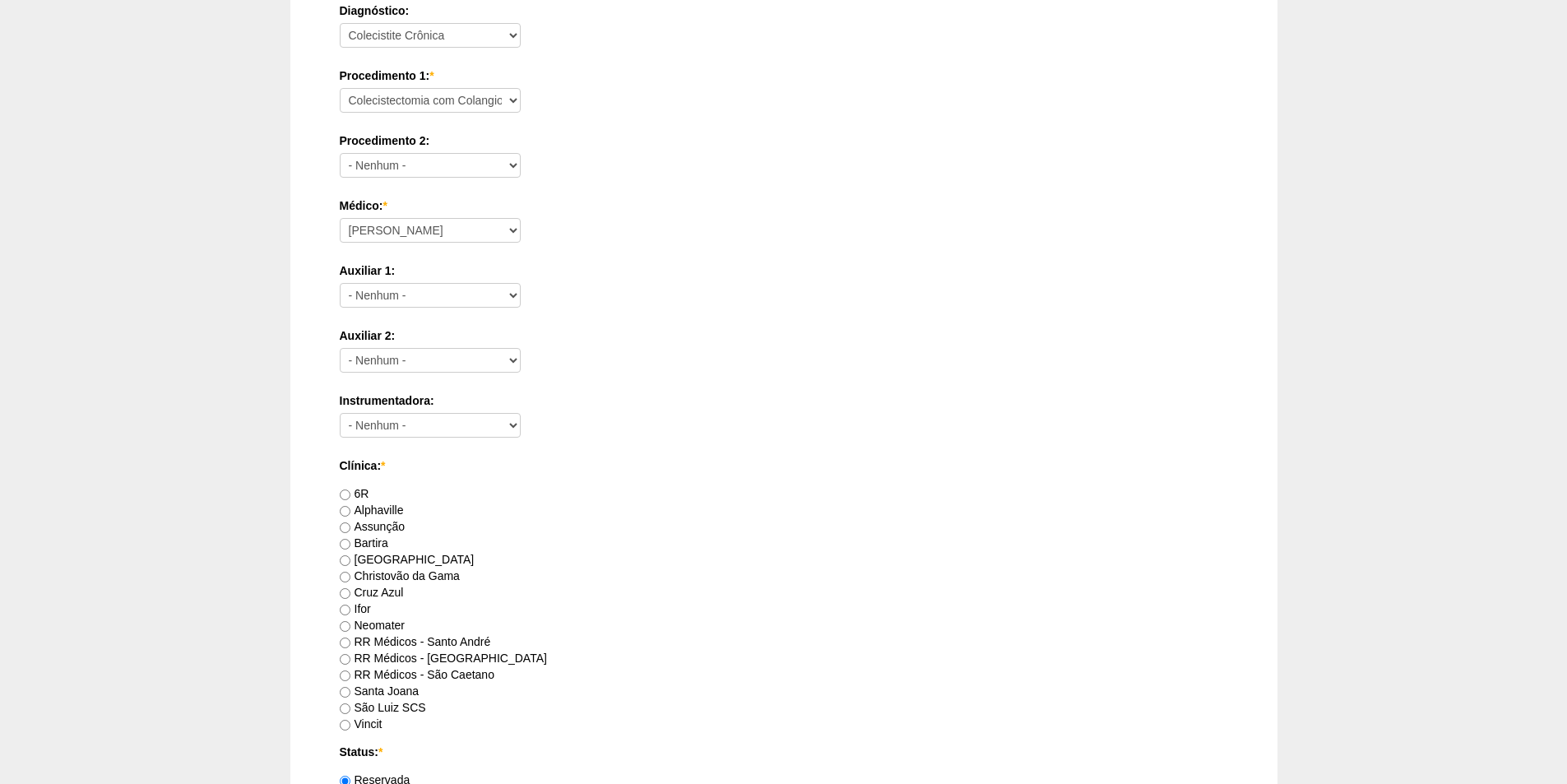
scroll to position [740, 0]
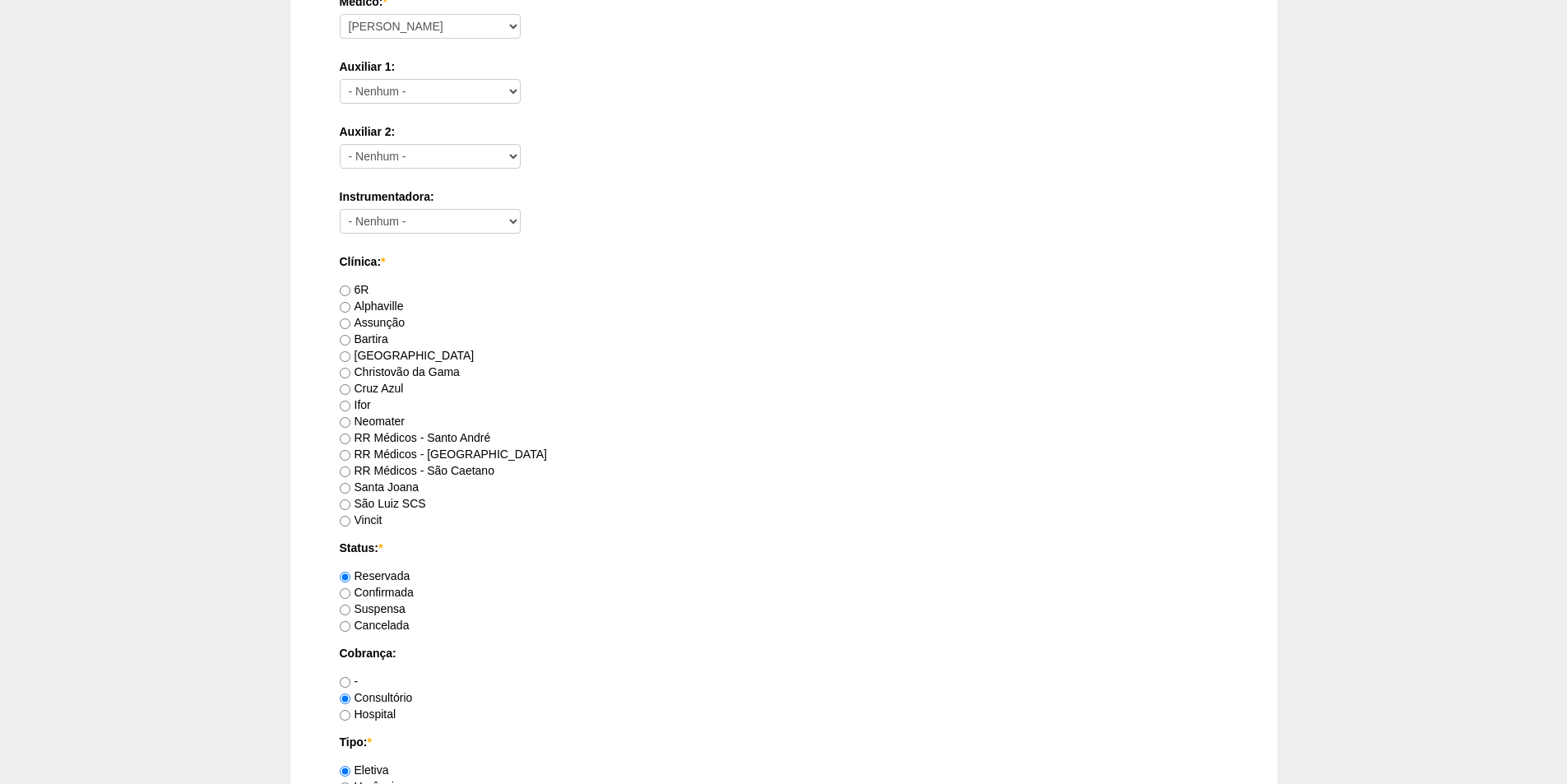
click at [383, 435] on label "RR Médicos - Santo André" at bounding box center [415, 437] width 151 height 13
click at [351, 435] on input "RR Médicos - Santo André" at bounding box center [345, 439] width 11 height 11
radio input "true"
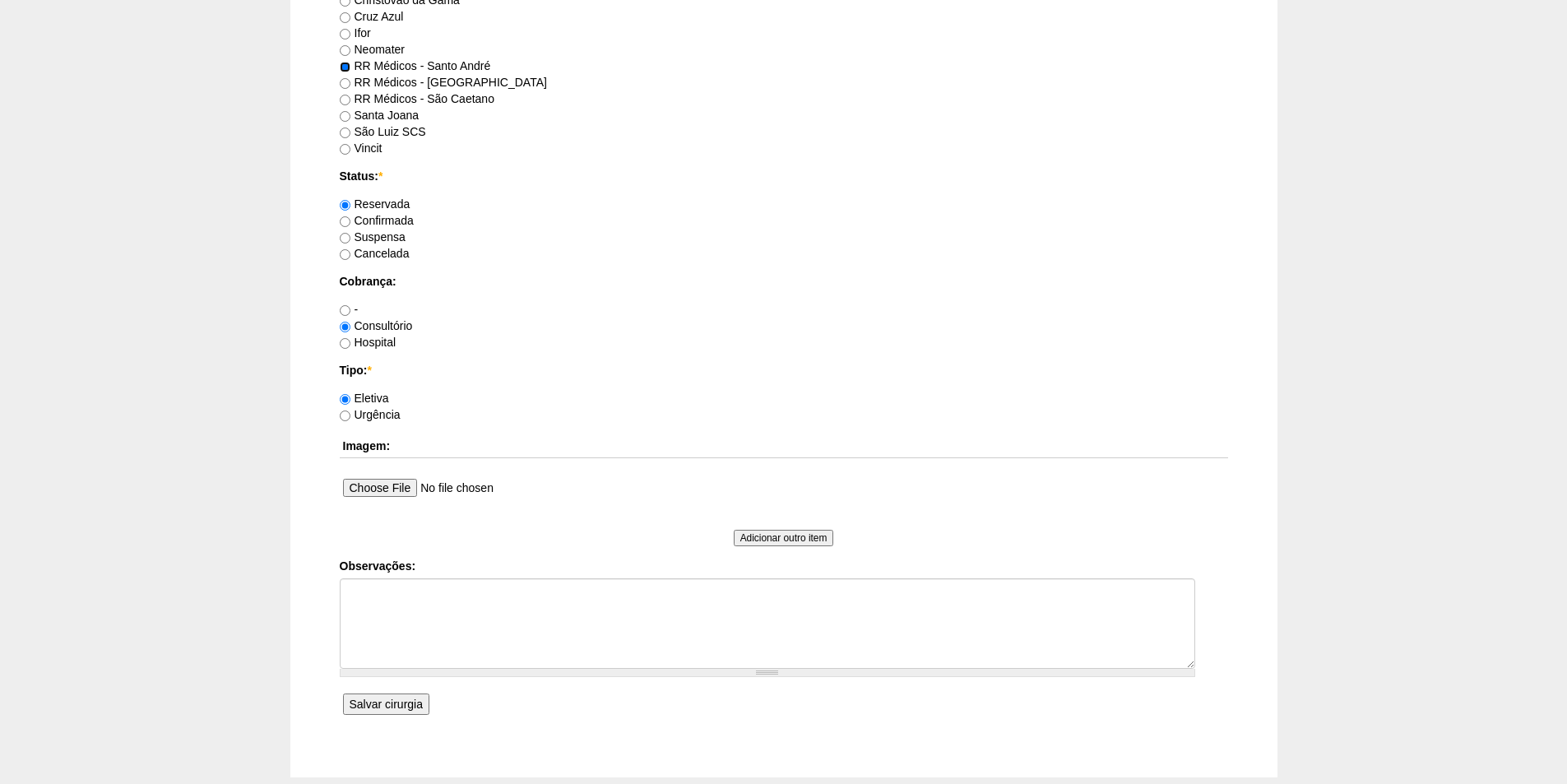
scroll to position [1152, 0]
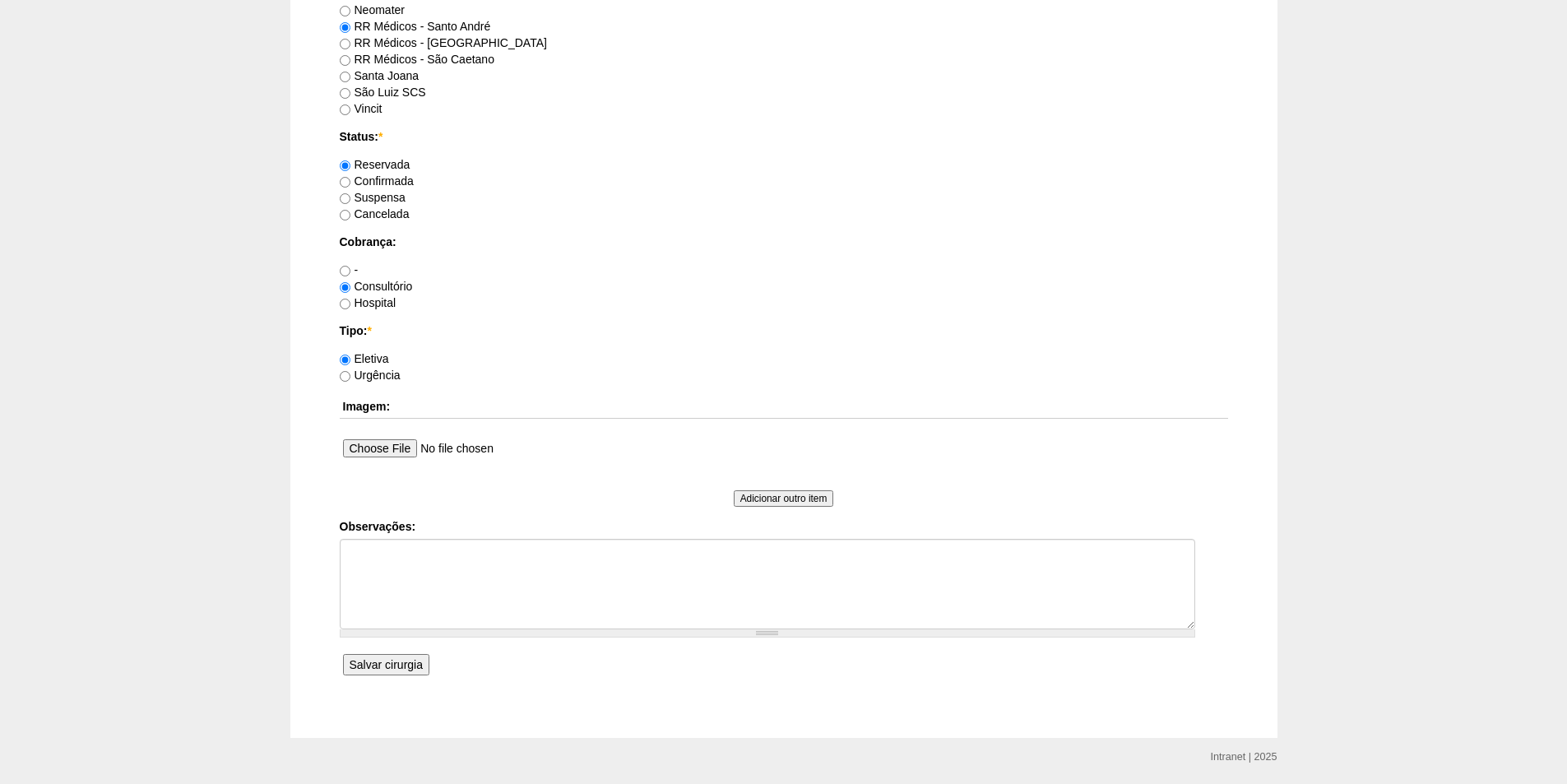
click at [392, 660] on input "Salvar cirurgia" at bounding box center [386, 664] width 86 height 21
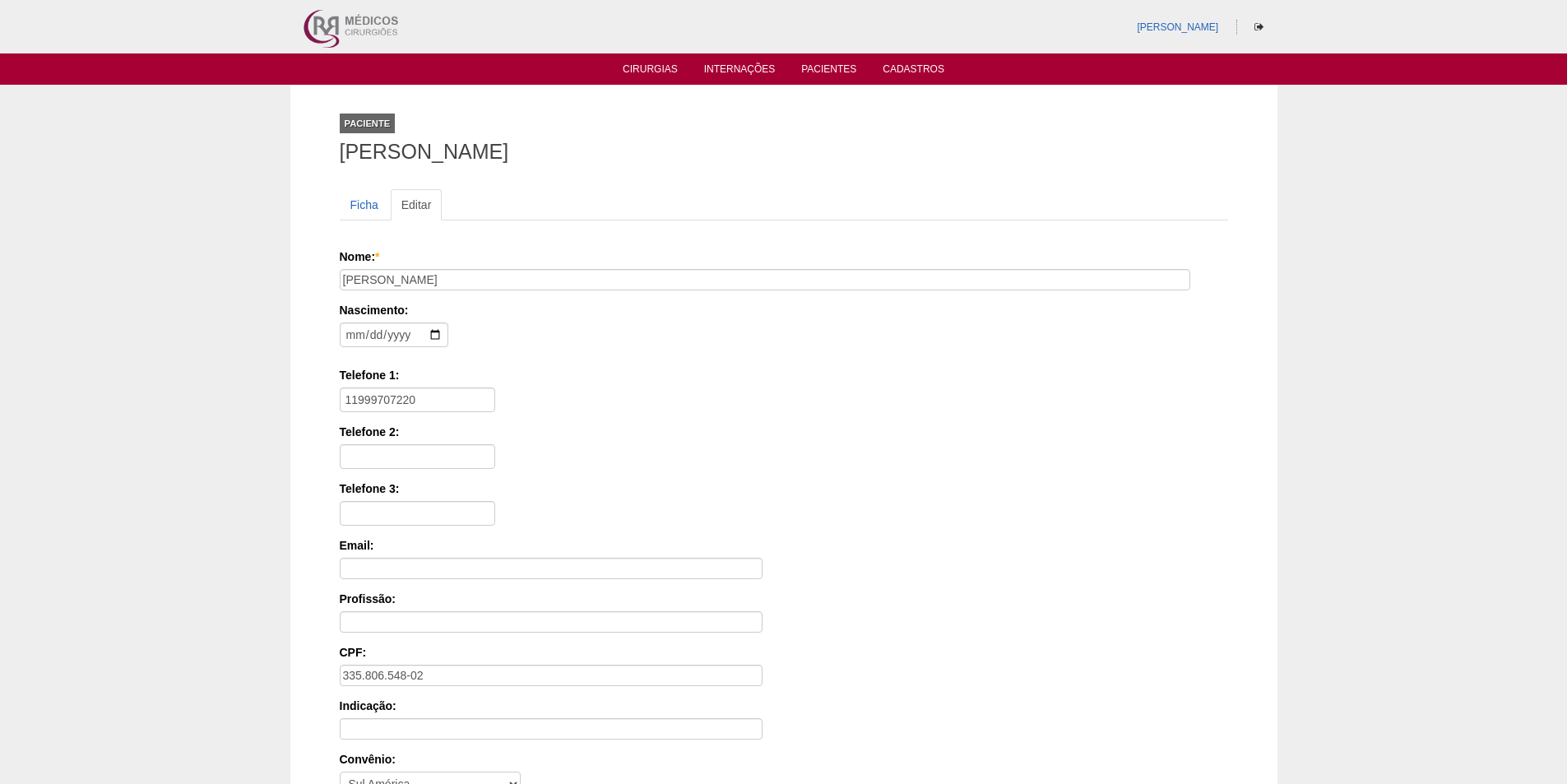
scroll to position [220, 0]
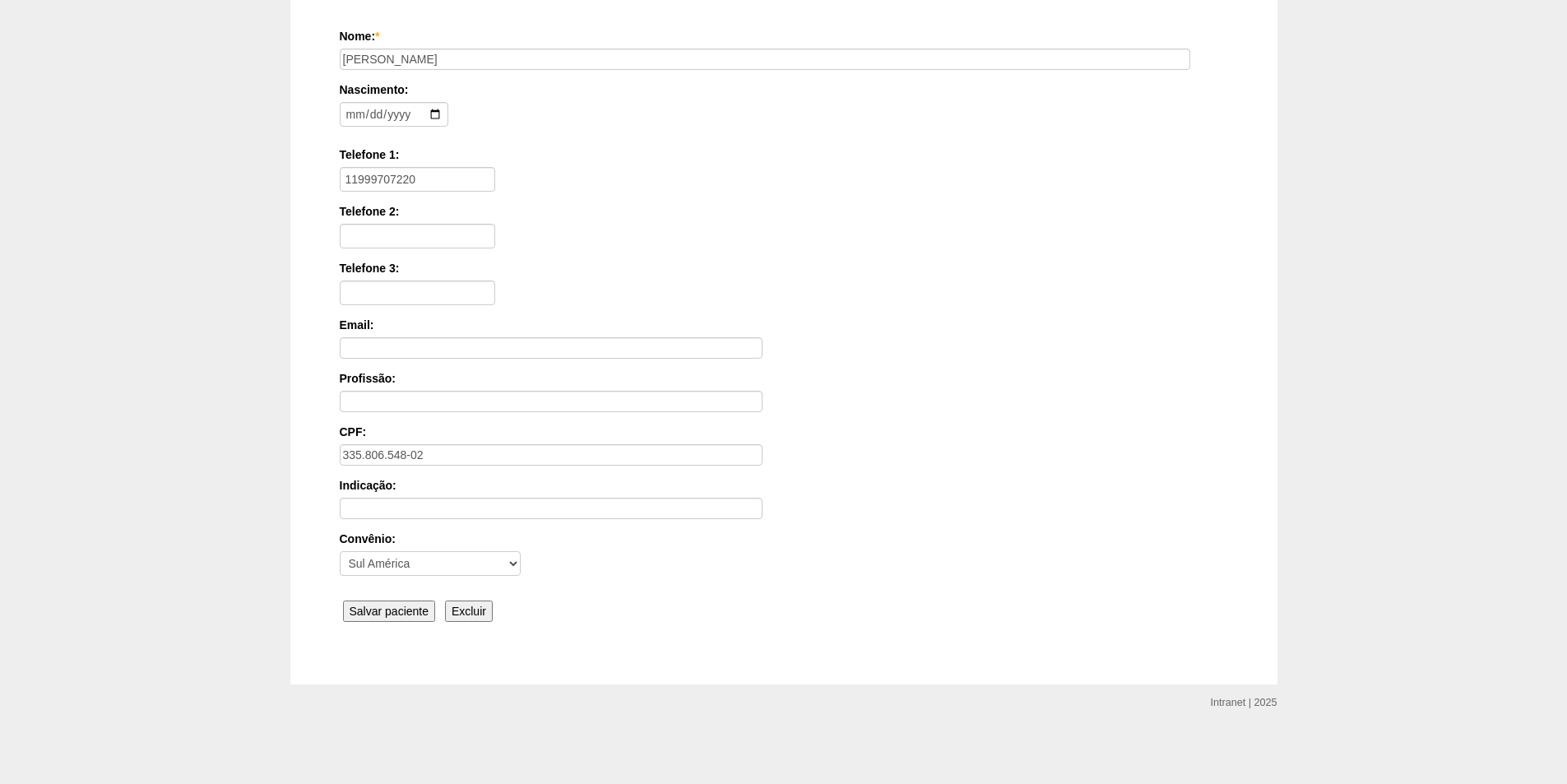
click at [369, 604] on input "Salvar paciente" at bounding box center [390, 610] width 93 height 21
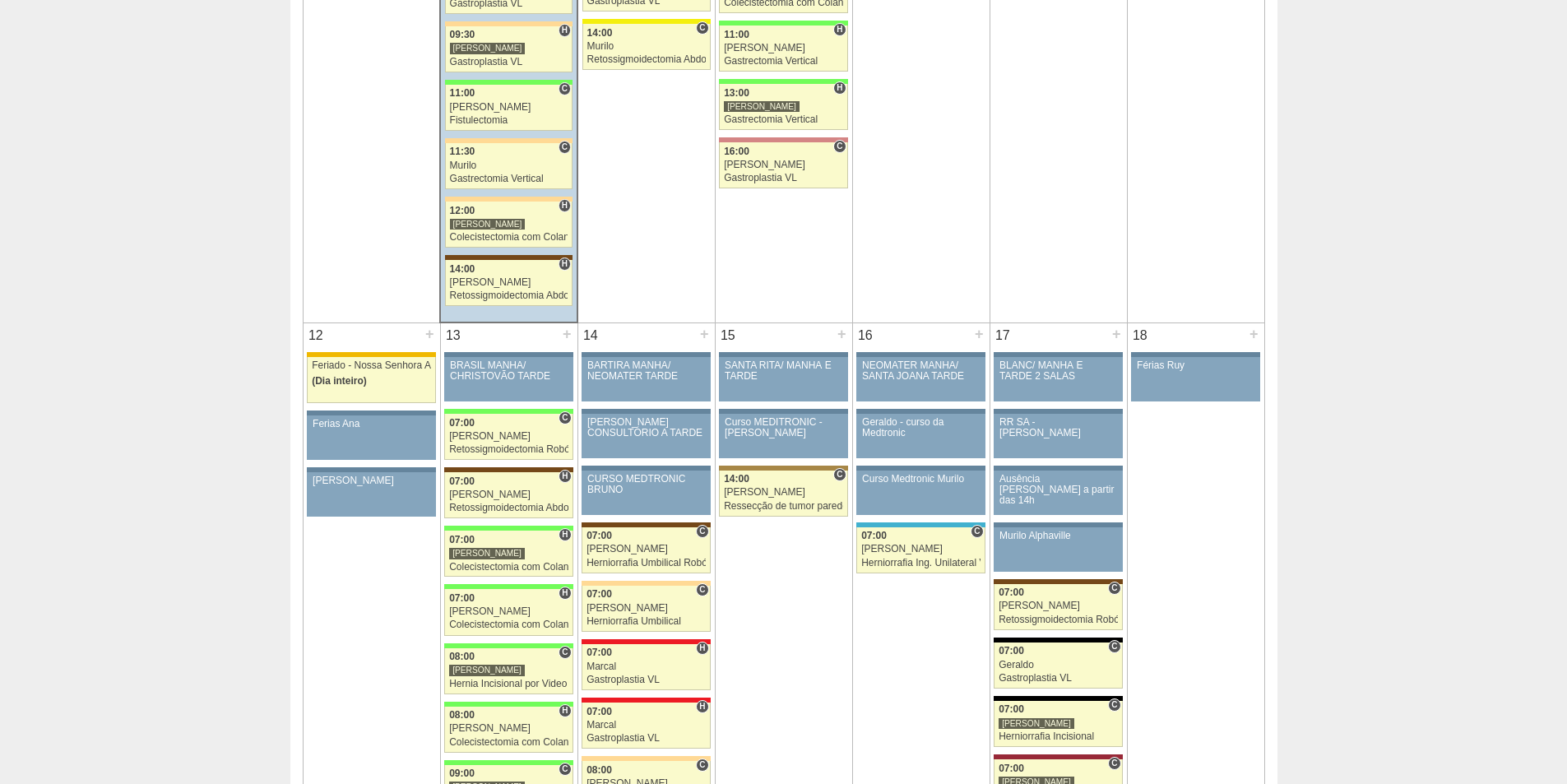
scroll to position [1563, 0]
